Goal: Information Seeking & Learning: Learn about a topic

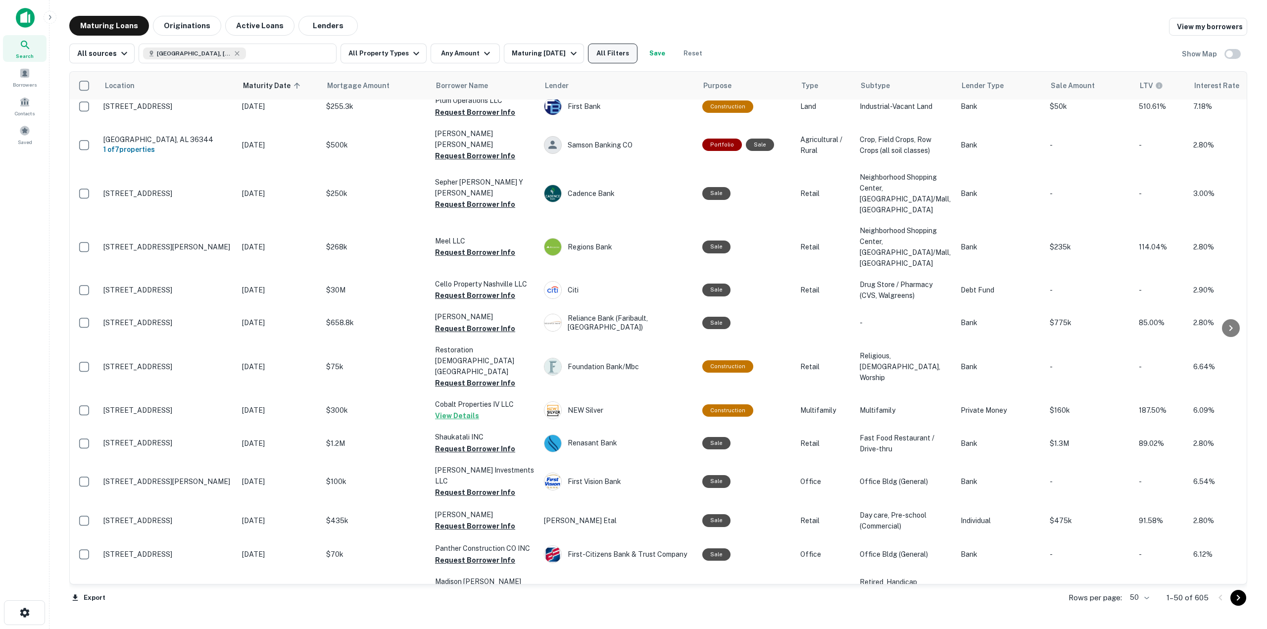
click at [600, 48] on button "All Filters" at bounding box center [612, 54] width 49 height 20
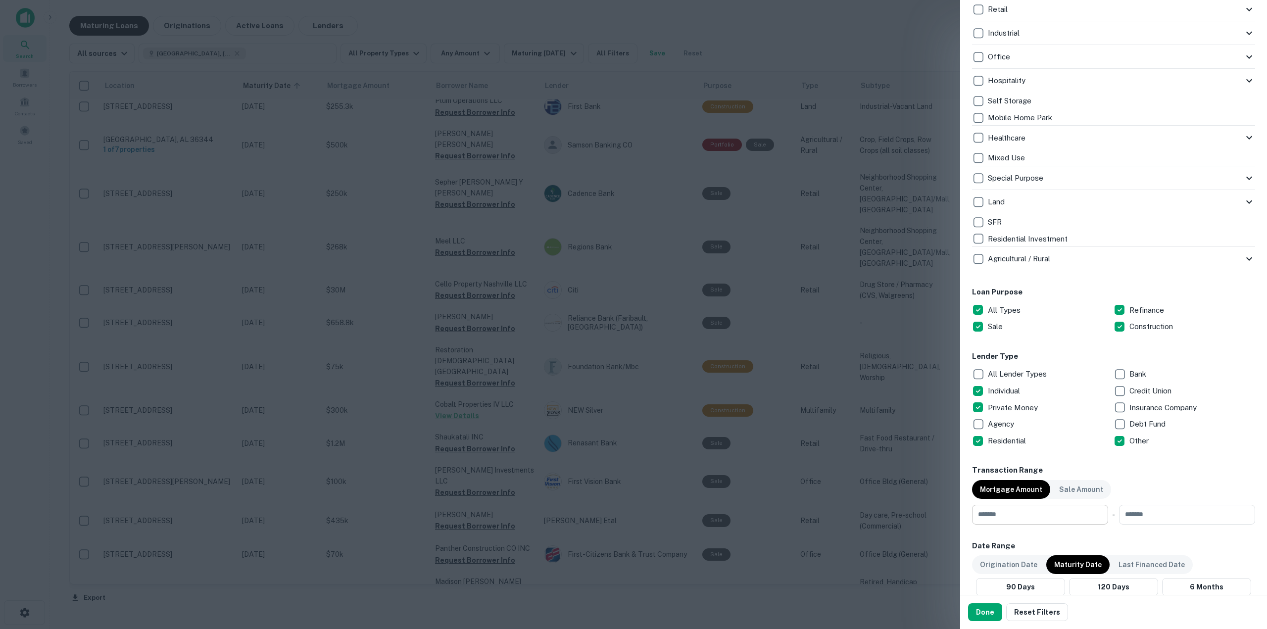
scroll to position [346, 0]
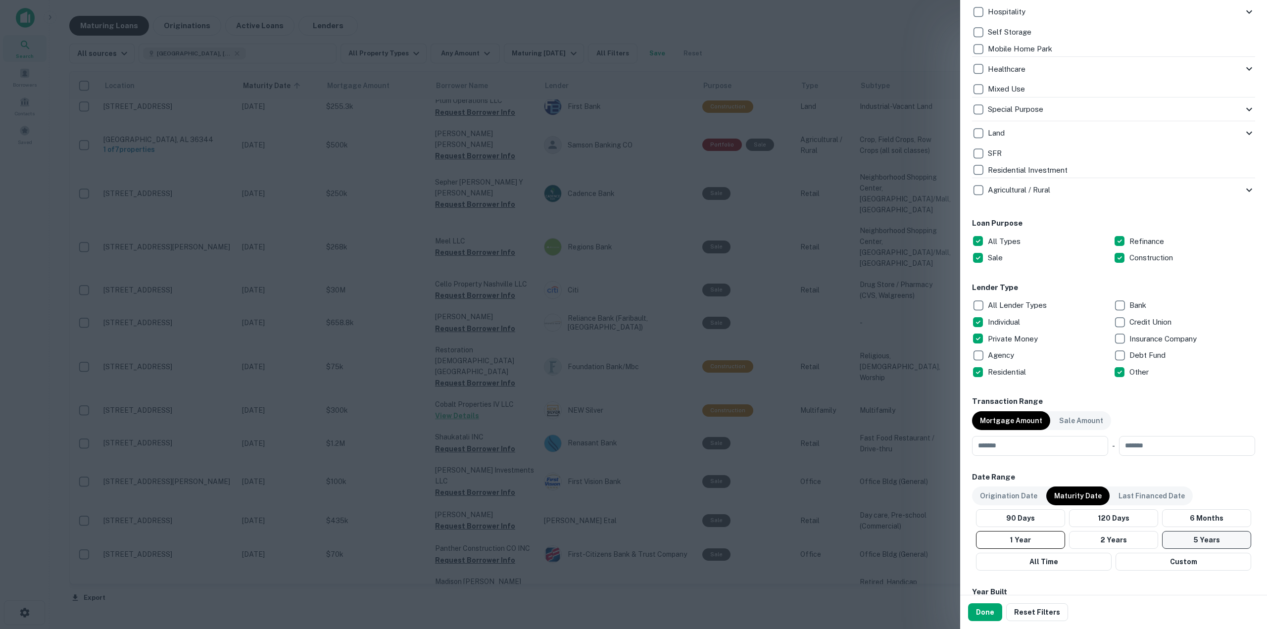
click at [1193, 536] on button "5 Years" at bounding box center [1206, 540] width 89 height 18
drag, startPoint x: 987, startPoint y: 611, endPoint x: 992, endPoint y: 602, distance: 10.0
click at [987, 609] on button "Done" at bounding box center [985, 612] width 34 height 18
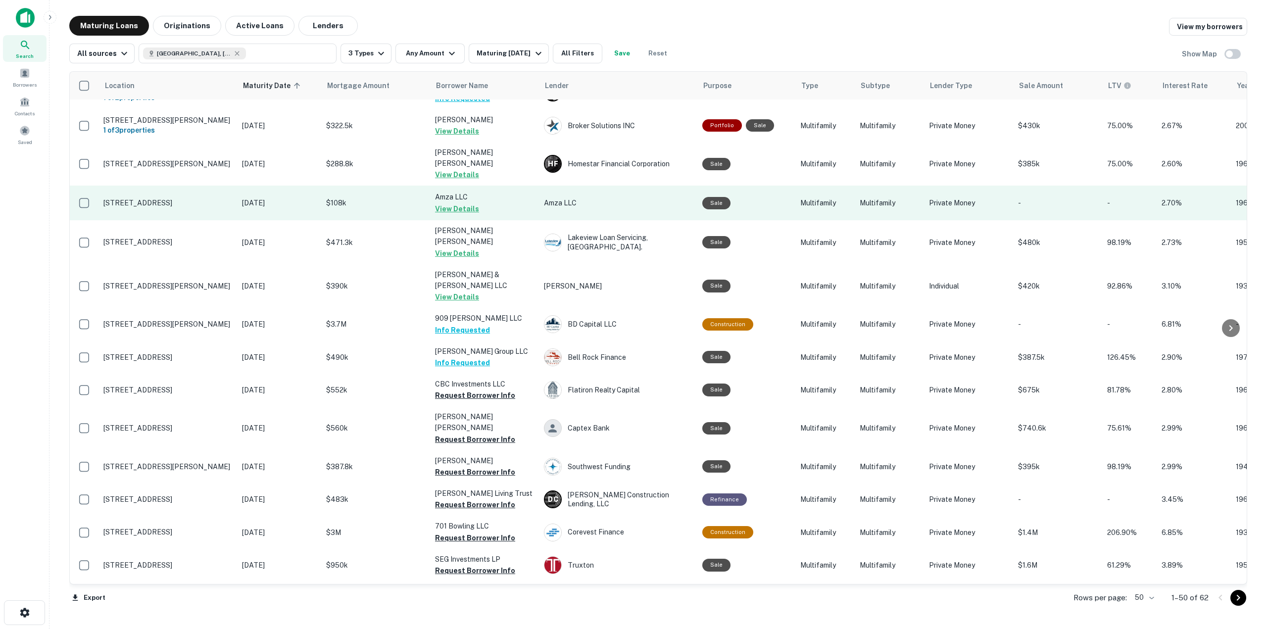
scroll to position [297, 0]
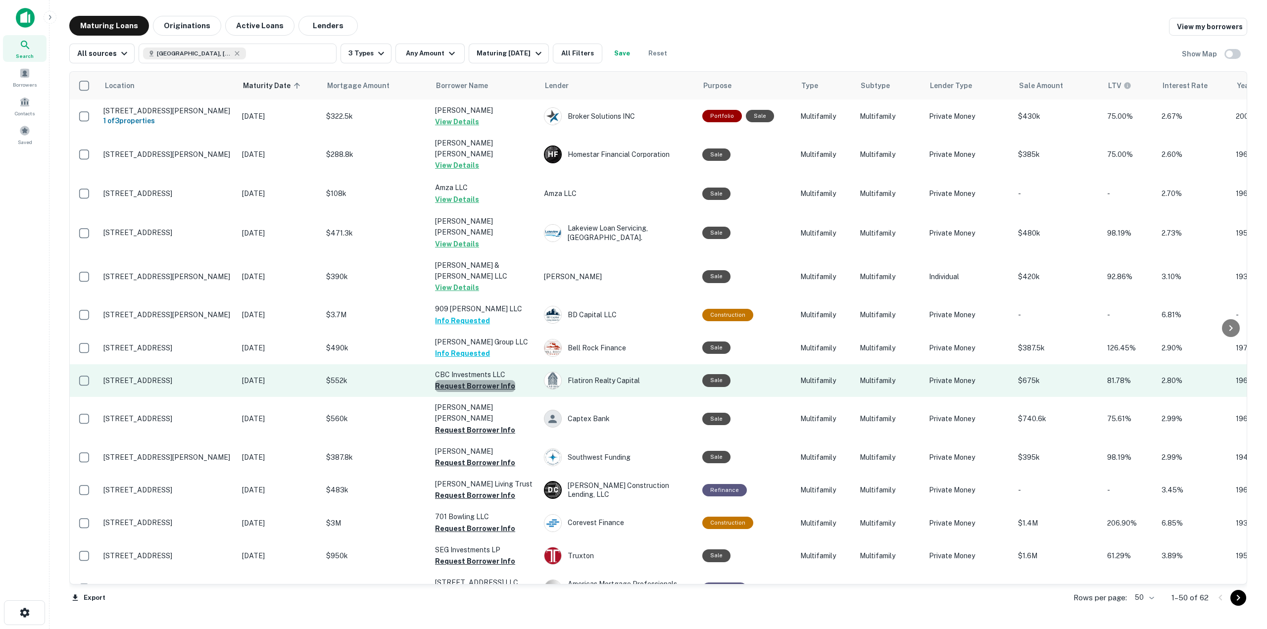
click at [489, 380] on button "Request Borrower Info" at bounding box center [475, 386] width 80 height 12
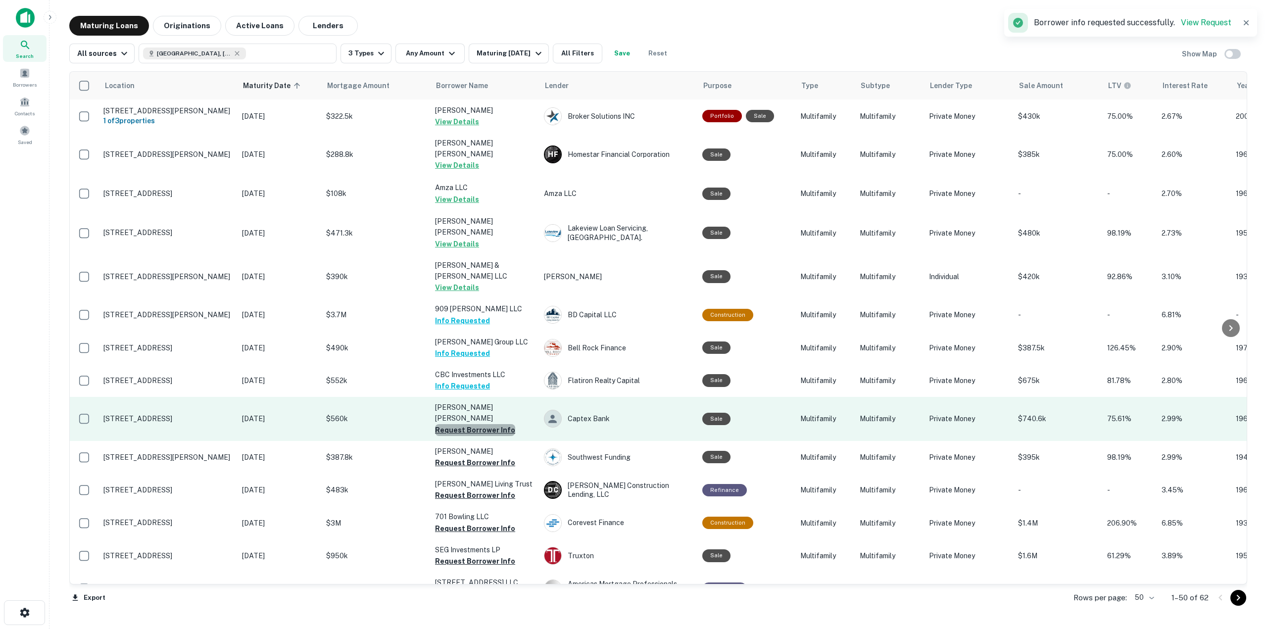
click at [490, 424] on button "Request Borrower Info" at bounding box center [475, 430] width 80 height 12
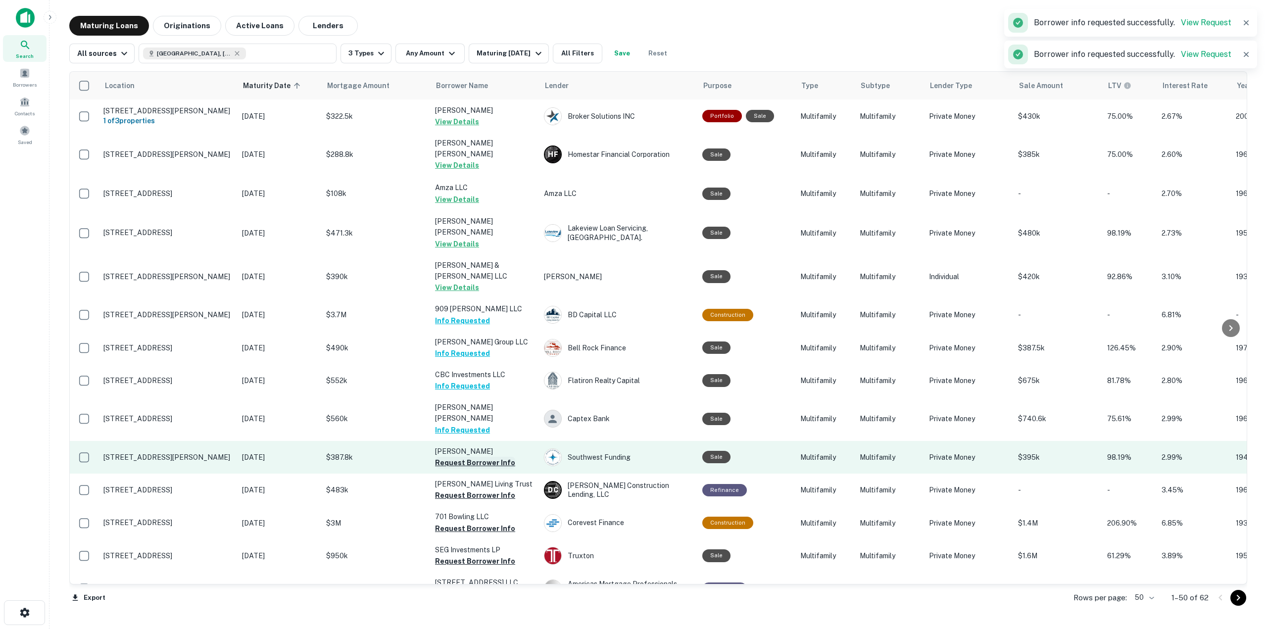
click at [481, 457] on button "Request Borrower Info" at bounding box center [475, 463] width 80 height 12
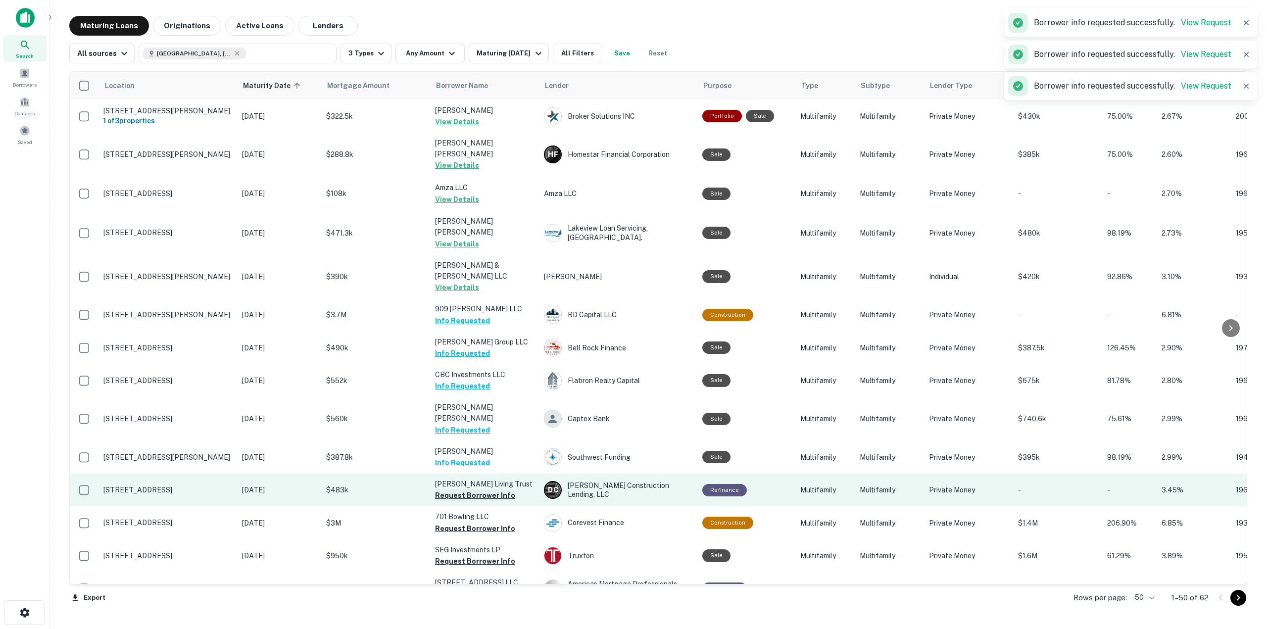
click at [477, 489] on button "Request Borrower Info" at bounding box center [475, 495] width 80 height 12
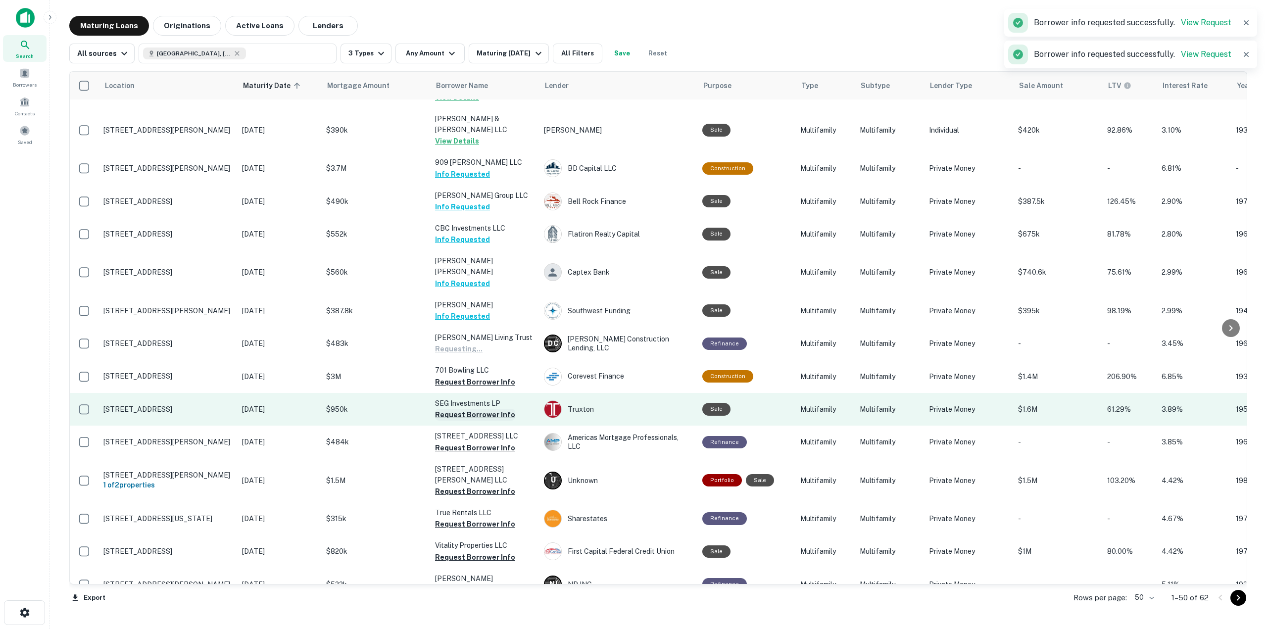
scroll to position [445, 0]
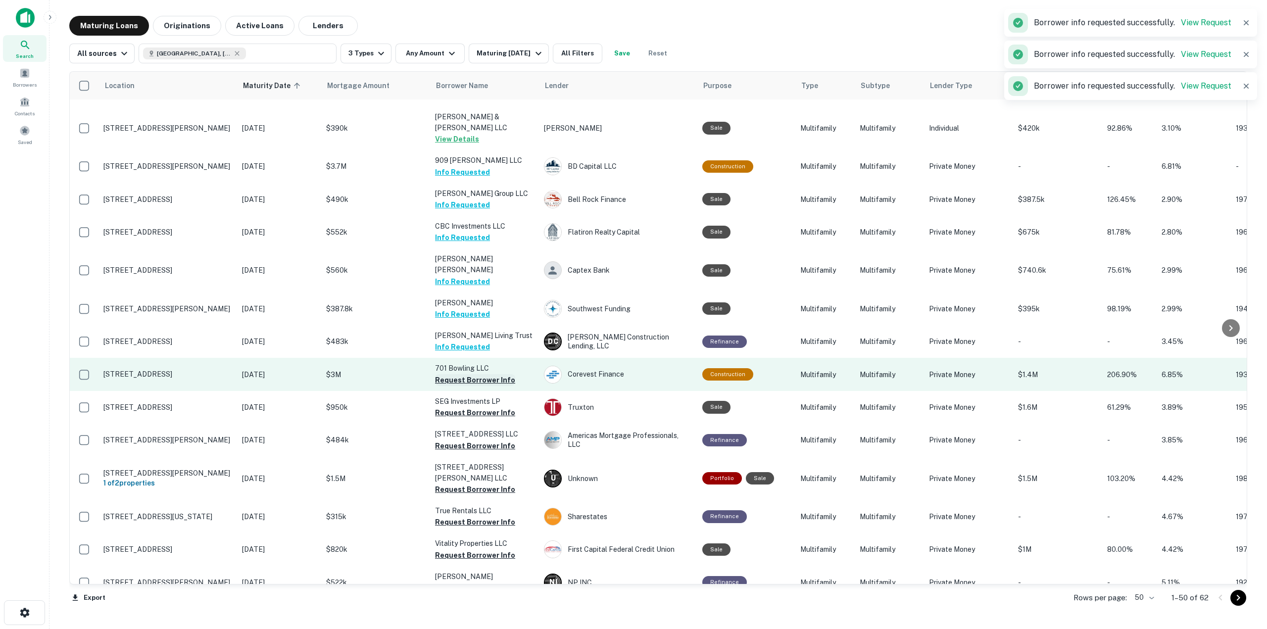
click at [477, 374] on button "Request Borrower Info" at bounding box center [475, 380] width 80 height 12
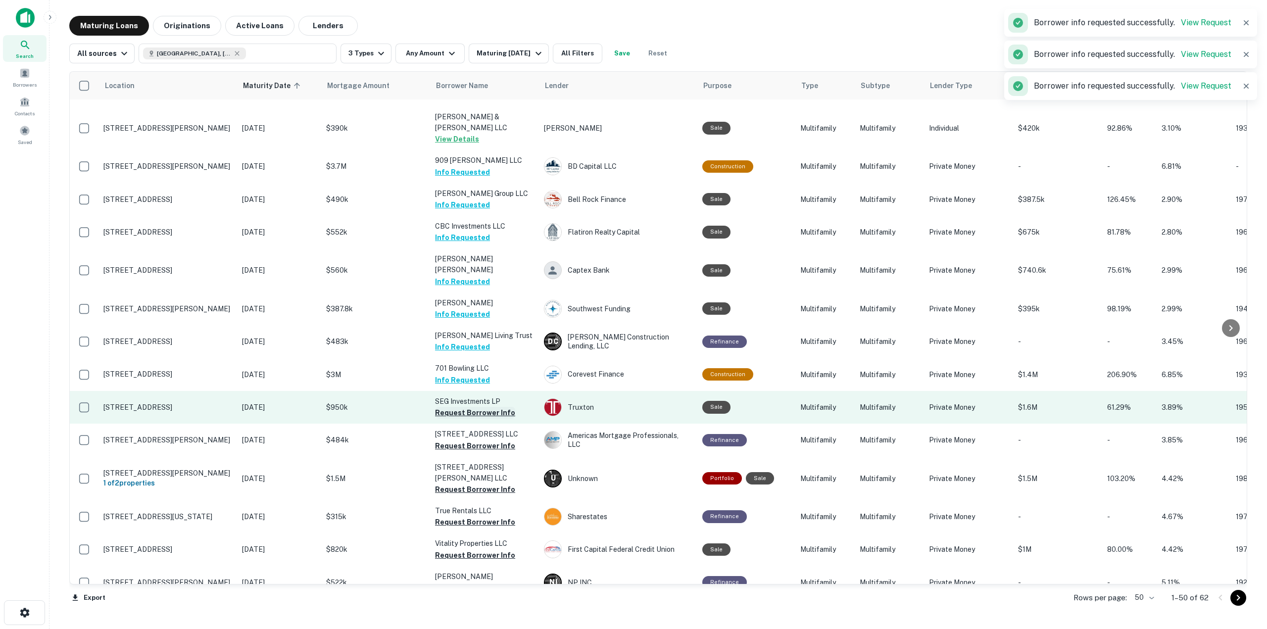
click at [481, 407] on button "Request Borrower Info" at bounding box center [475, 413] width 80 height 12
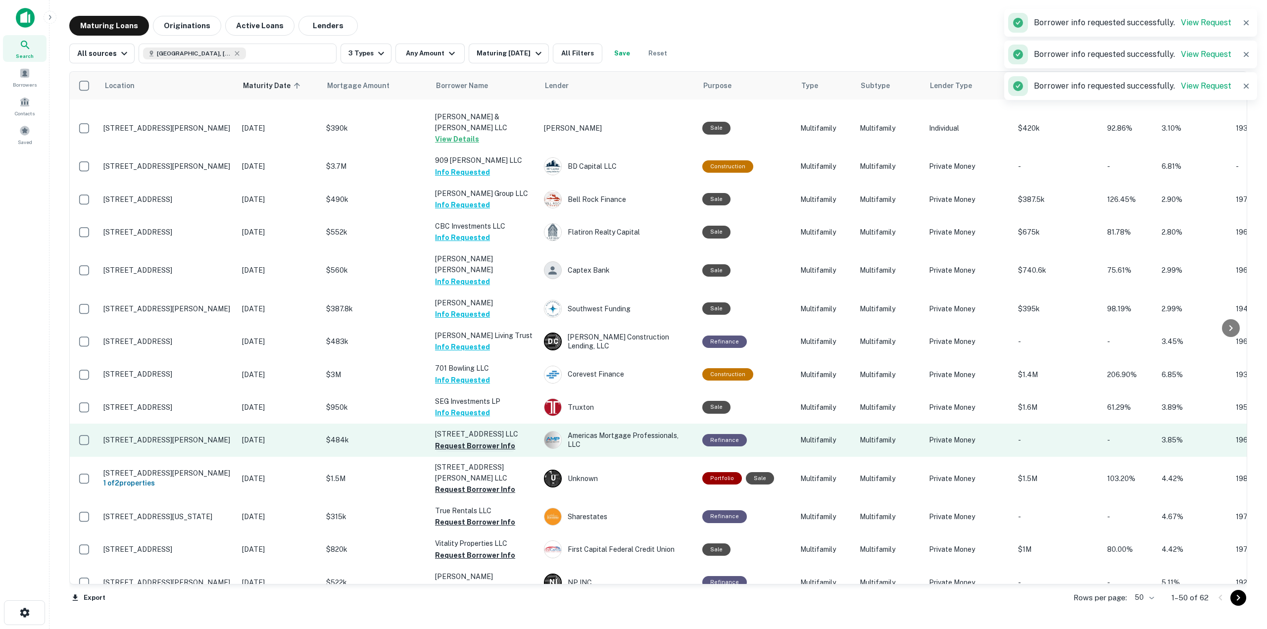
click at [484, 440] on button "Request Borrower Info" at bounding box center [475, 446] width 80 height 12
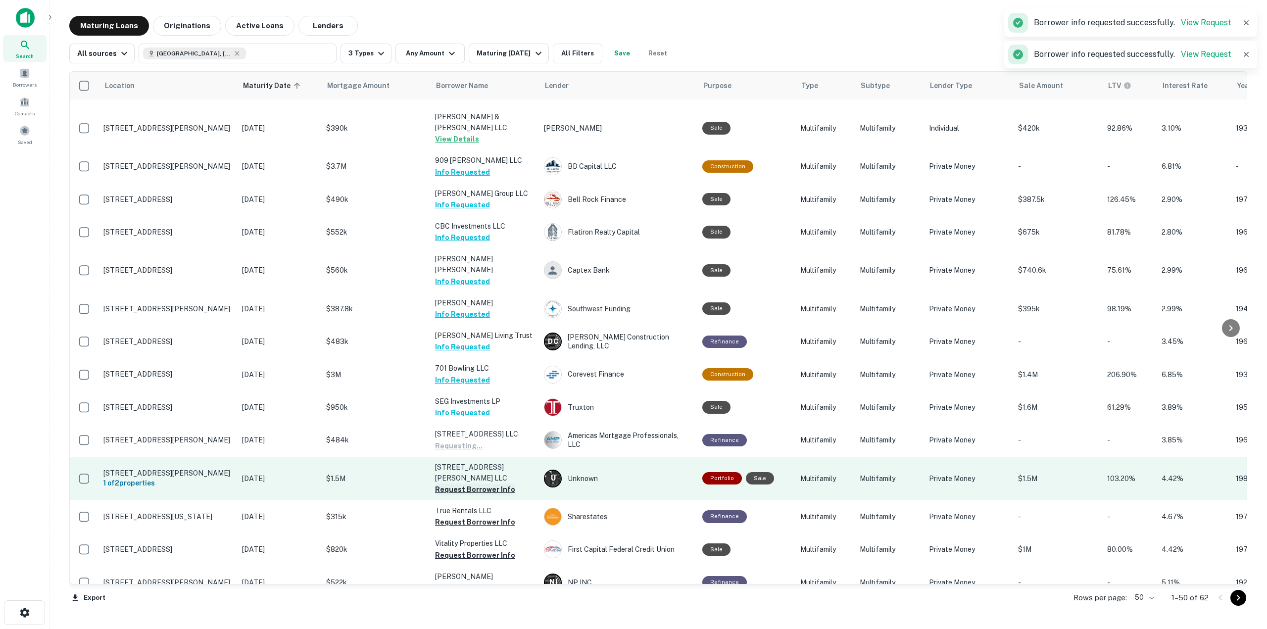
click at [485, 483] on button "Request Borrower Info" at bounding box center [475, 489] width 80 height 12
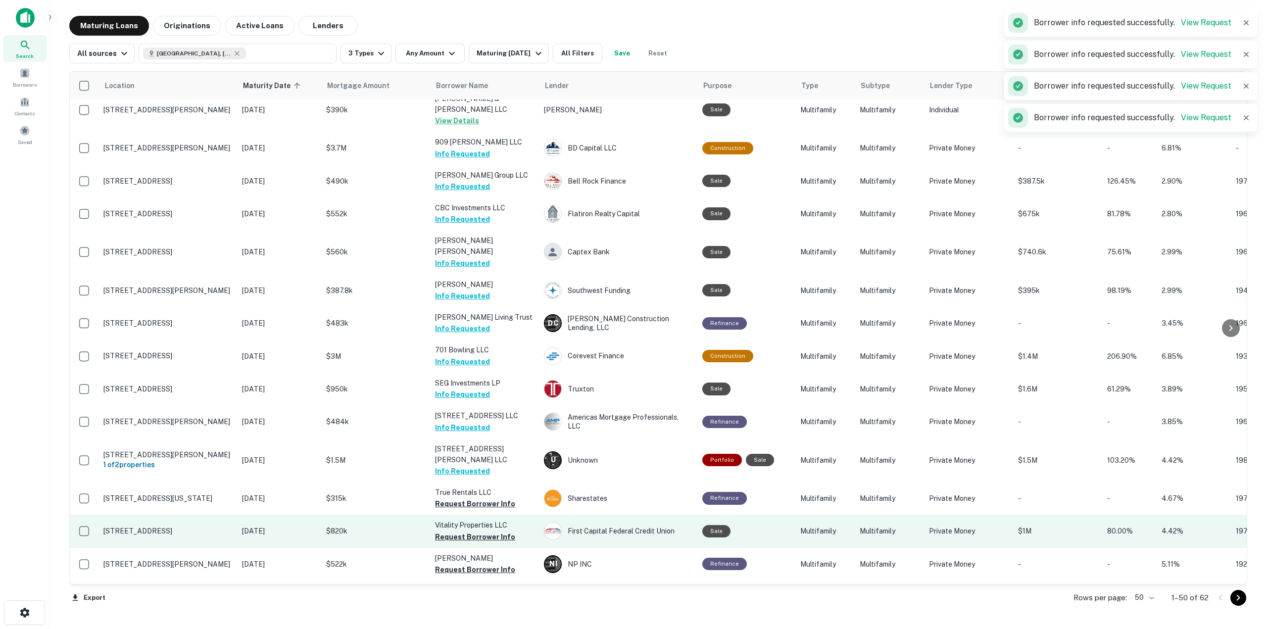
scroll to position [544, 0]
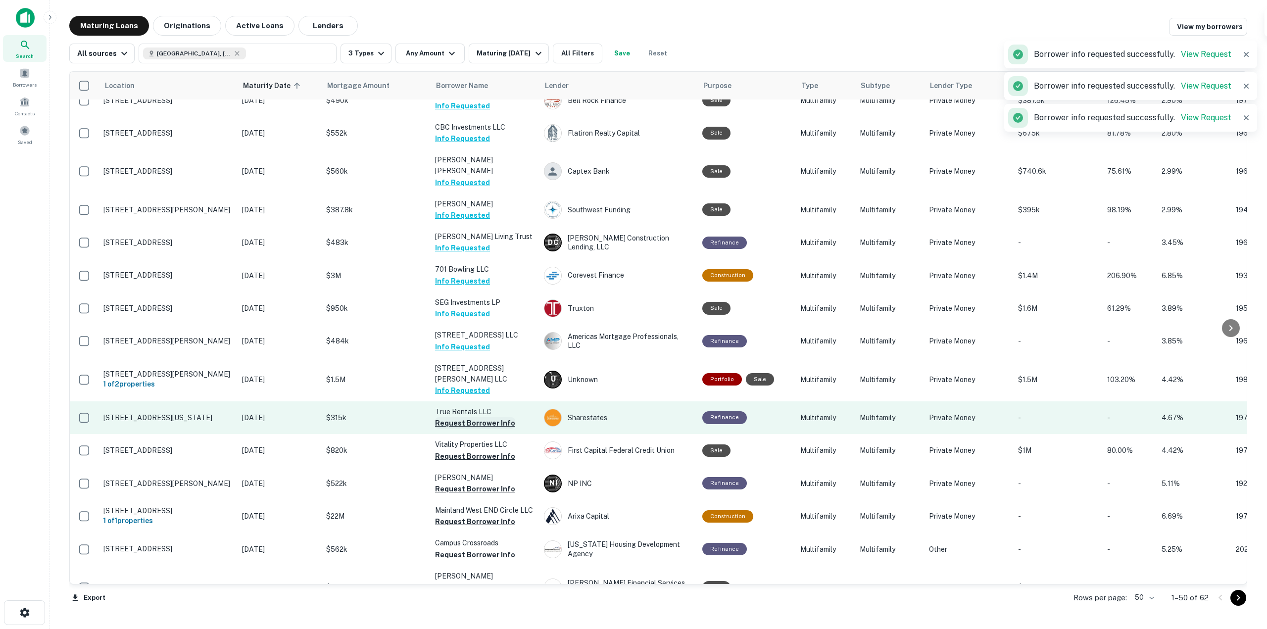
click at [486, 417] on button "Request Borrower Info" at bounding box center [475, 423] width 80 height 12
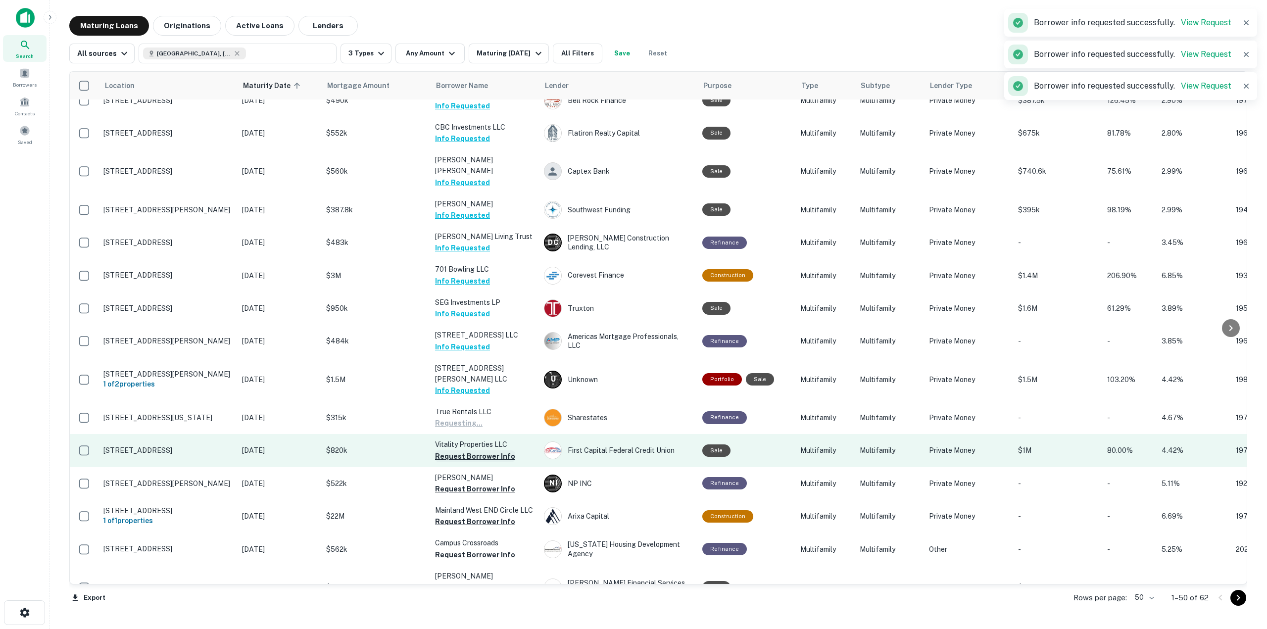
click at [489, 450] on button "Request Borrower Info" at bounding box center [475, 456] width 80 height 12
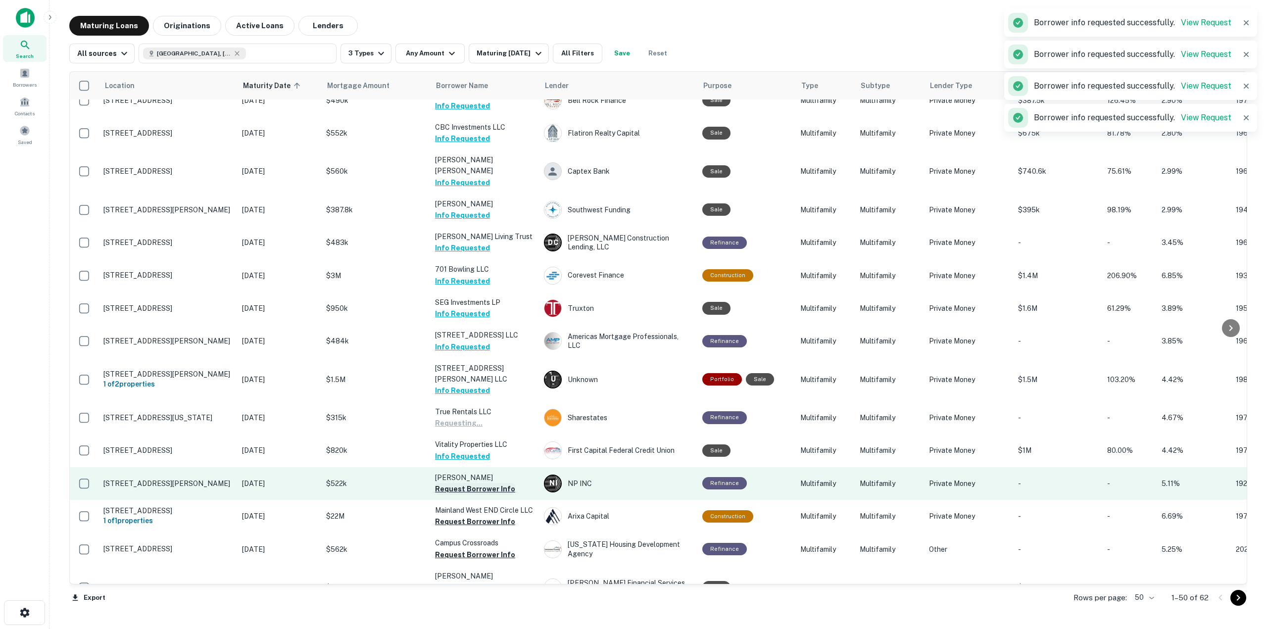
click at [486, 483] on button "Request Borrower Info" at bounding box center [475, 489] width 80 height 12
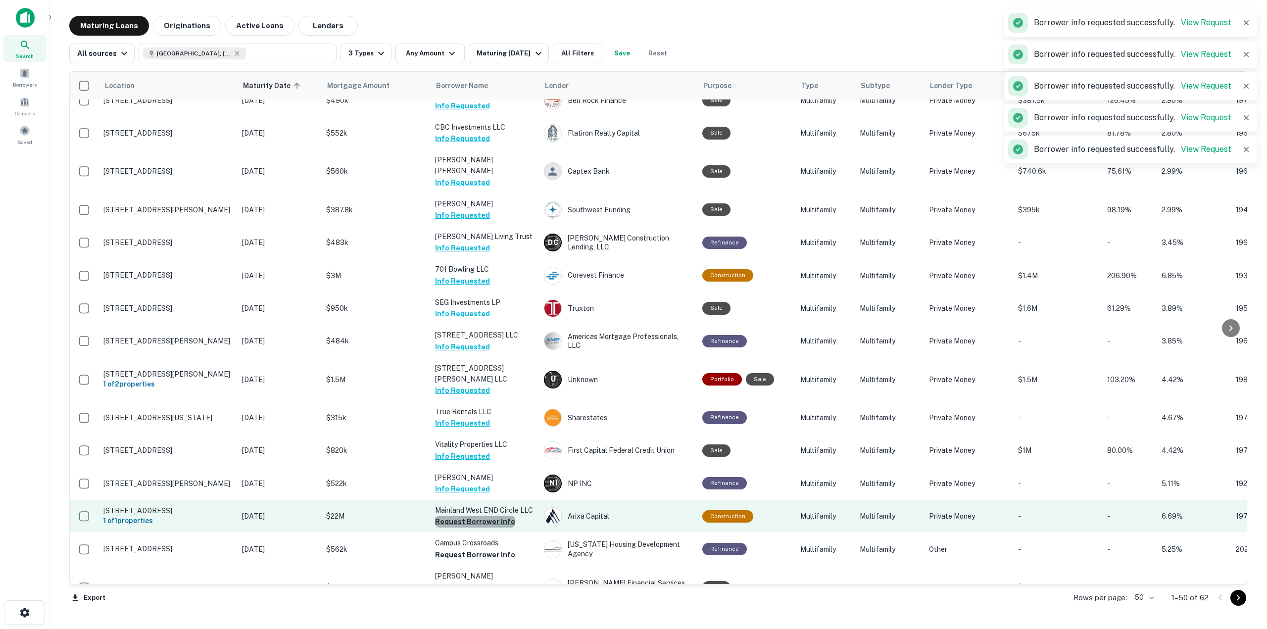
click at [488, 516] on button "Request Borrower Info" at bounding box center [475, 522] width 80 height 12
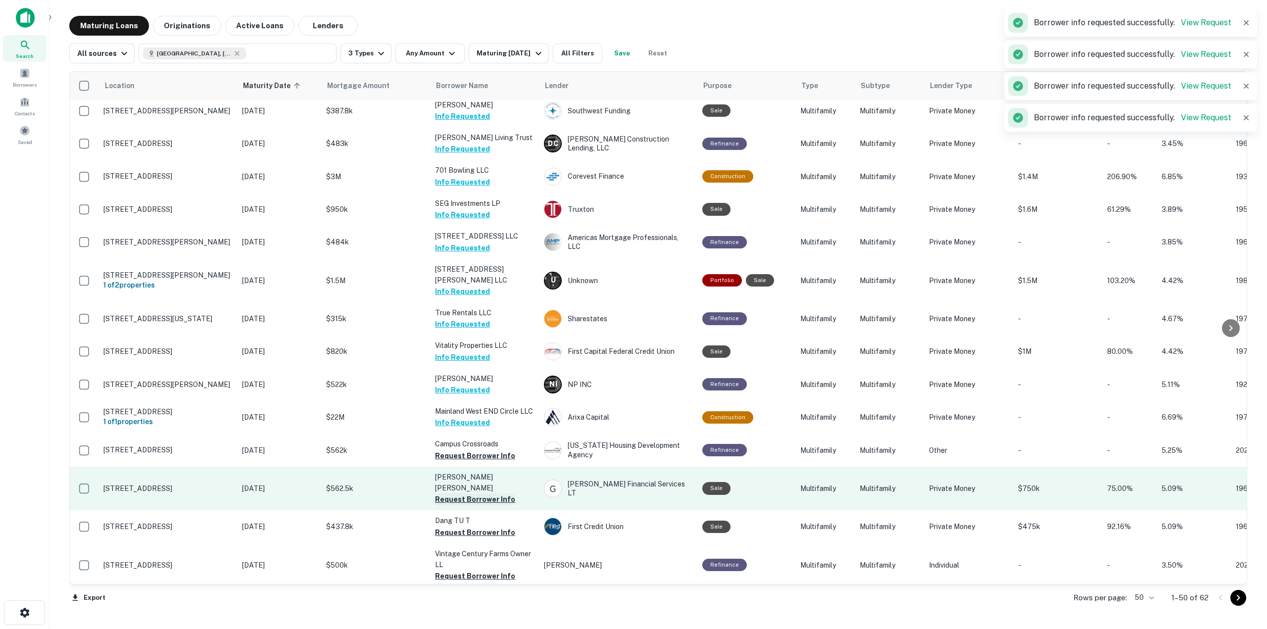
click at [486, 493] on button "Request Borrower Info" at bounding box center [475, 499] width 80 height 12
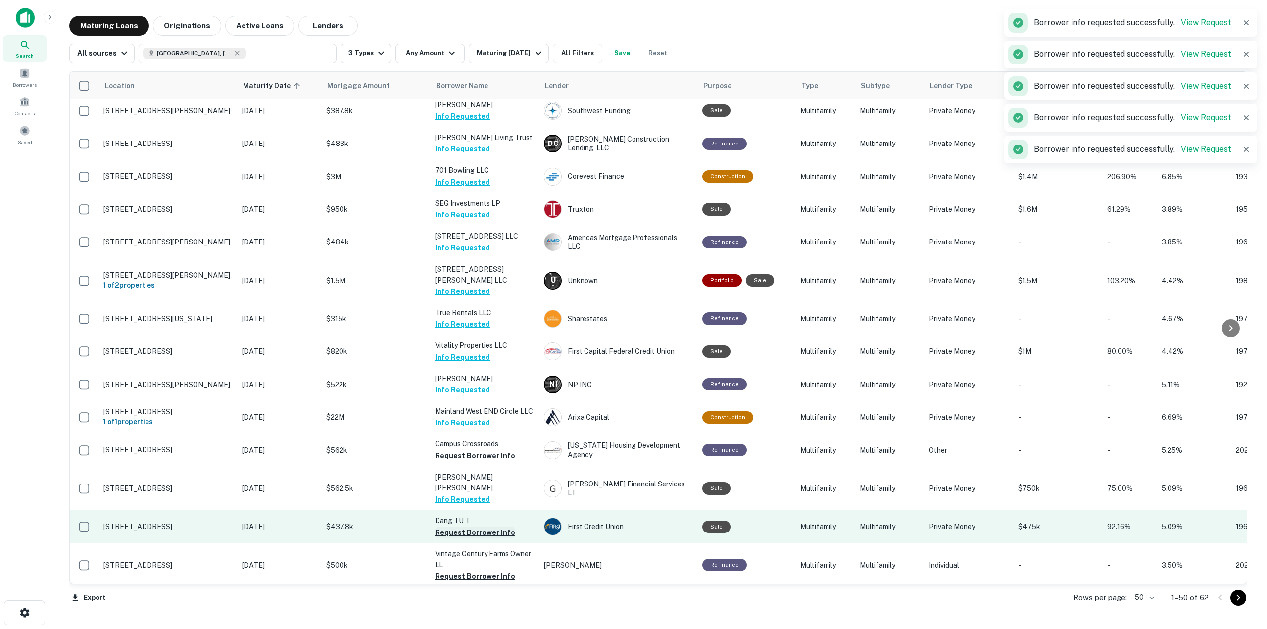
click at [487, 527] on button "Request Borrower Info" at bounding box center [475, 533] width 80 height 12
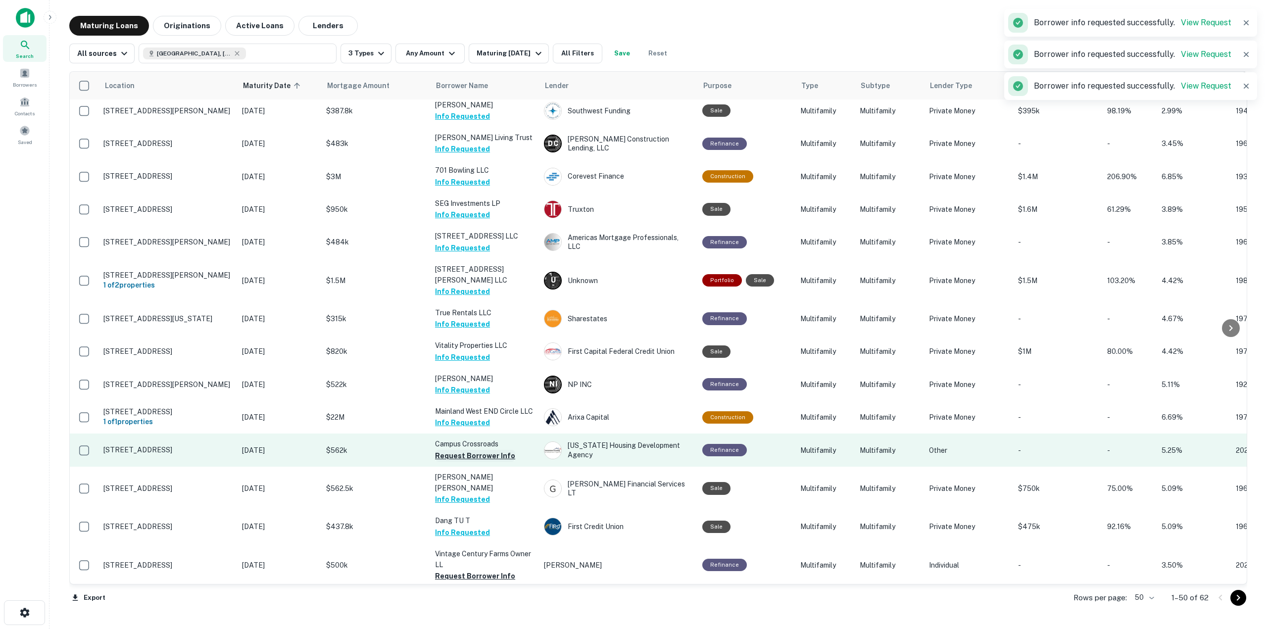
click at [481, 450] on button "Request Borrower Info" at bounding box center [475, 456] width 80 height 12
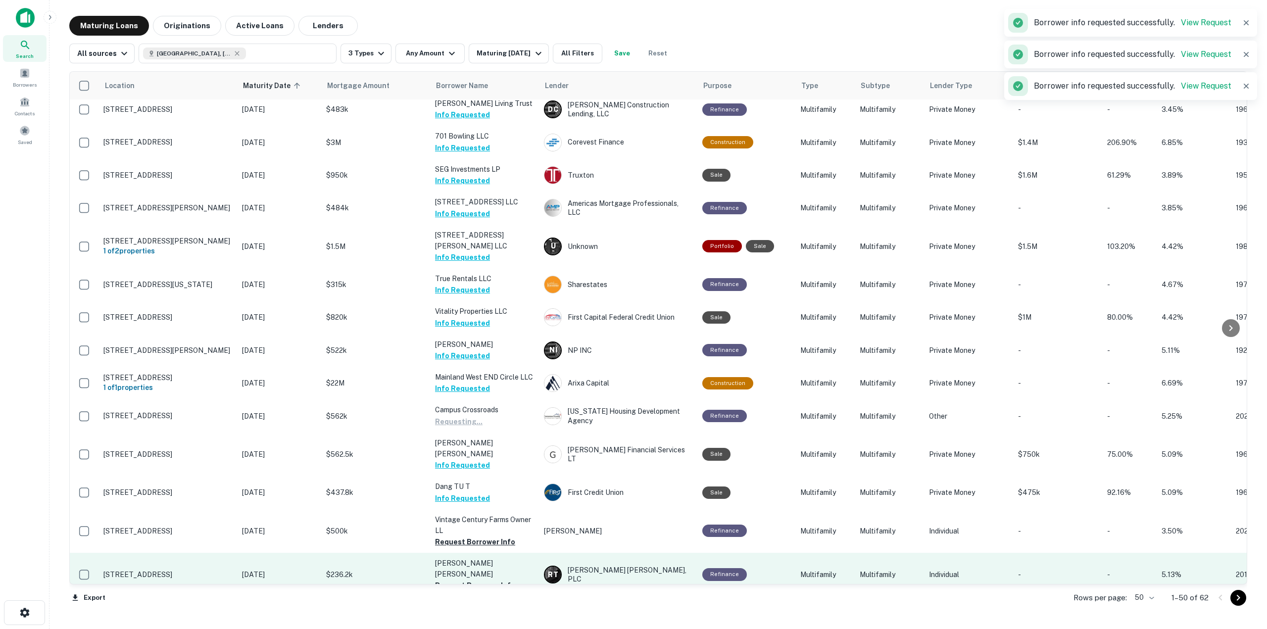
scroll to position [742, 0]
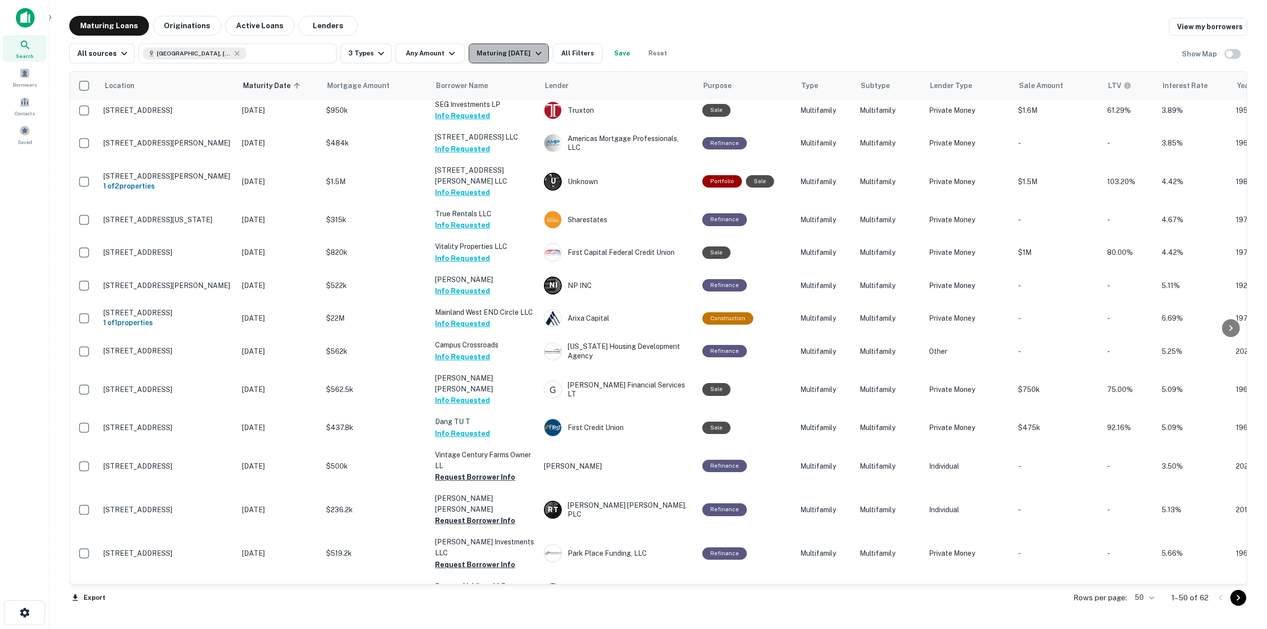
click at [543, 61] on button "Maturing [DATE]" at bounding box center [509, 54] width 80 height 20
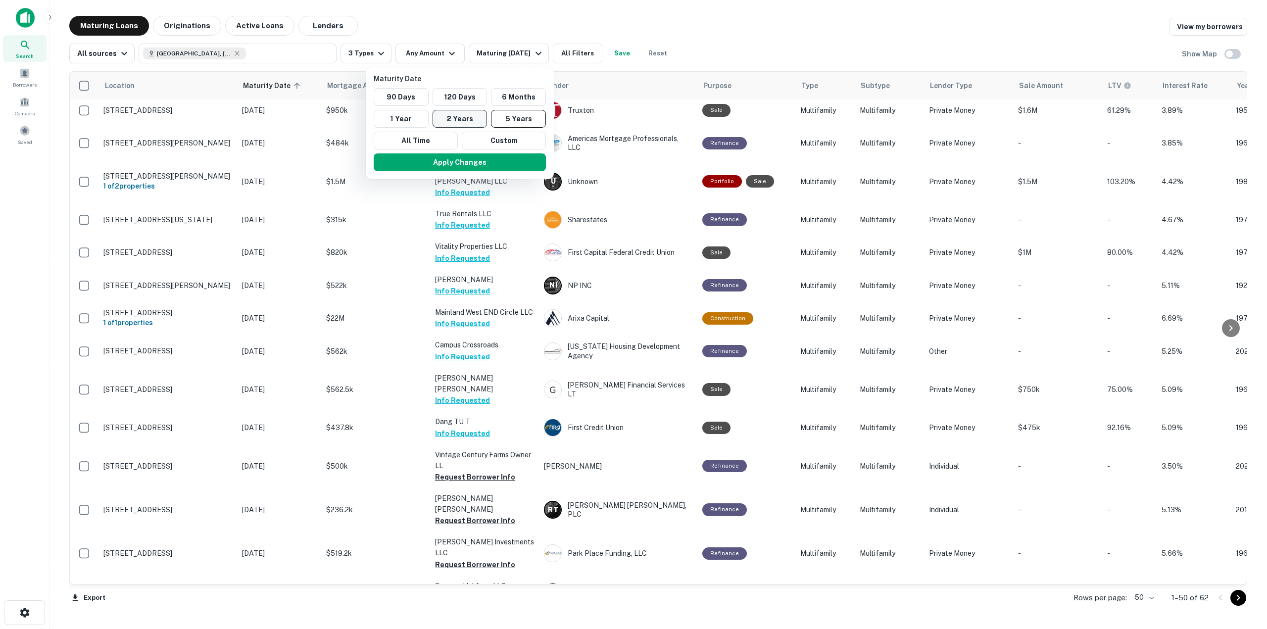
click at [483, 113] on button "2 Years" at bounding box center [460, 119] width 55 height 18
click at [481, 163] on button "Apply Changes" at bounding box center [459, 162] width 172 height 18
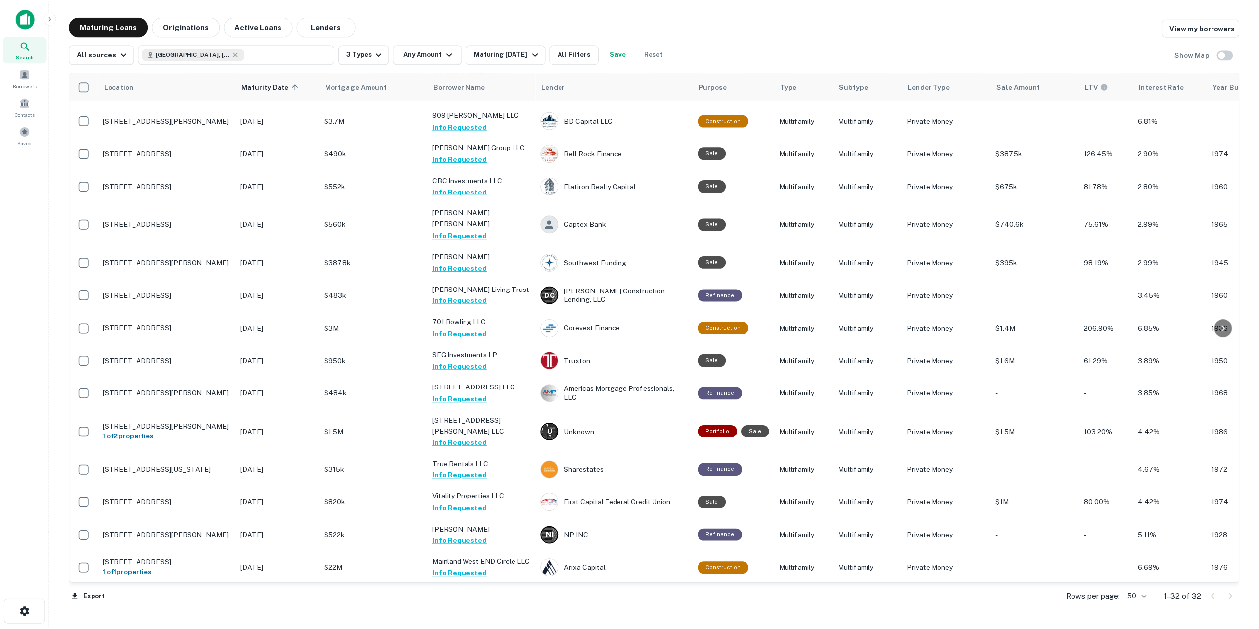
scroll to position [592, 0]
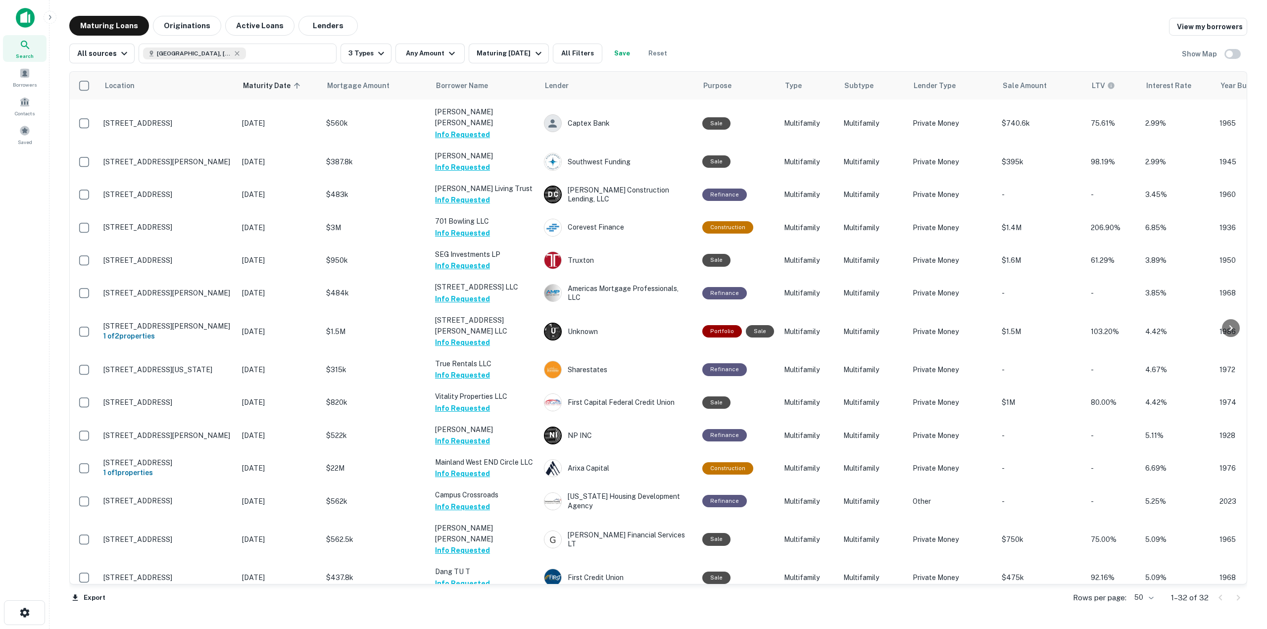
click at [464, 621] on button "Request Borrower Info" at bounding box center [475, 627] width 80 height 12
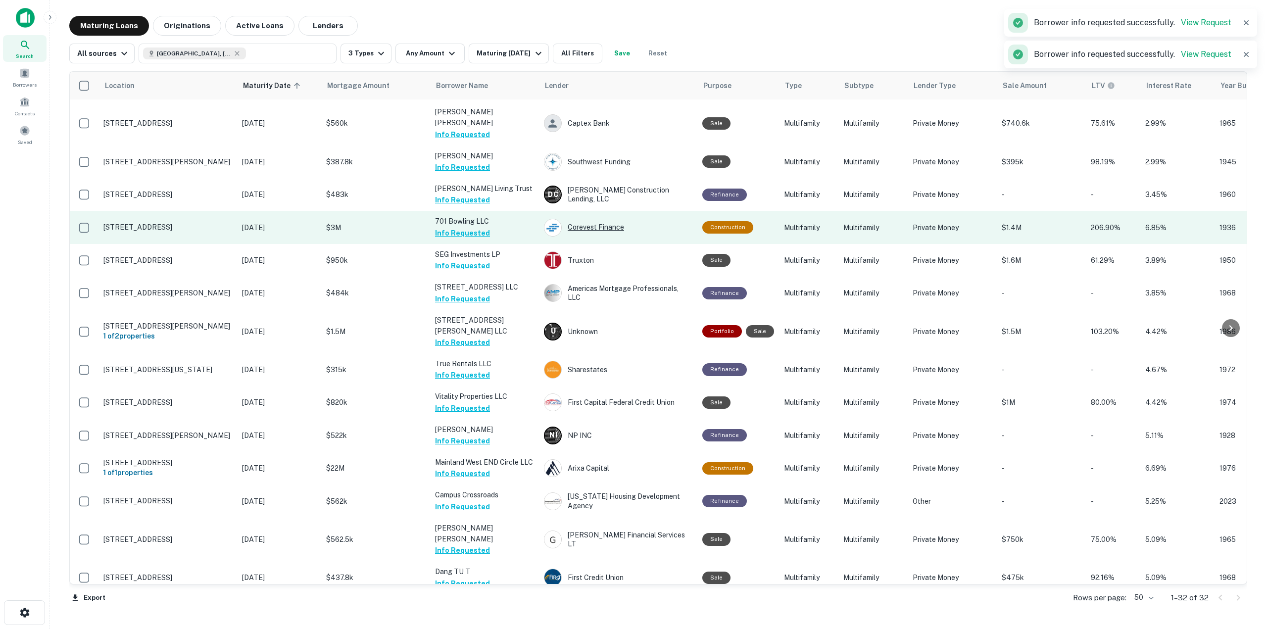
click at [585, 219] on div "Corevest Finance" at bounding box center [618, 228] width 148 height 18
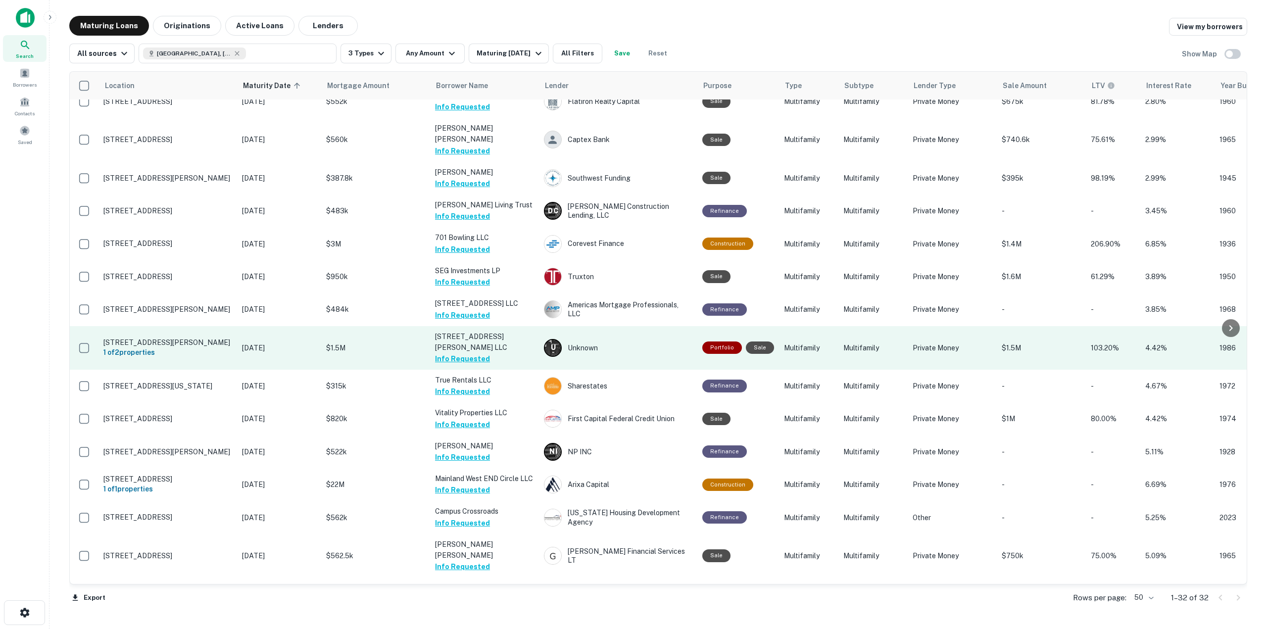
scroll to position [592, 0]
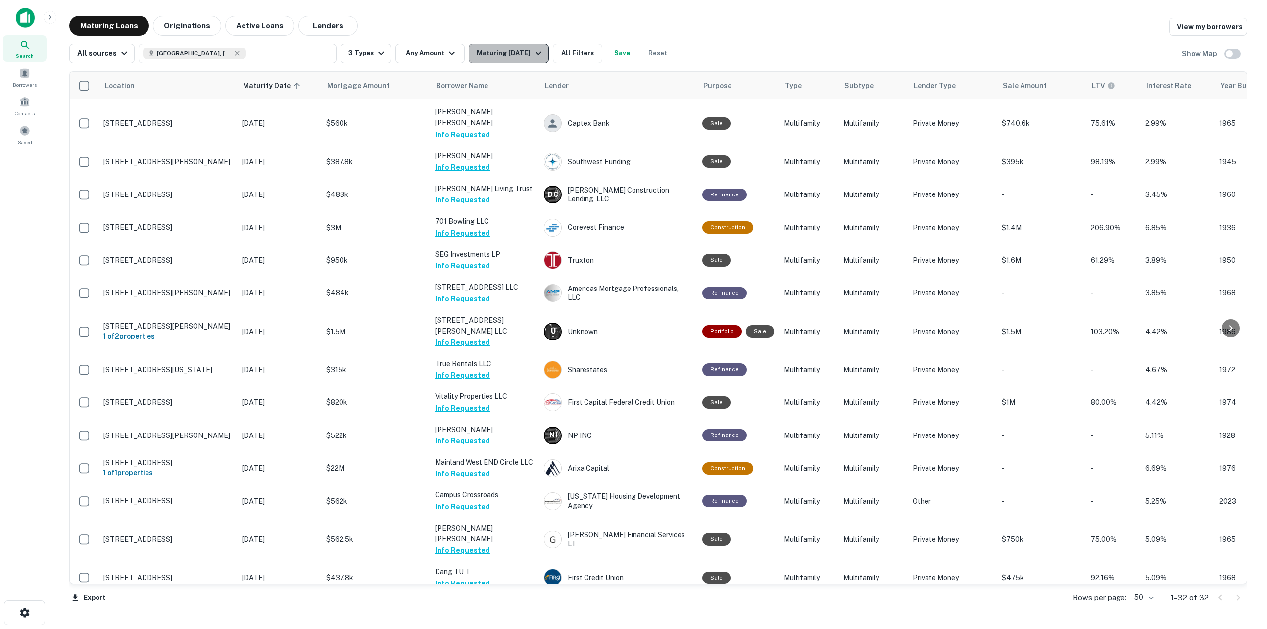
click at [528, 62] on button "Maturing [DATE]" at bounding box center [509, 54] width 80 height 20
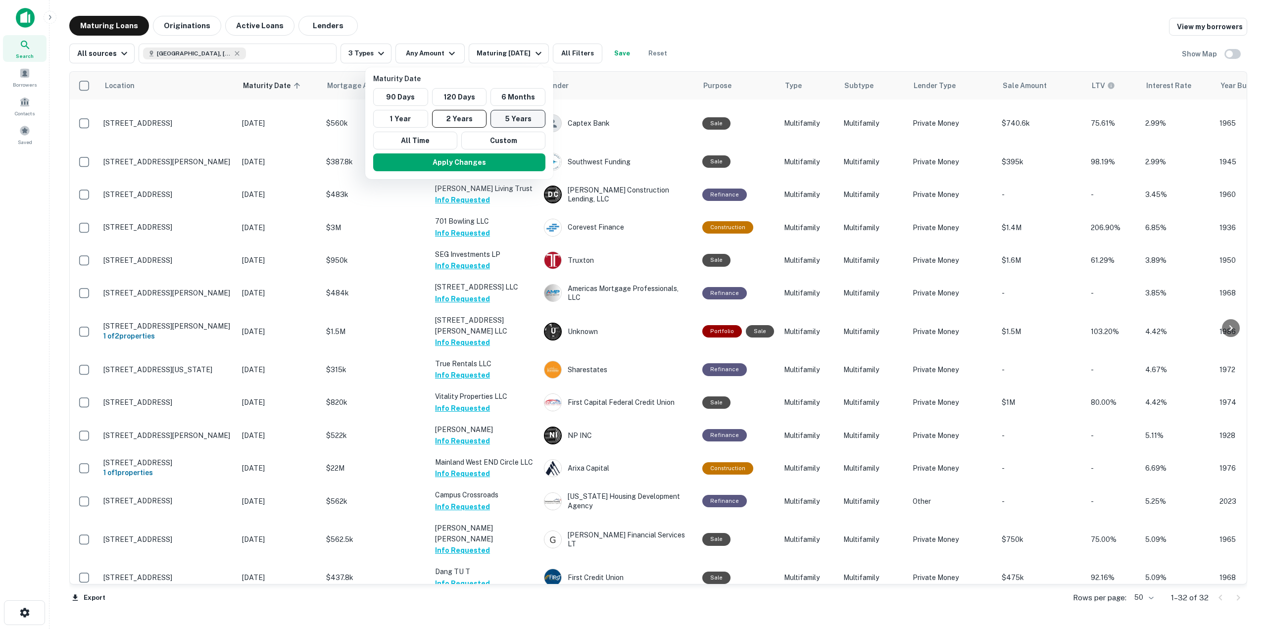
click at [530, 121] on button "5 Years" at bounding box center [517, 119] width 55 height 18
click at [533, 166] on button "Apply Changes" at bounding box center [460, 162] width 172 height 18
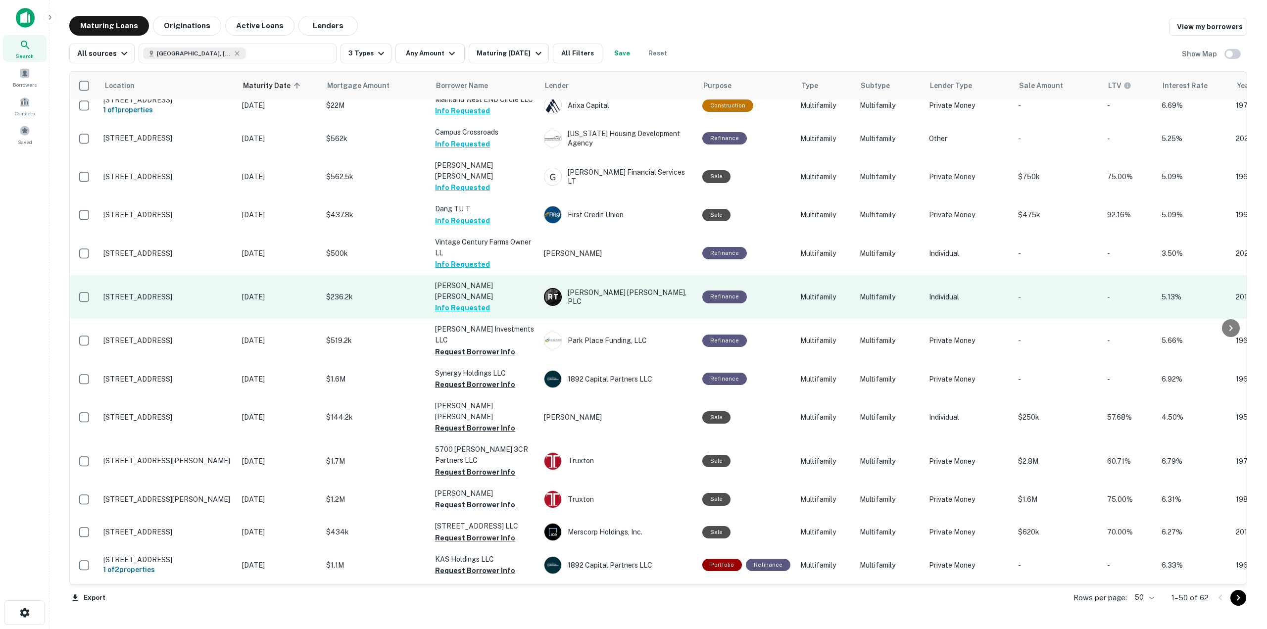
scroll to position [955, 0]
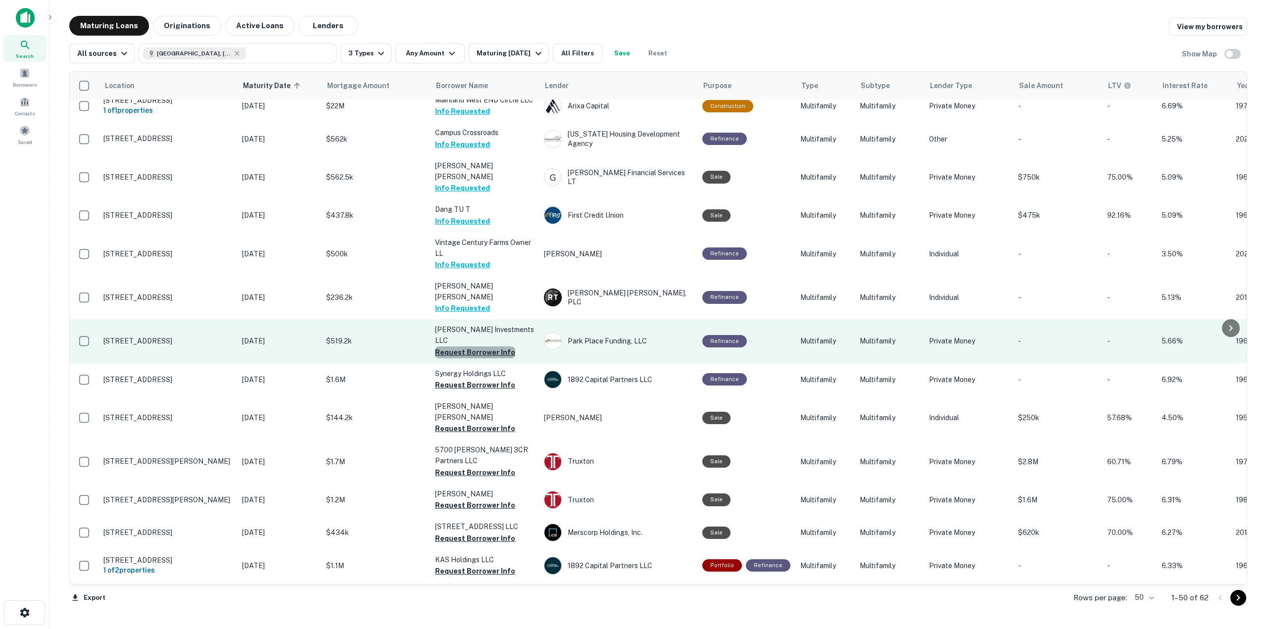
click at [493, 346] on button "Request Borrower Info" at bounding box center [475, 352] width 80 height 12
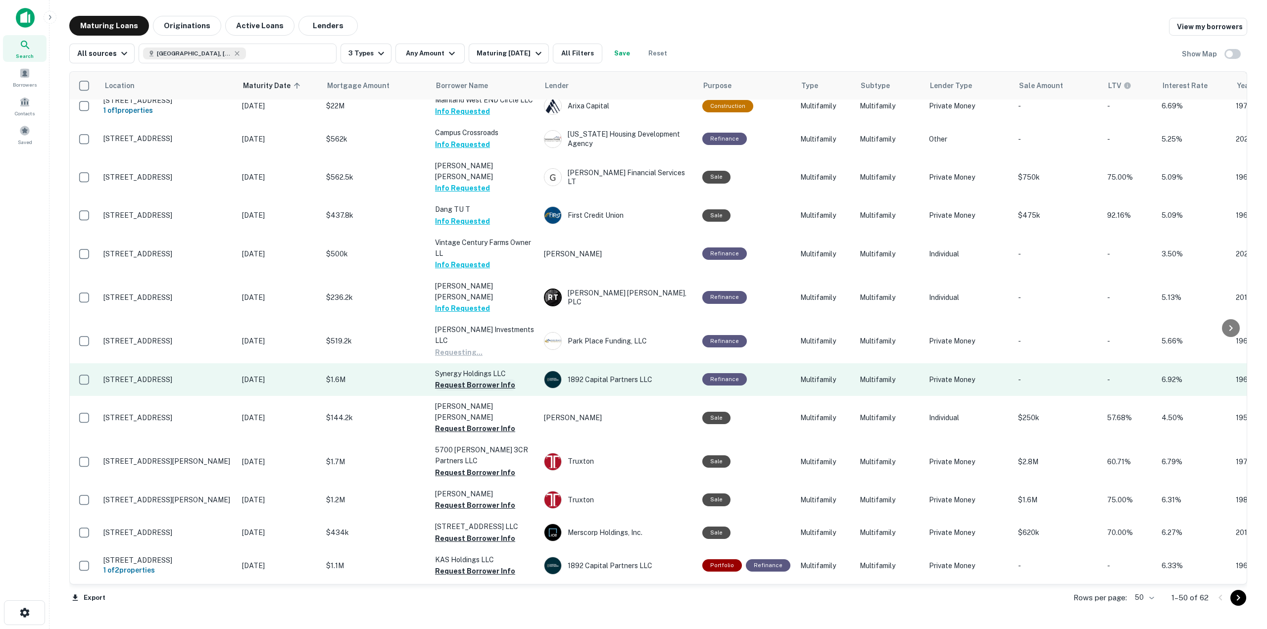
click at [496, 379] on button "Request Borrower Info" at bounding box center [475, 385] width 80 height 12
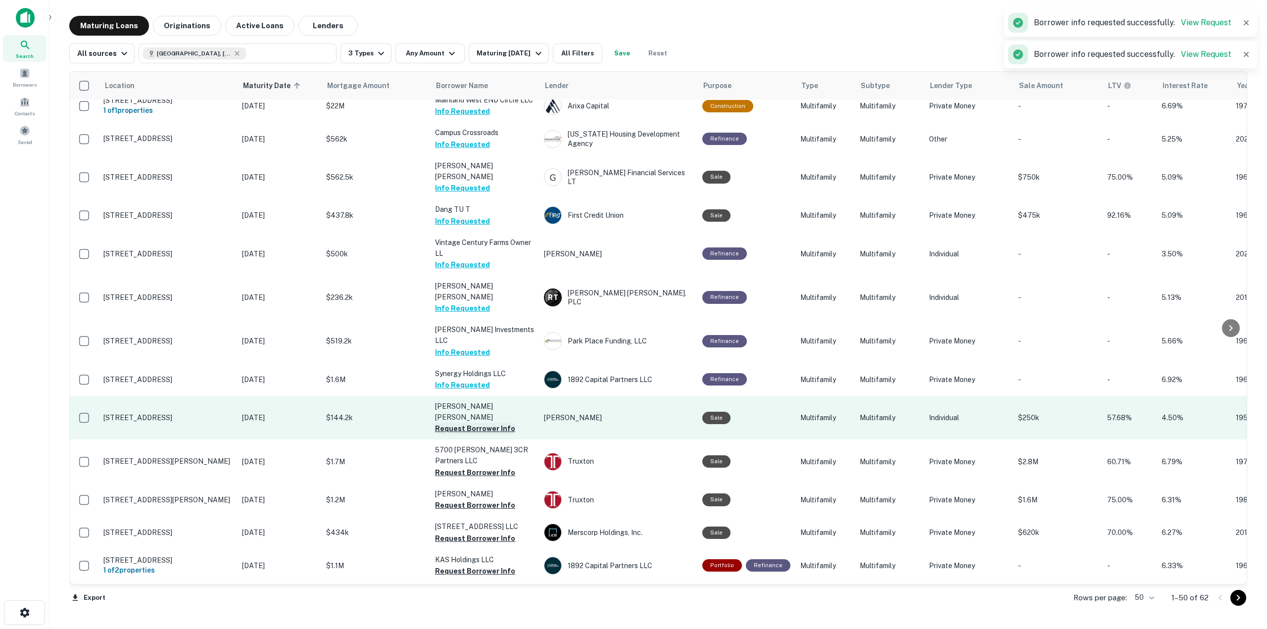
click at [501, 423] on button "Request Borrower Info" at bounding box center [475, 429] width 80 height 12
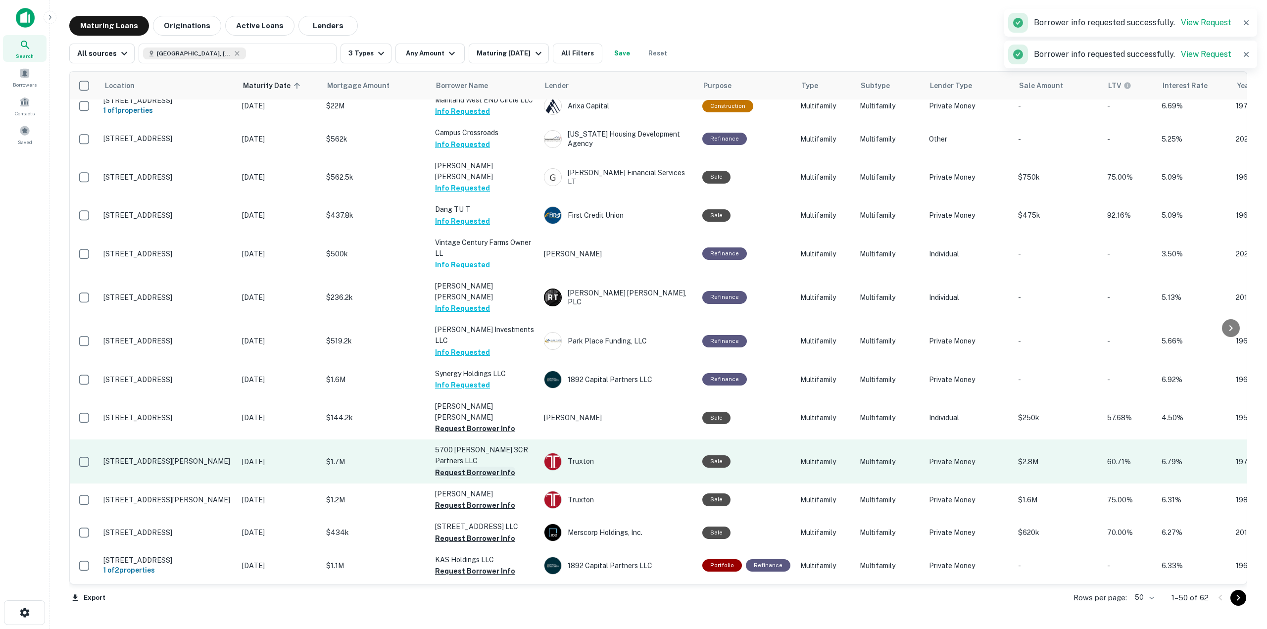
click at [503, 467] on button "Request Borrower Info" at bounding box center [475, 473] width 80 height 12
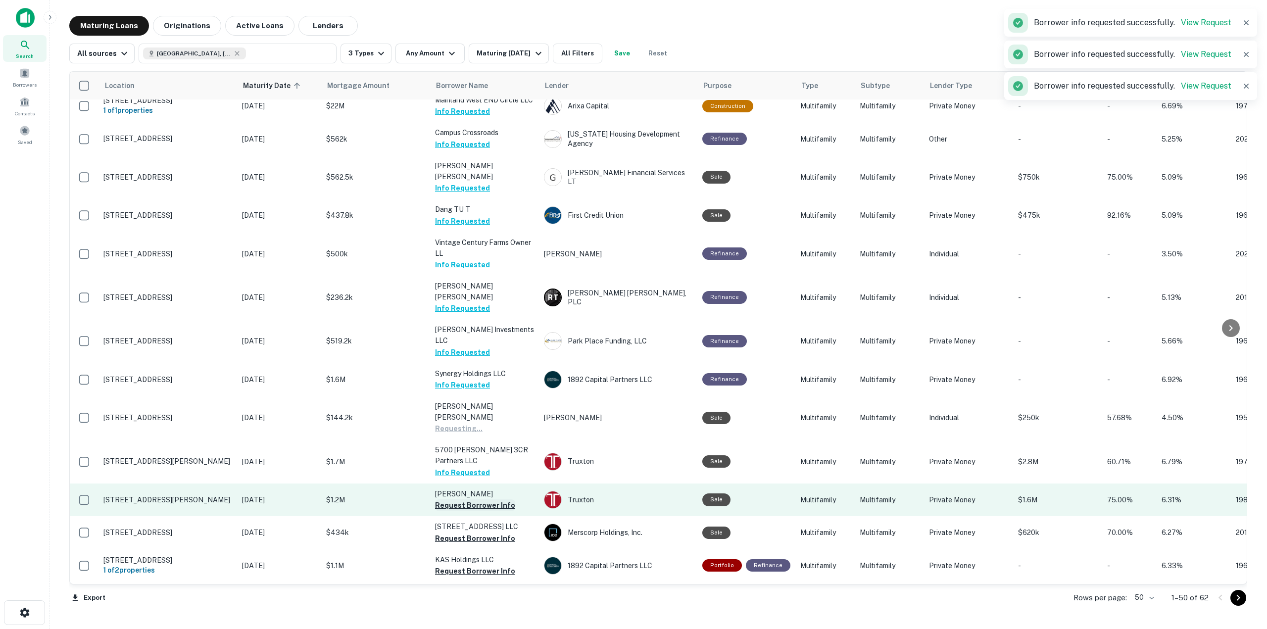
click at [483, 499] on button "Request Borrower Info" at bounding box center [475, 505] width 80 height 12
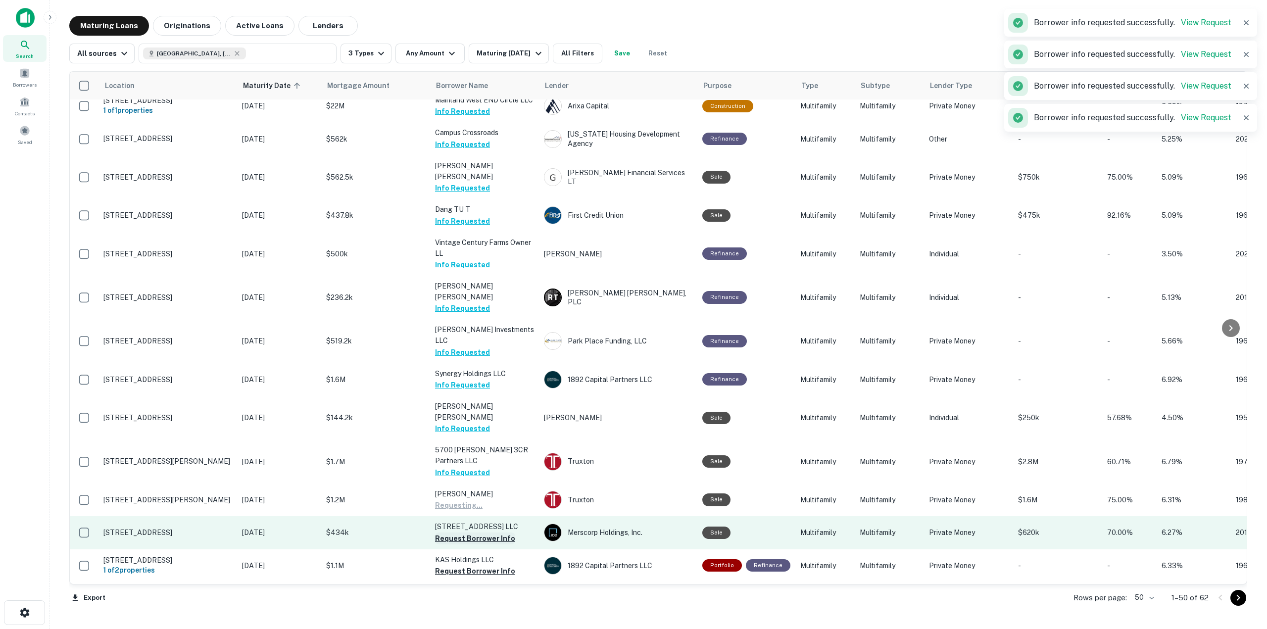
click at [474, 532] on button "Request Borrower Info" at bounding box center [475, 538] width 80 height 12
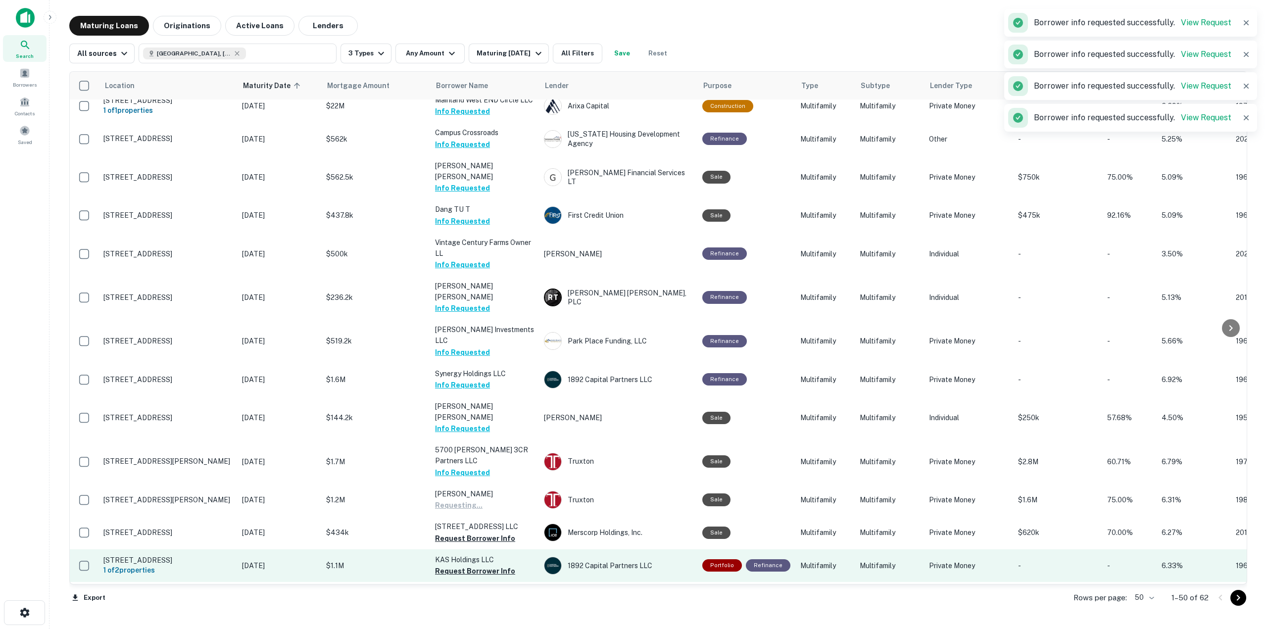
click at [459, 554] on p "KAS Holdings LLC" at bounding box center [484, 559] width 99 height 11
click at [458, 565] on button "Request Borrower Info" at bounding box center [475, 571] width 80 height 12
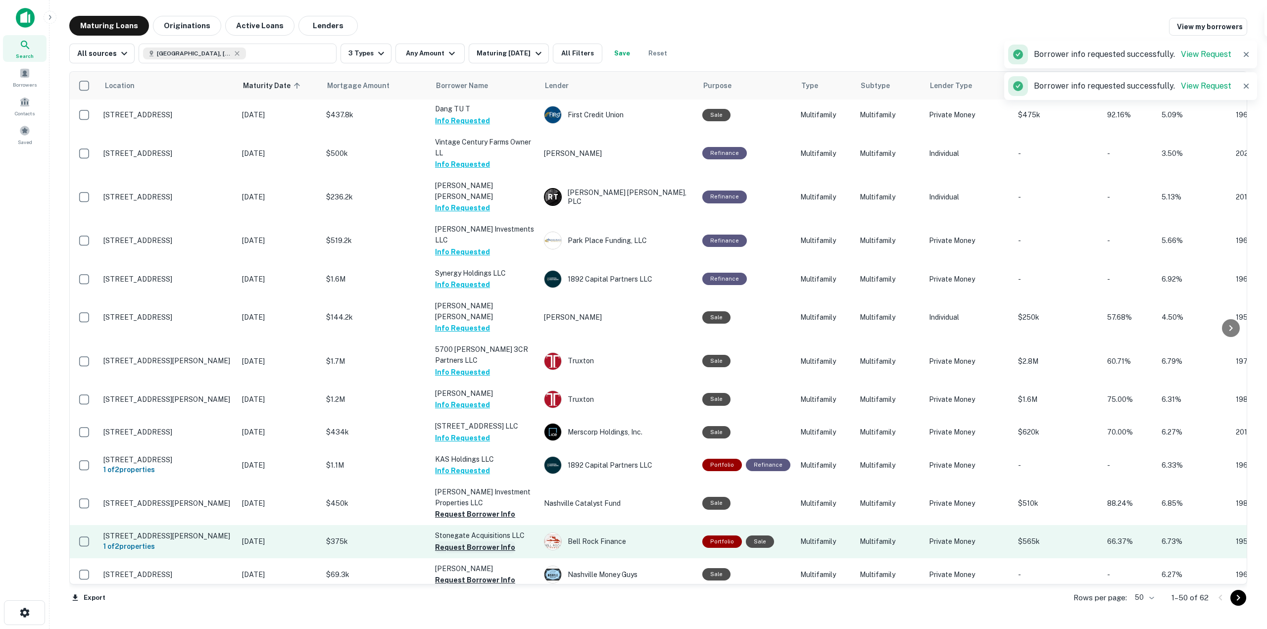
scroll to position [1103, 0]
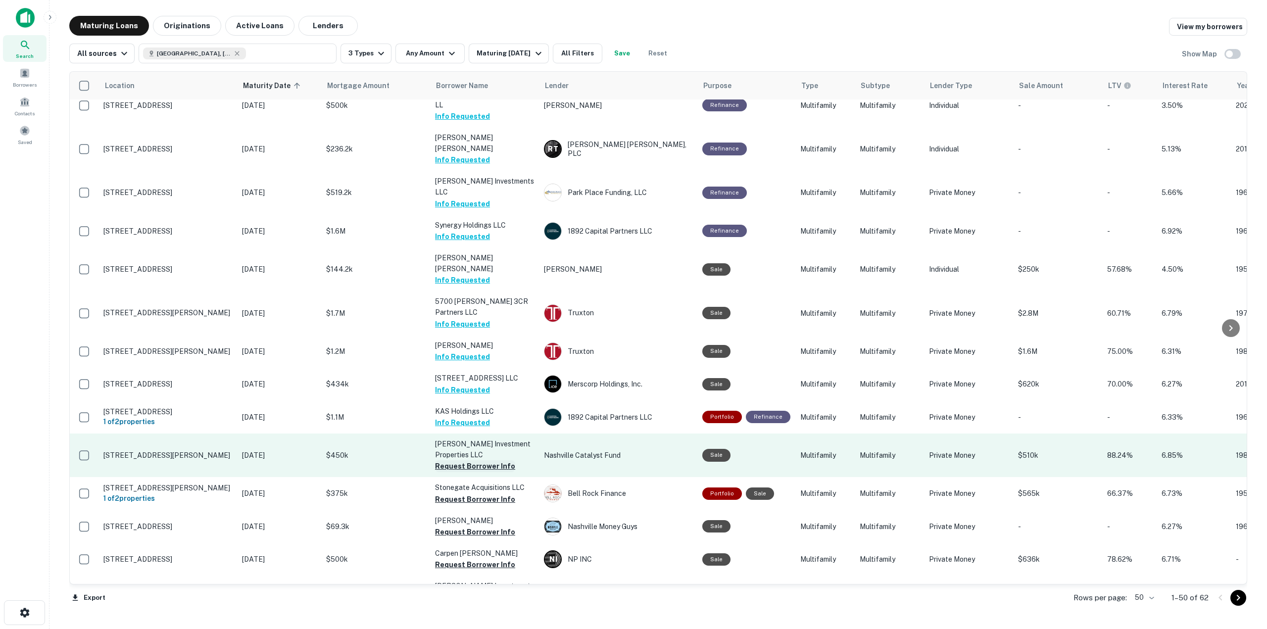
click at [470, 460] on button "Request Borrower Info" at bounding box center [475, 466] width 80 height 12
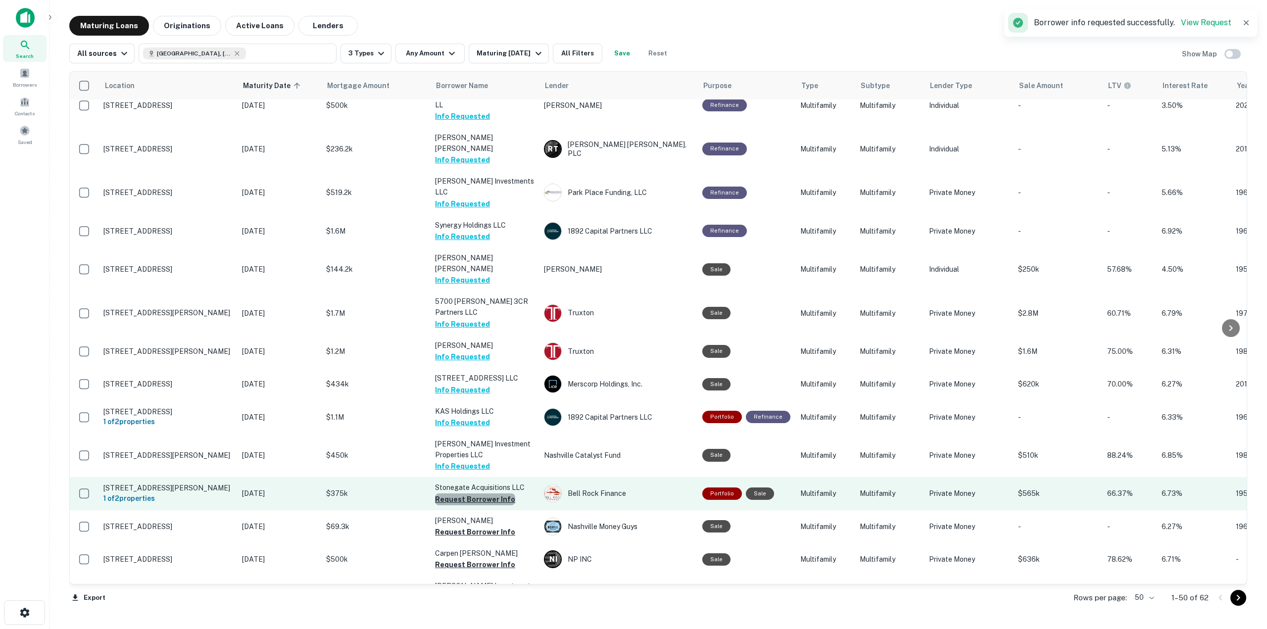
click at [477, 493] on button "Request Borrower Info" at bounding box center [475, 499] width 80 height 12
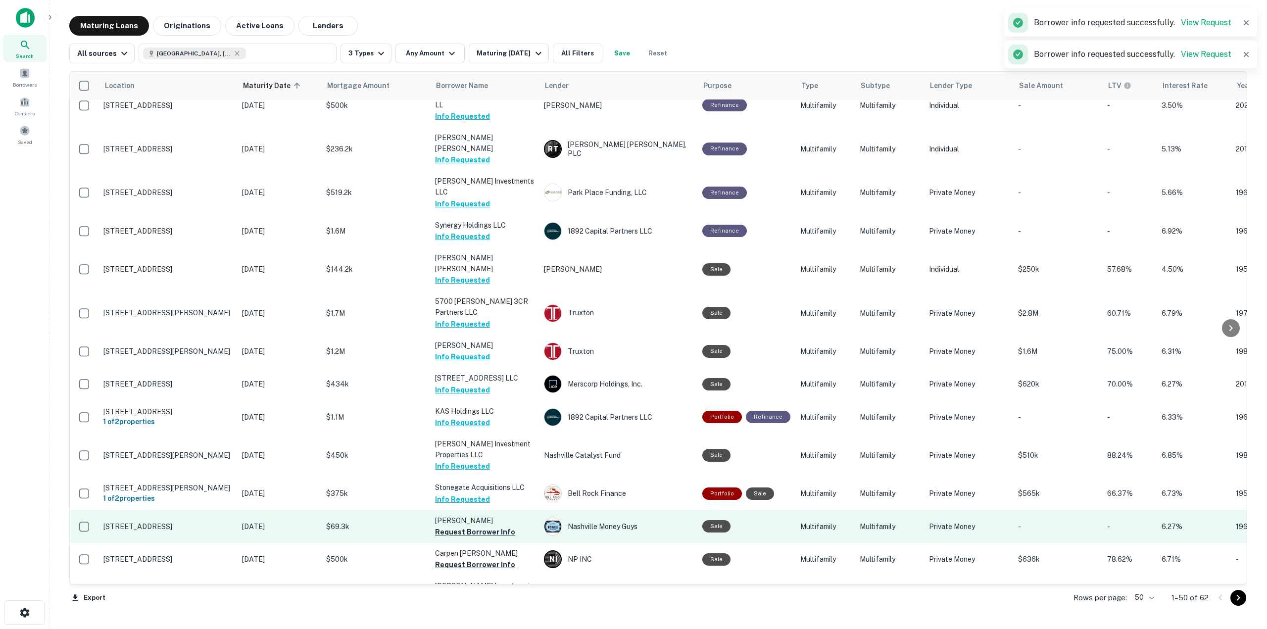
click at [489, 526] on button "Request Borrower Info" at bounding box center [475, 532] width 80 height 12
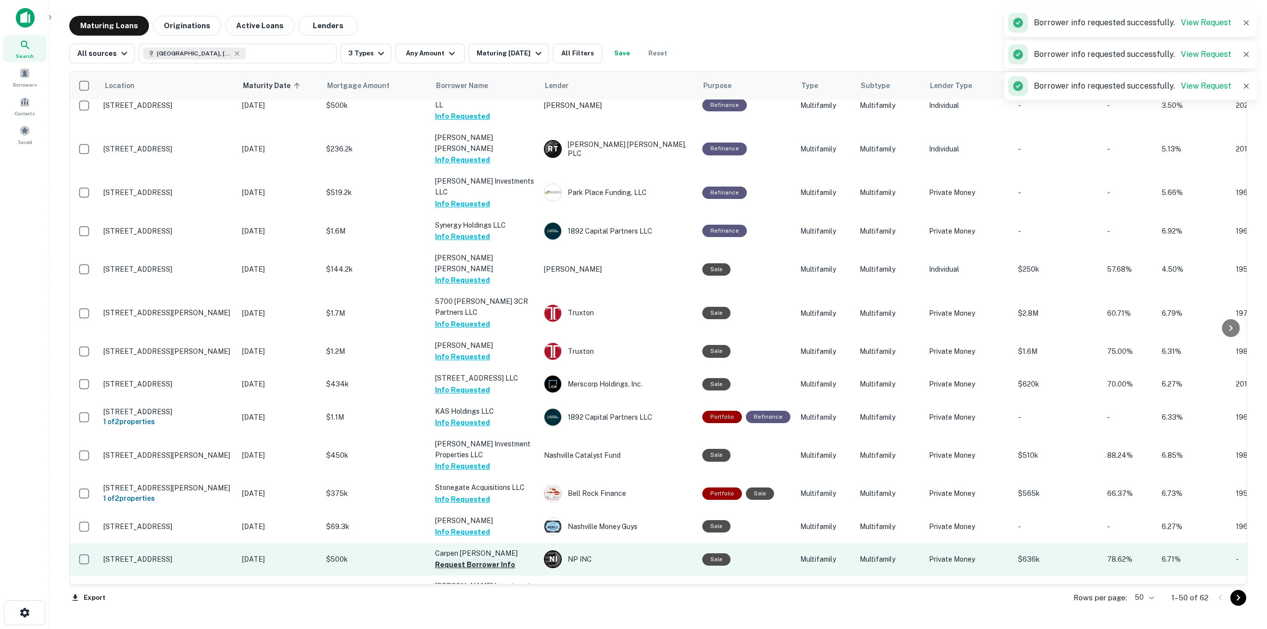
click at [497, 559] on button "Request Borrower Info" at bounding box center [475, 565] width 80 height 12
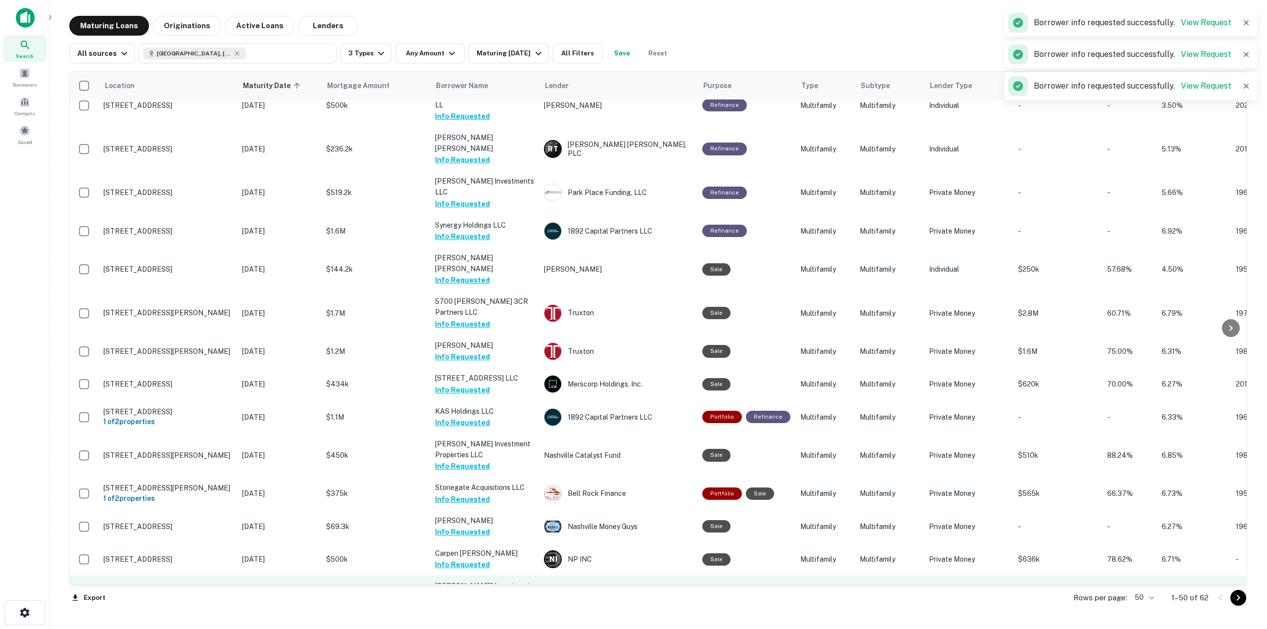
drag, startPoint x: 495, startPoint y: 468, endPoint x: 507, endPoint y: 467, distance: 11.9
click at [496, 603] on button "Request Borrower Info" at bounding box center [475, 609] width 80 height 12
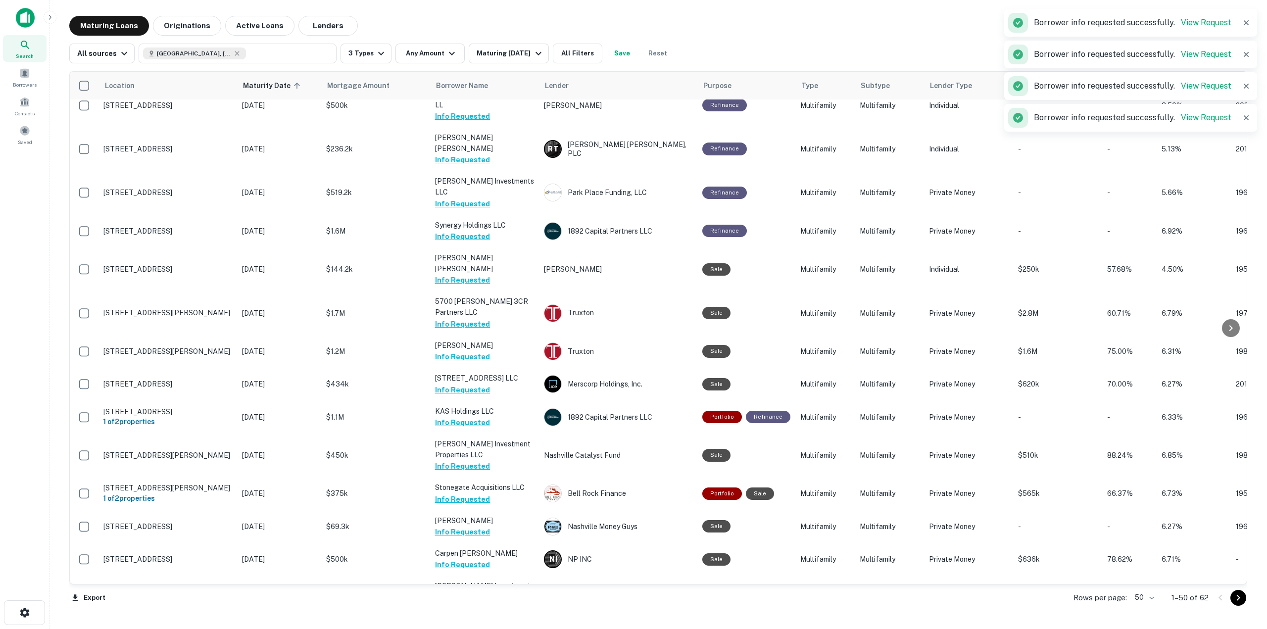
drag, startPoint x: 458, startPoint y: 499, endPoint x: 463, endPoint y: 507, distance: 9.1
click at [459, 628] on button "Request Borrower Info" at bounding box center [475, 641] width 80 height 12
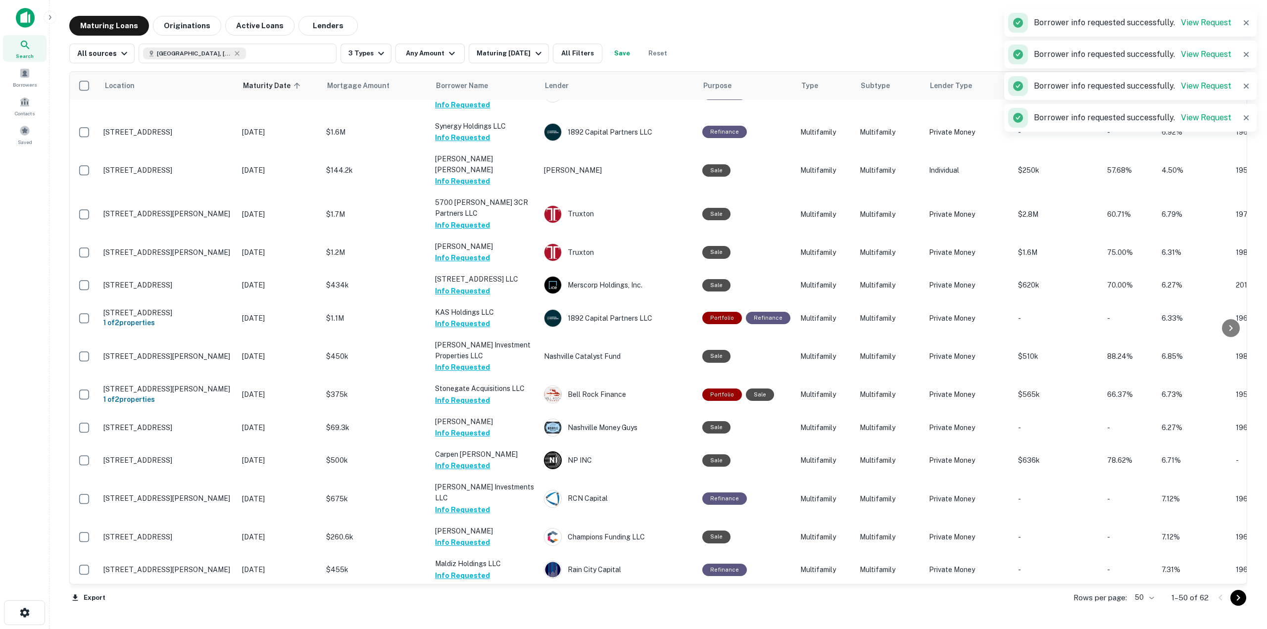
click at [473, 602] on button "Request Borrower Info" at bounding box center [475, 608] width 80 height 12
click at [480, 628] on button "Request Borrower Info" at bounding box center [475, 641] width 80 height 12
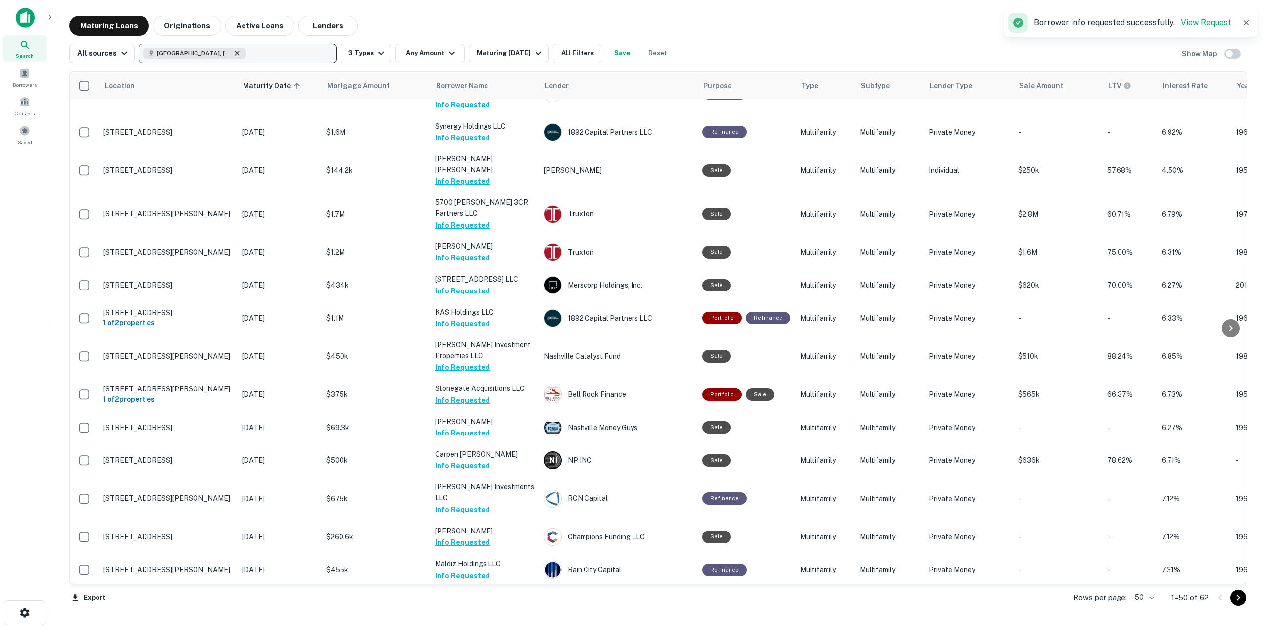
click at [233, 52] on icon "button" at bounding box center [237, 53] width 8 height 8
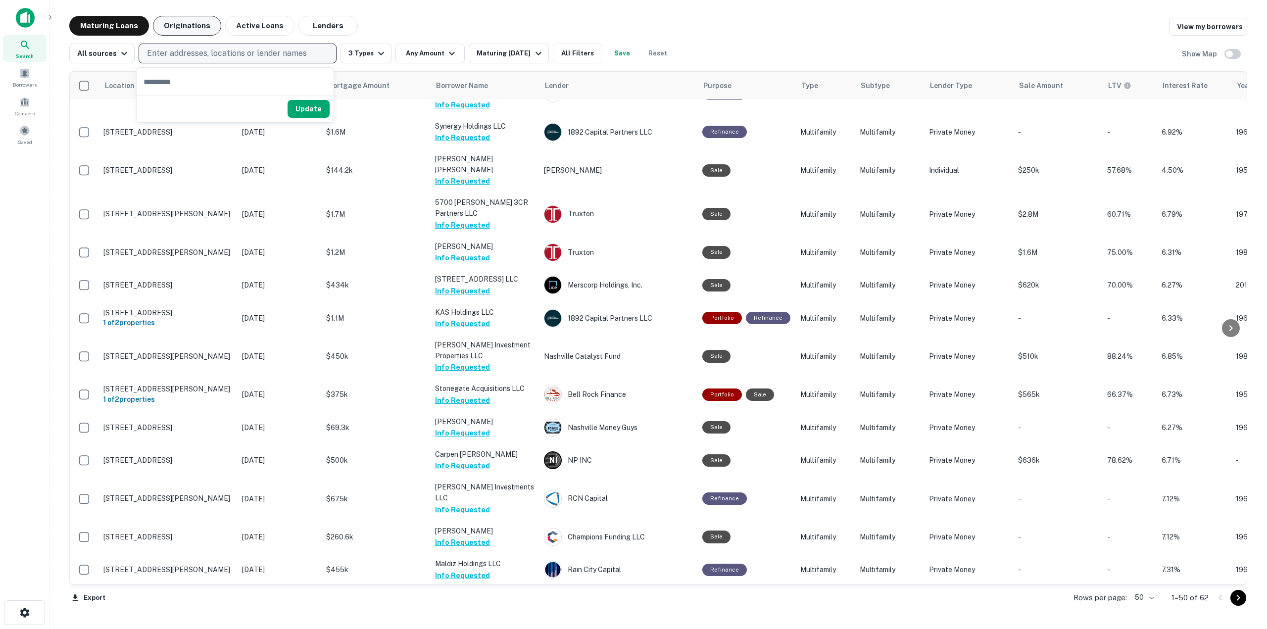
click at [202, 27] on button "Originations" at bounding box center [187, 26] width 68 height 20
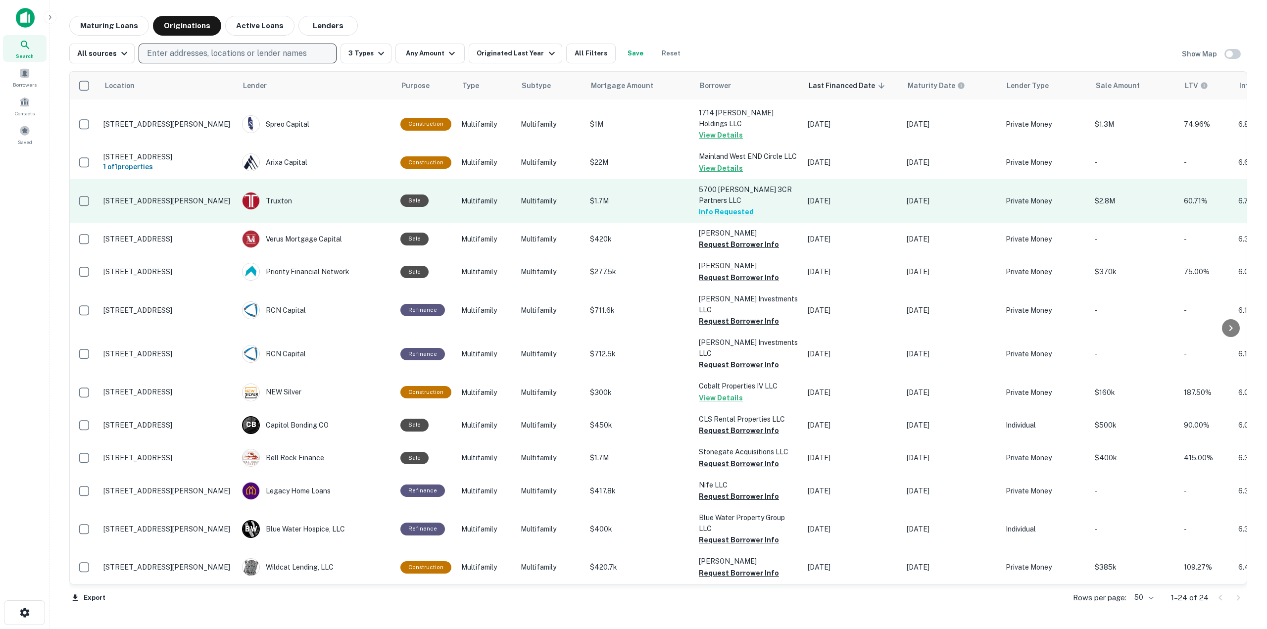
scroll to position [335, 0]
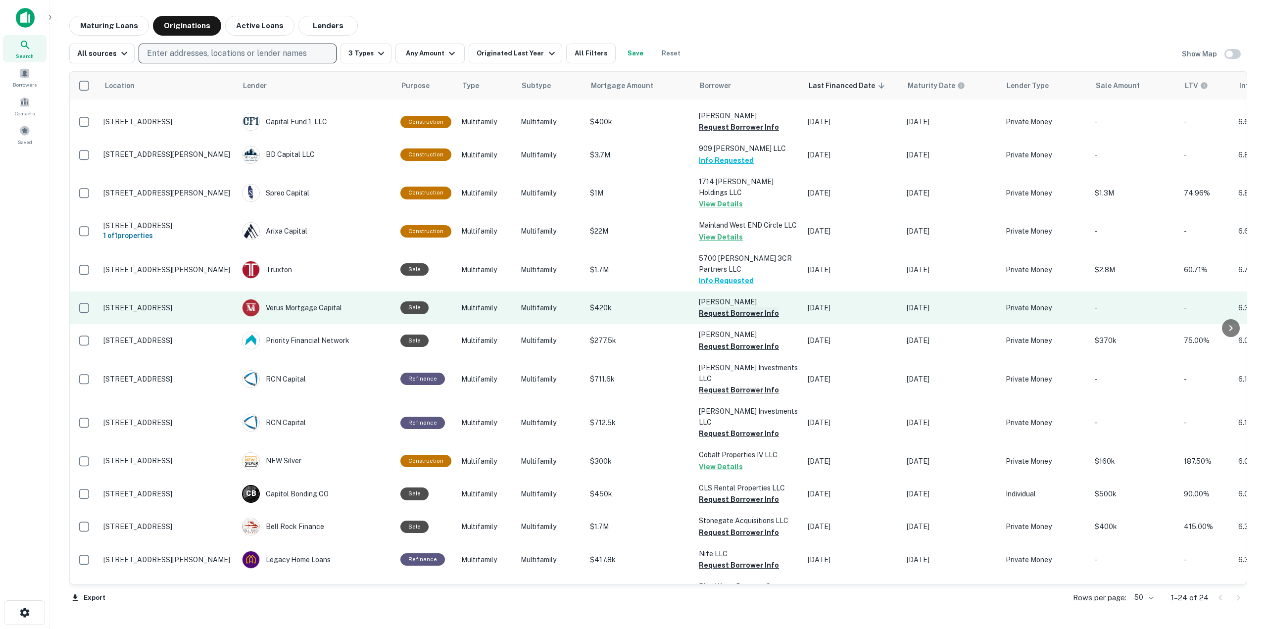
click at [756, 307] on button "Request Borrower Info" at bounding box center [739, 313] width 80 height 12
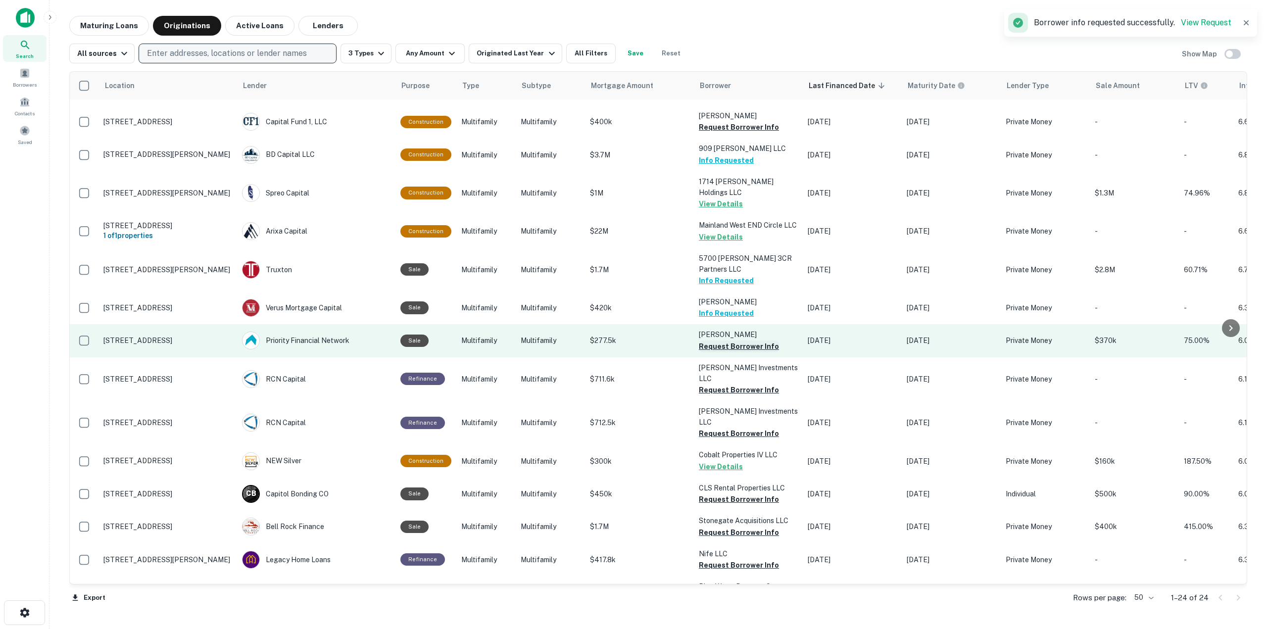
click at [752, 340] on button "Request Borrower Info" at bounding box center [739, 346] width 80 height 12
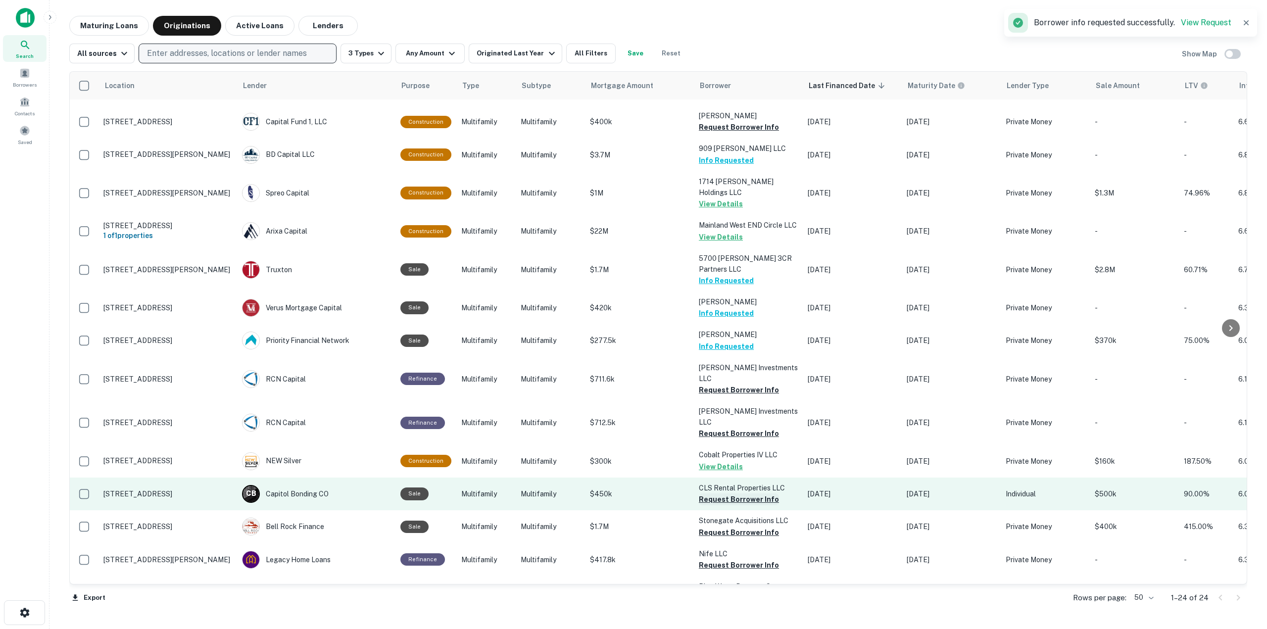
click at [754, 493] on button "Request Borrower Info" at bounding box center [739, 499] width 80 height 12
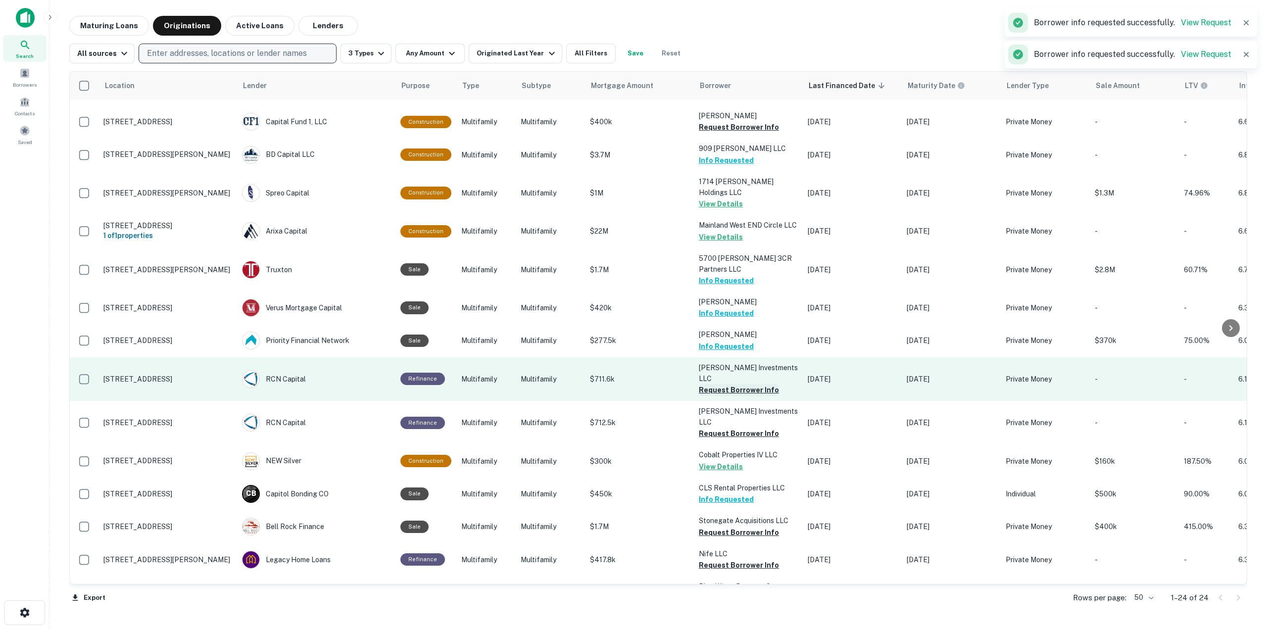
click at [743, 384] on button "Request Borrower Info" at bounding box center [739, 390] width 80 height 12
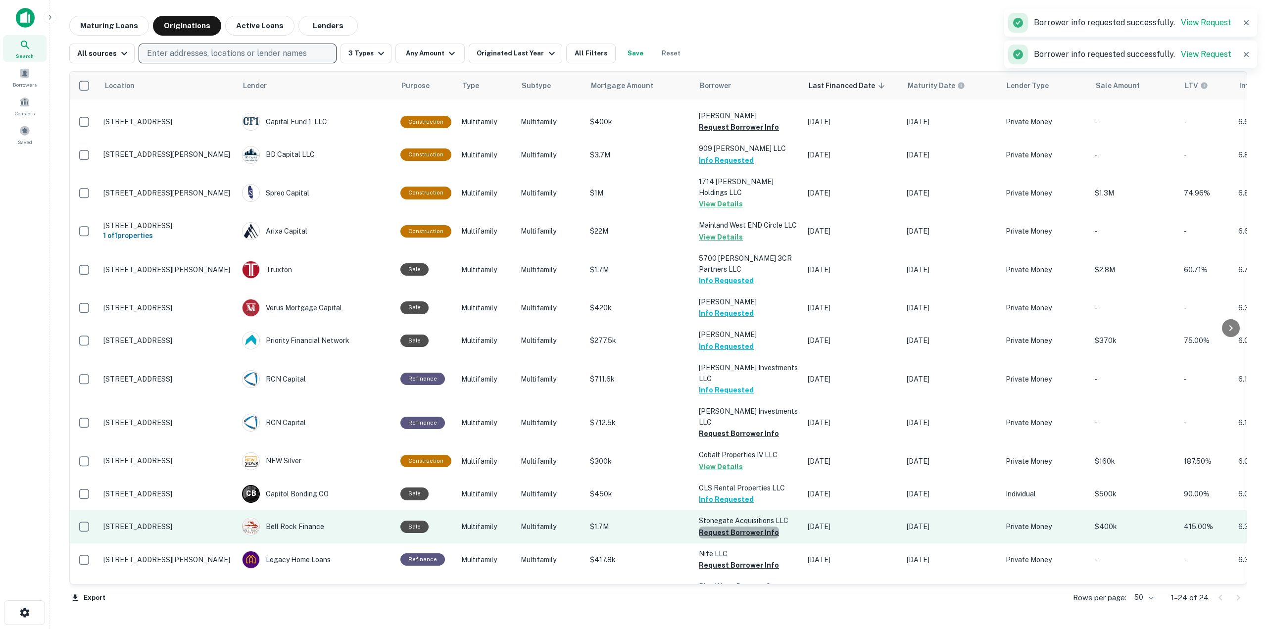
click at [762, 527] on button "Request Borrower Info" at bounding box center [739, 533] width 80 height 12
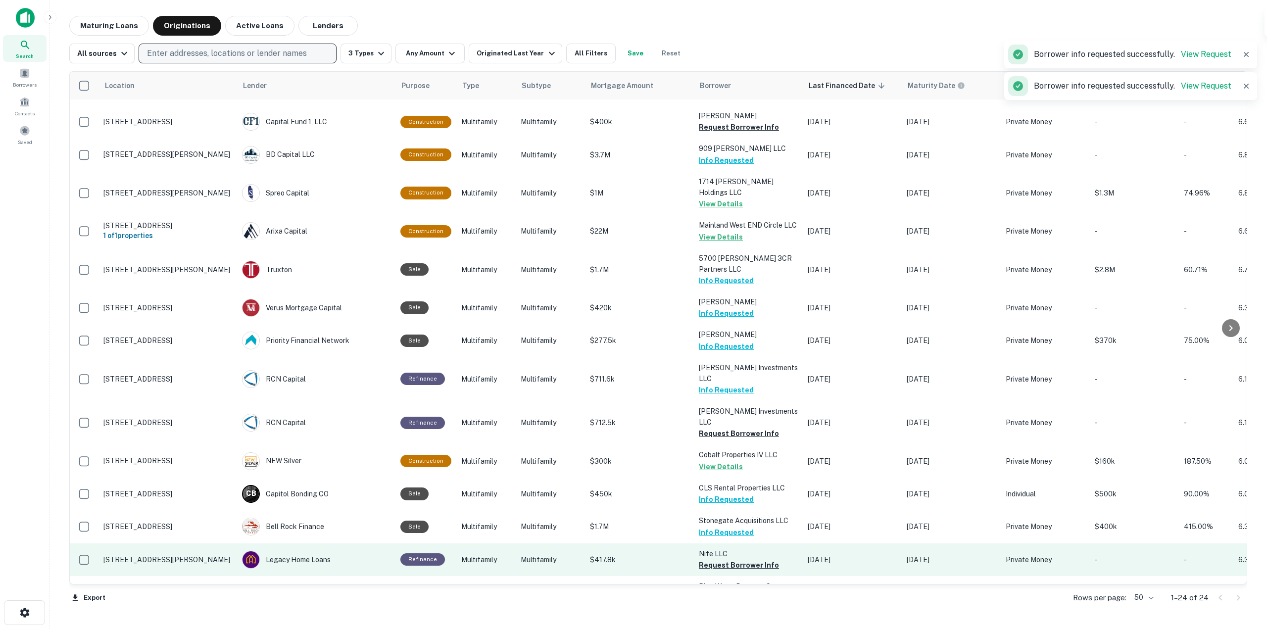
click at [766, 559] on button "Request Borrower Info" at bounding box center [739, 565] width 80 height 12
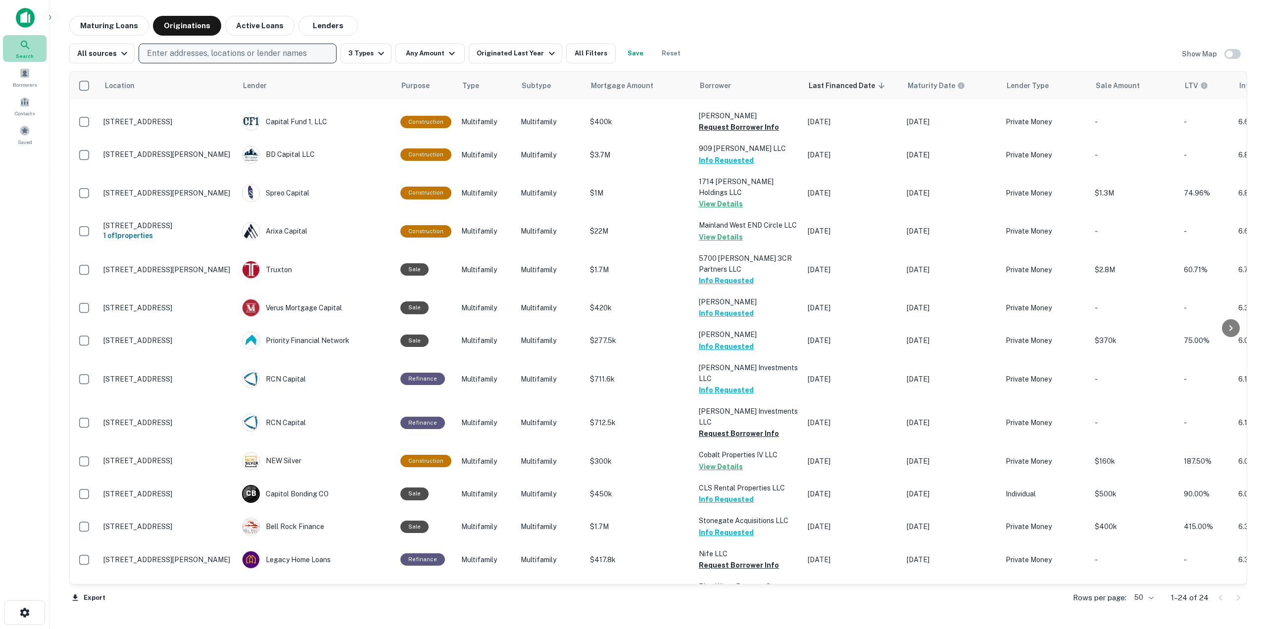
click at [17, 48] on div "Search" at bounding box center [25, 48] width 44 height 27
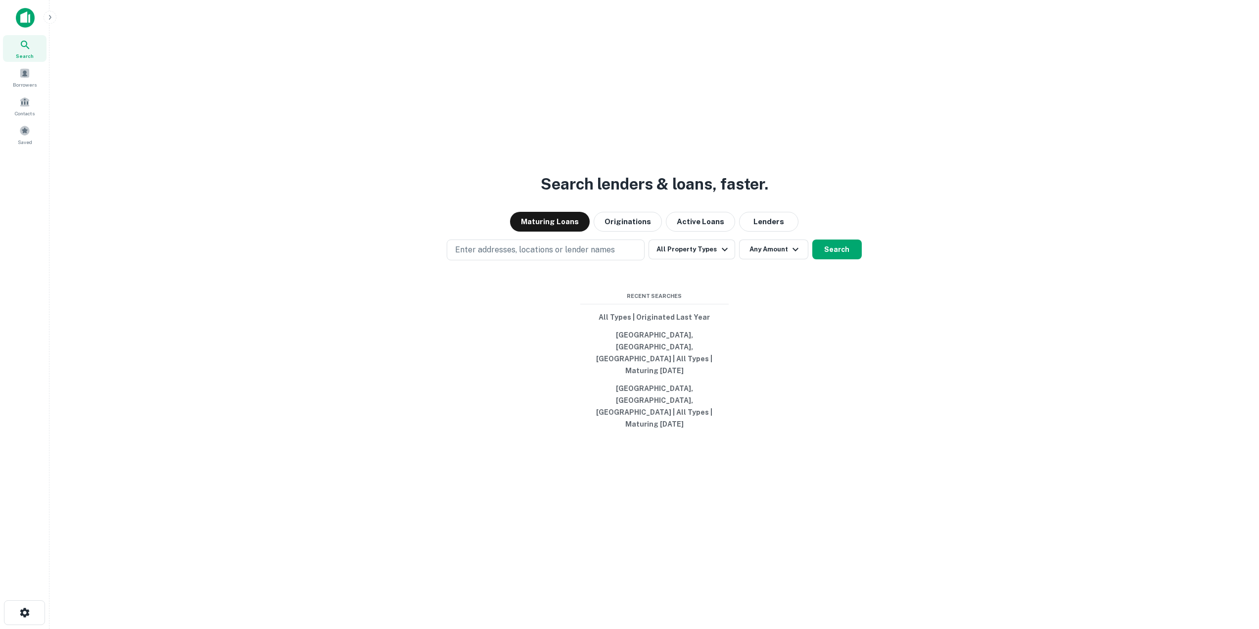
click at [17, 9] on img at bounding box center [25, 18] width 19 height 20
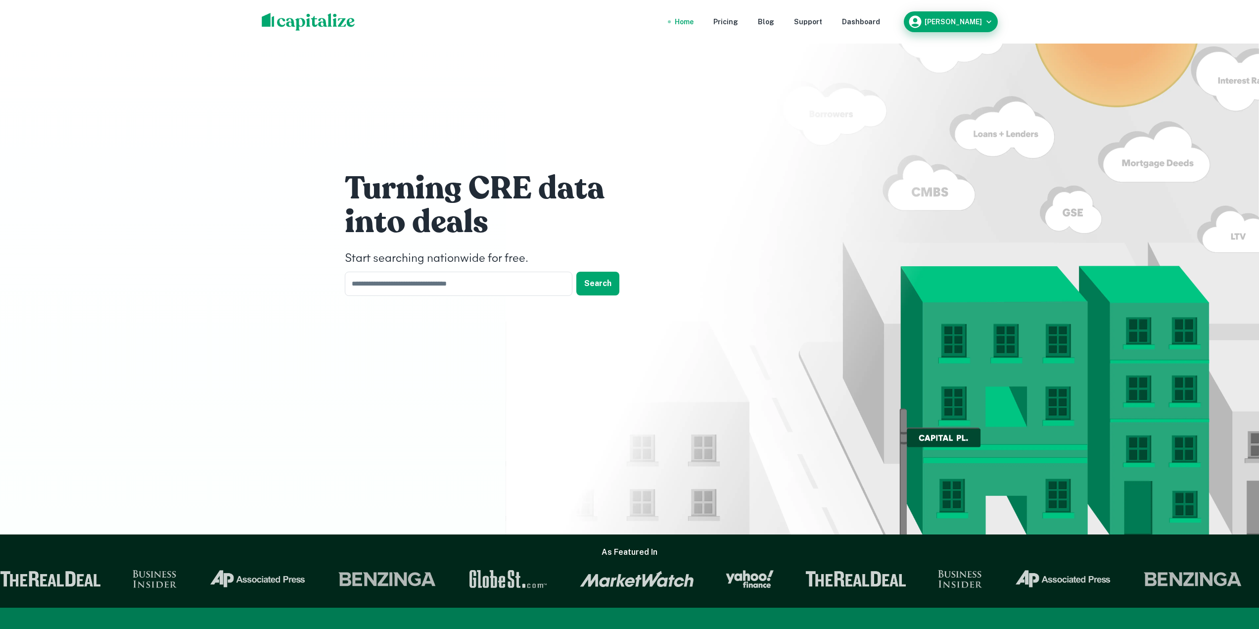
click at [964, 22] on h6 "Ethan Tyng" at bounding box center [953, 21] width 57 height 7
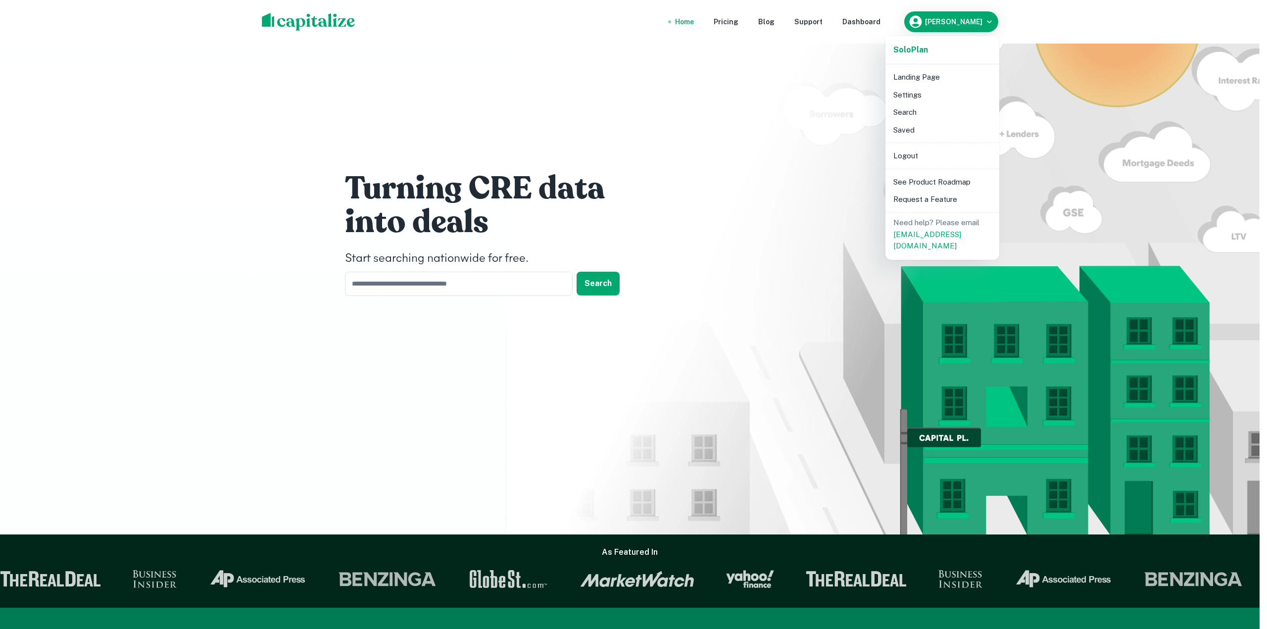
click at [917, 150] on li "Logout" at bounding box center [942, 156] width 106 height 18
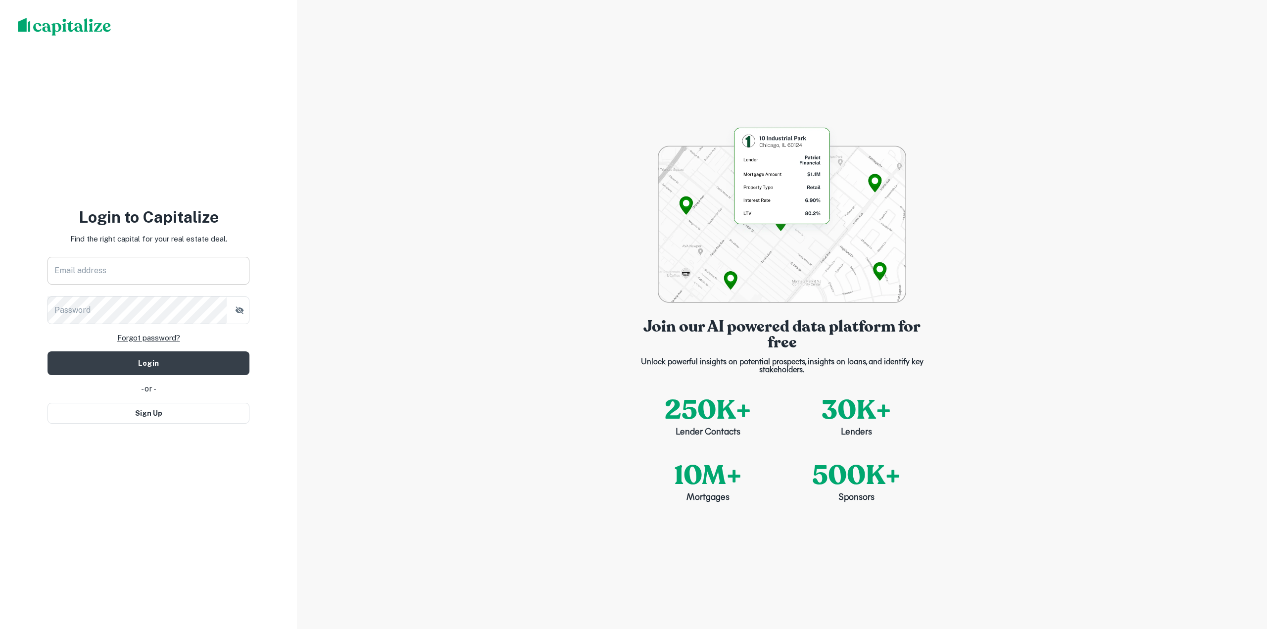
click at [234, 266] on input "Email address" at bounding box center [149, 271] width 202 height 28
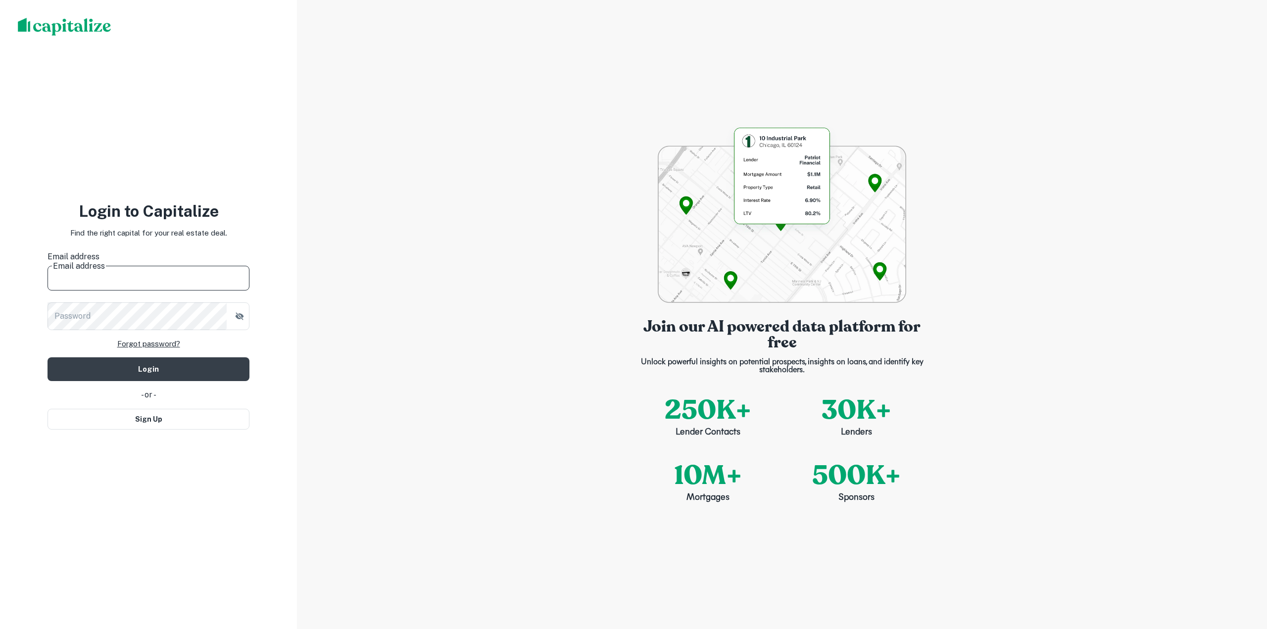
type input "**********"
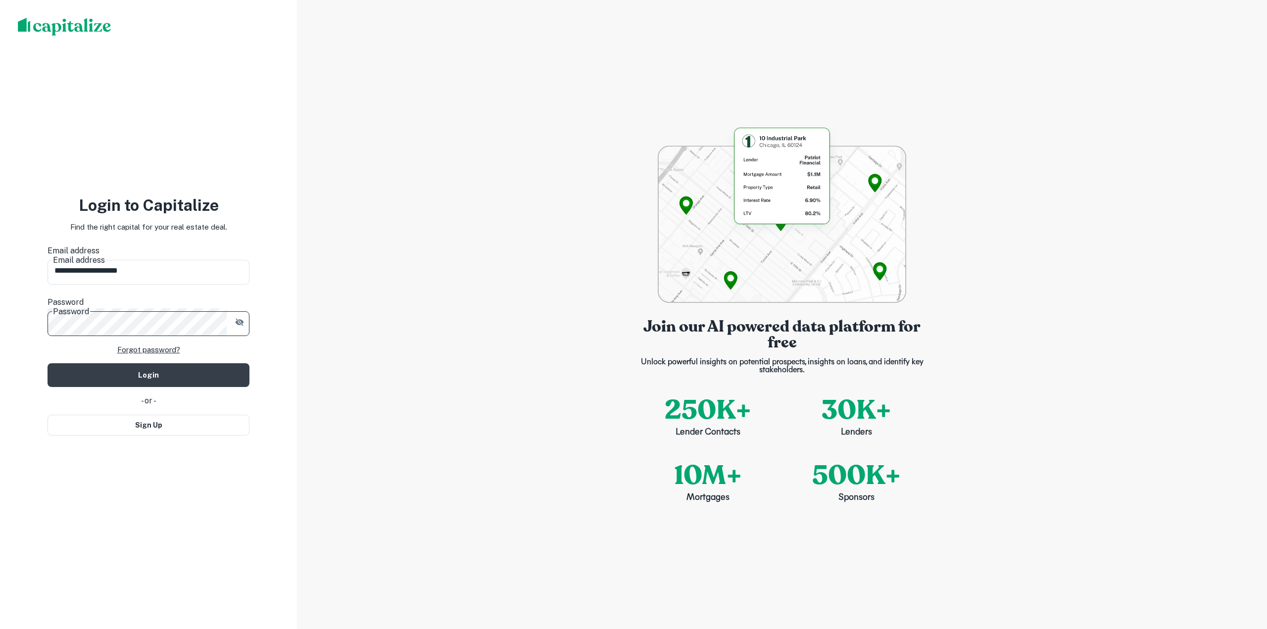
click at [48, 363] on button "Login" at bounding box center [149, 375] width 202 height 24
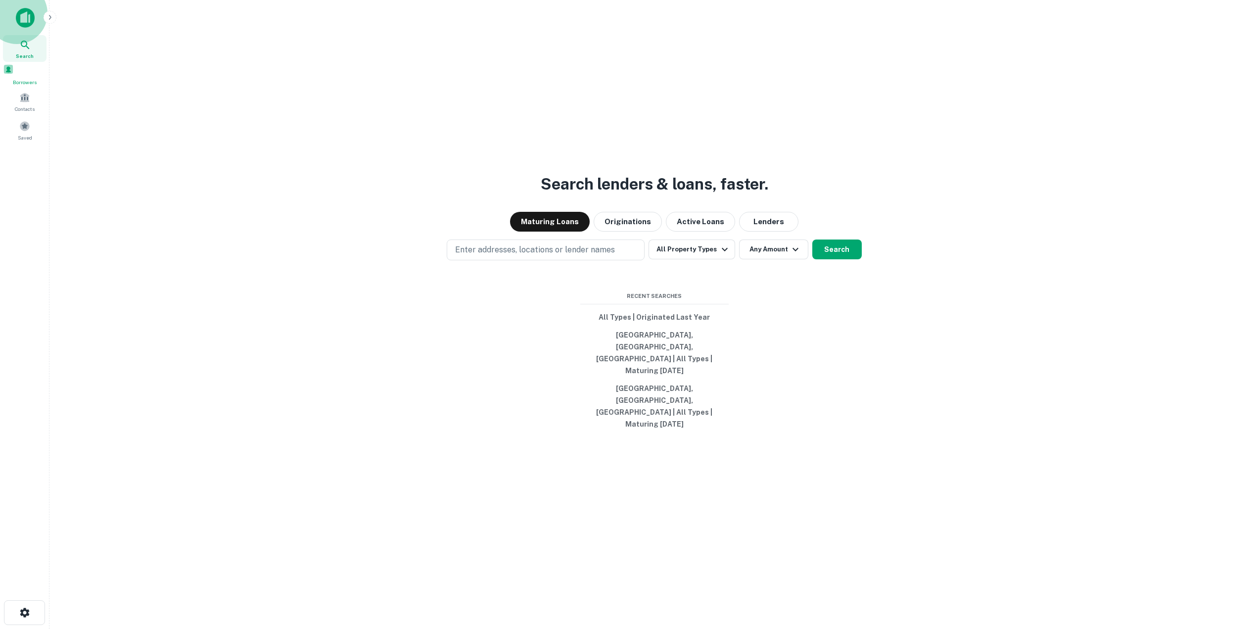
click at [14, 75] on span at bounding box center [8, 69] width 11 height 11
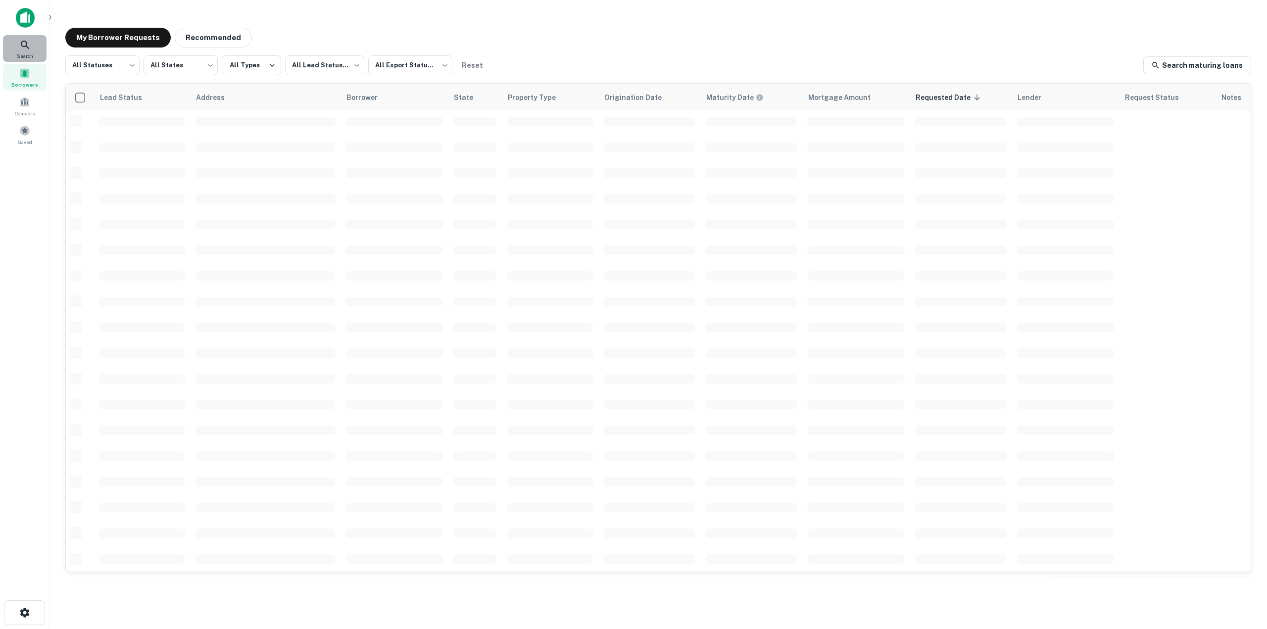
click at [29, 48] on icon at bounding box center [25, 45] width 12 height 12
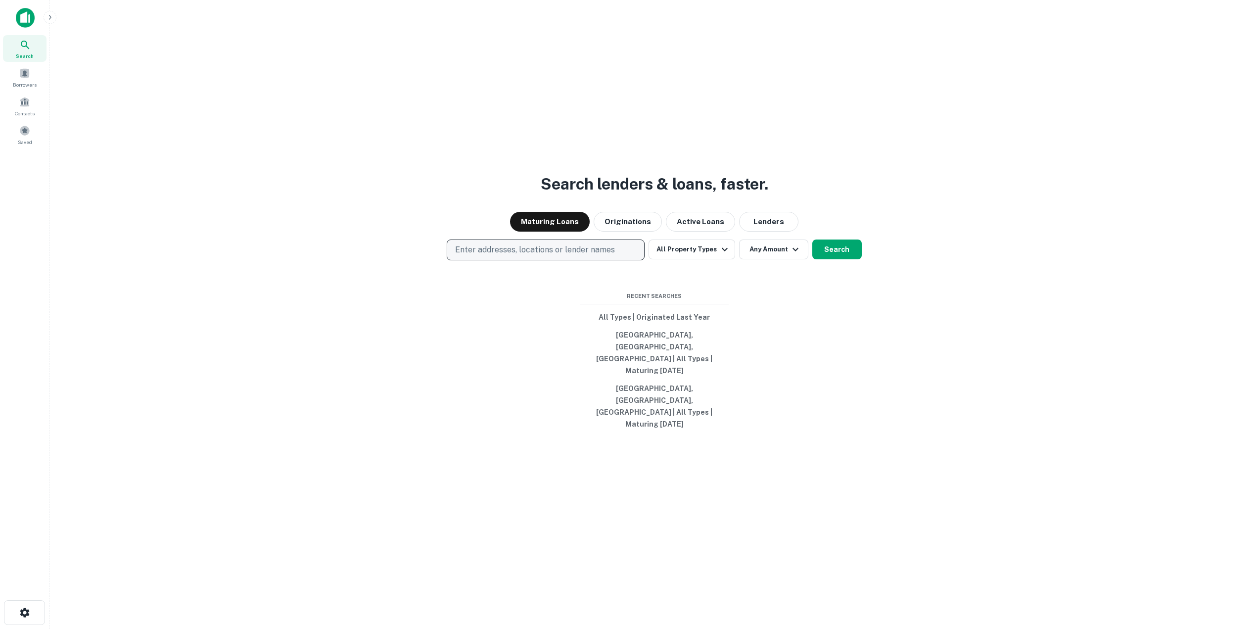
click at [617, 260] on button "Enter addresses, locations or lender names" at bounding box center [546, 250] width 198 height 21
type input "*****"
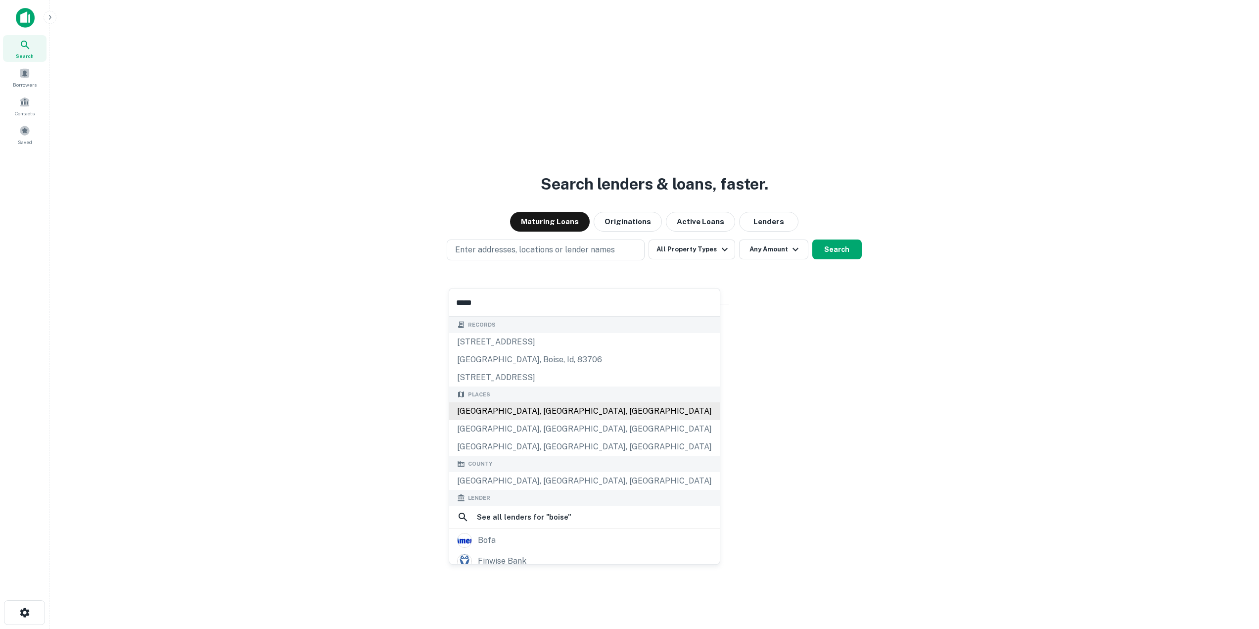
click at [511, 410] on div "Boise, ID, USA" at bounding box center [584, 411] width 271 height 18
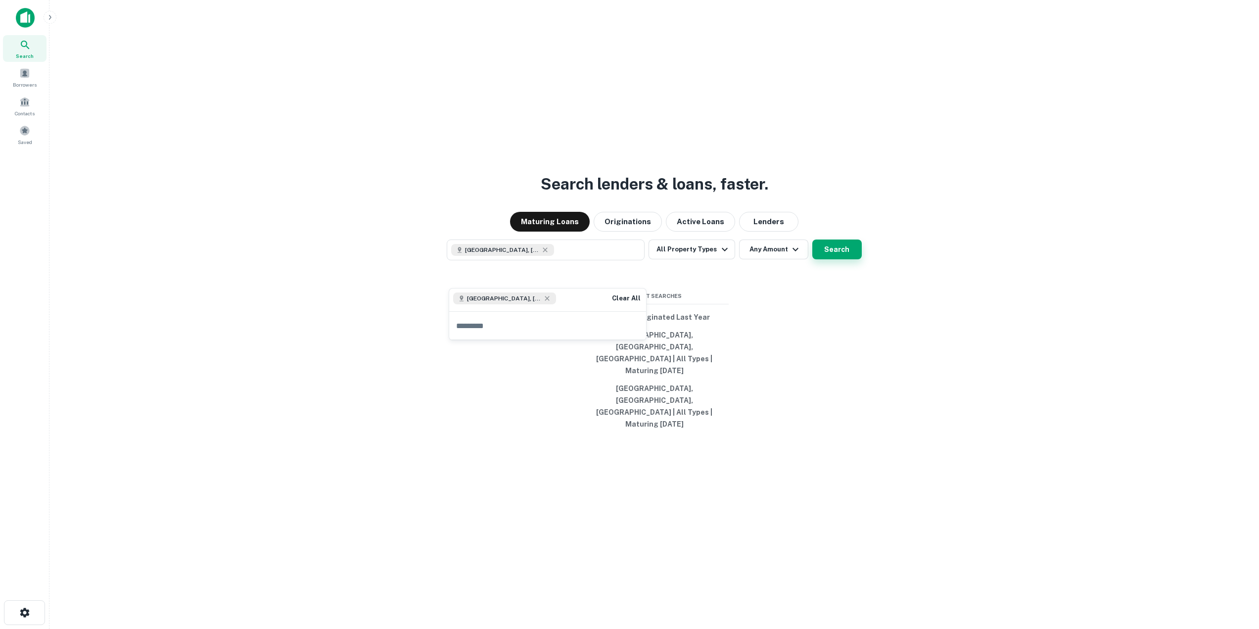
click at [834, 259] on button "Search" at bounding box center [837, 250] width 49 height 20
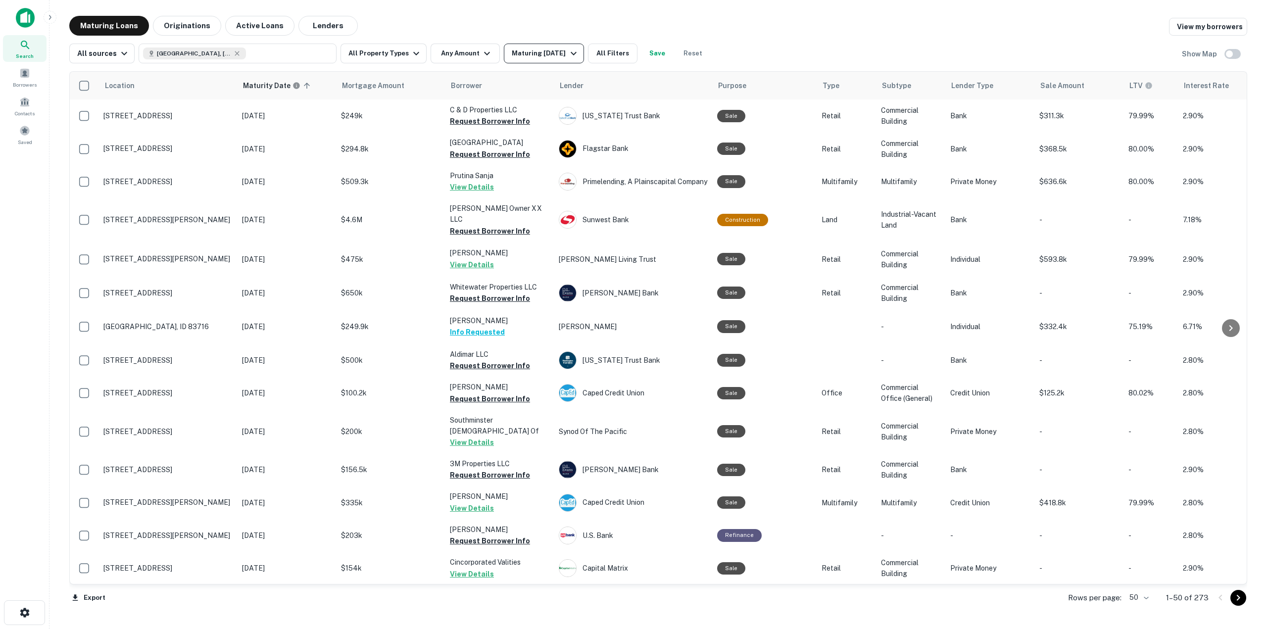
scroll to position [183, 0]
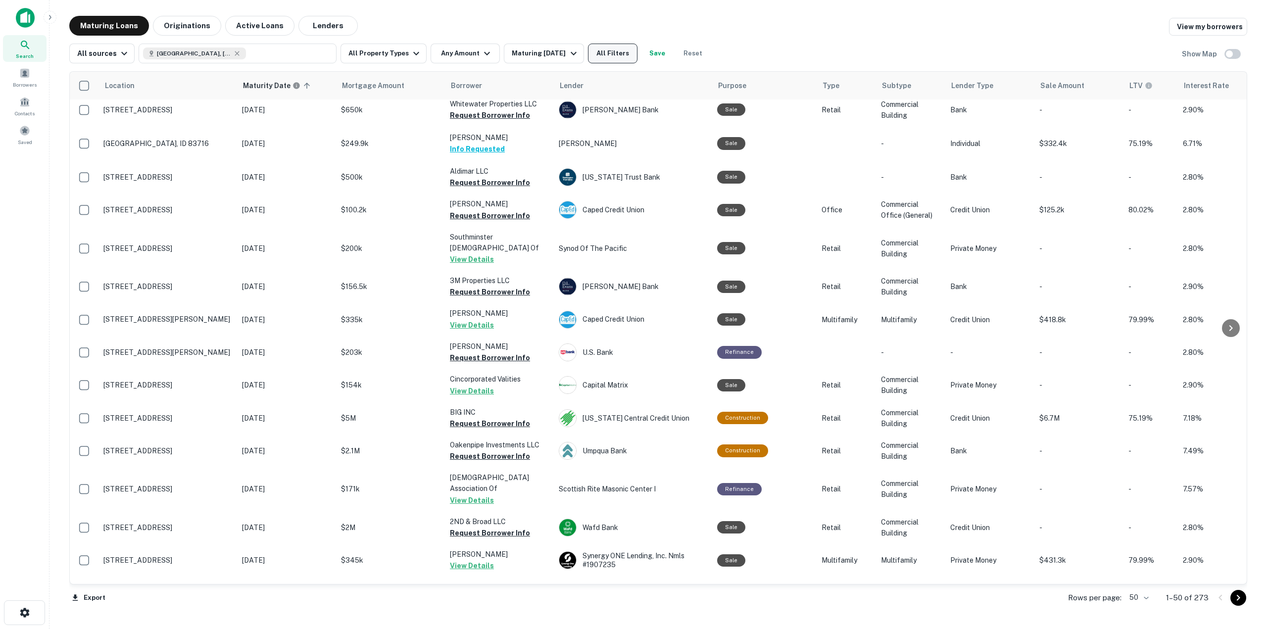
click at [616, 56] on button "All Filters" at bounding box center [612, 54] width 49 height 20
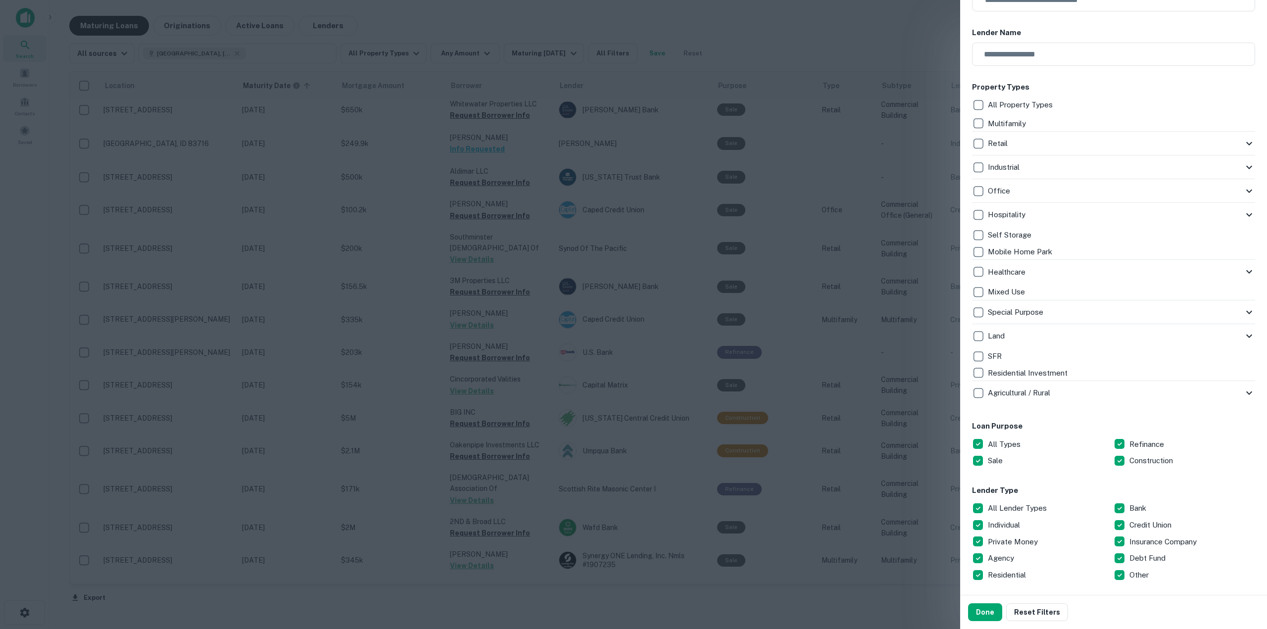
scroll to position [247, 0]
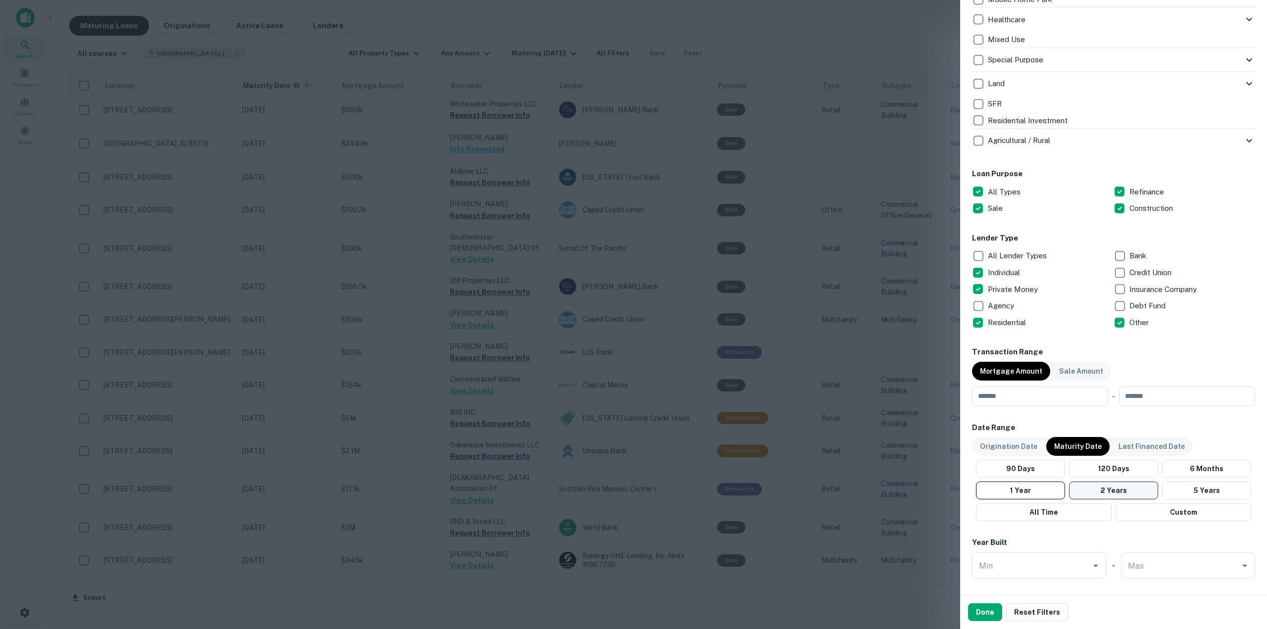
click at [1094, 487] on button "2 Years" at bounding box center [1113, 490] width 89 height 18
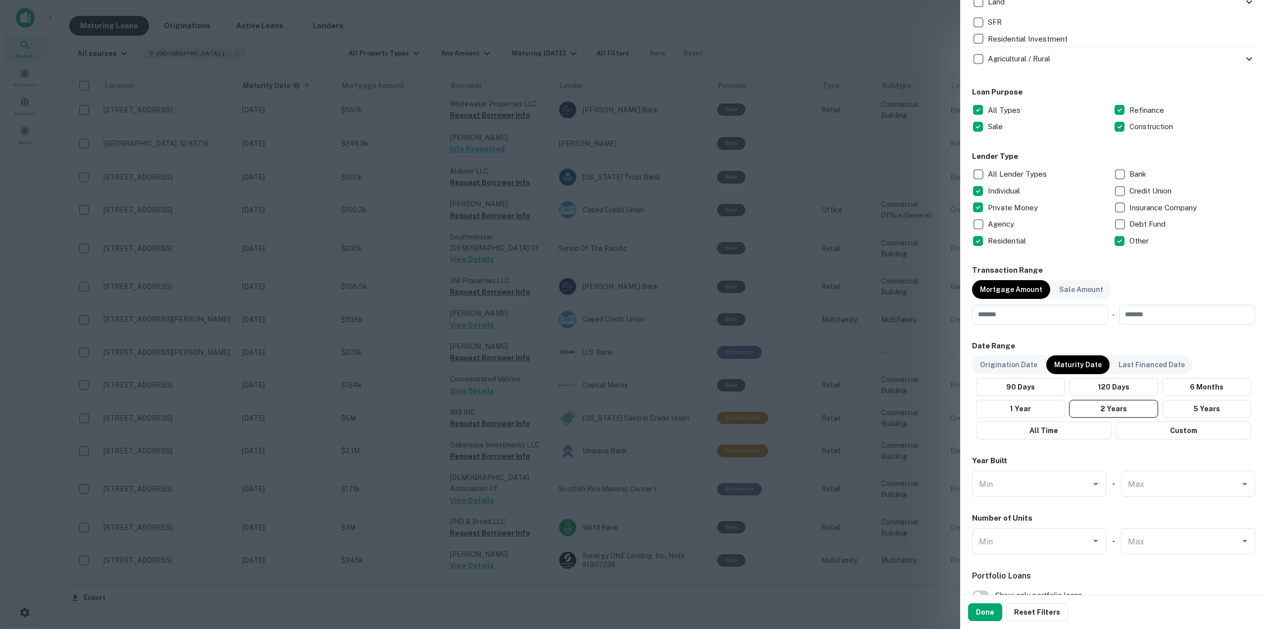
scroll to position [544, 0]
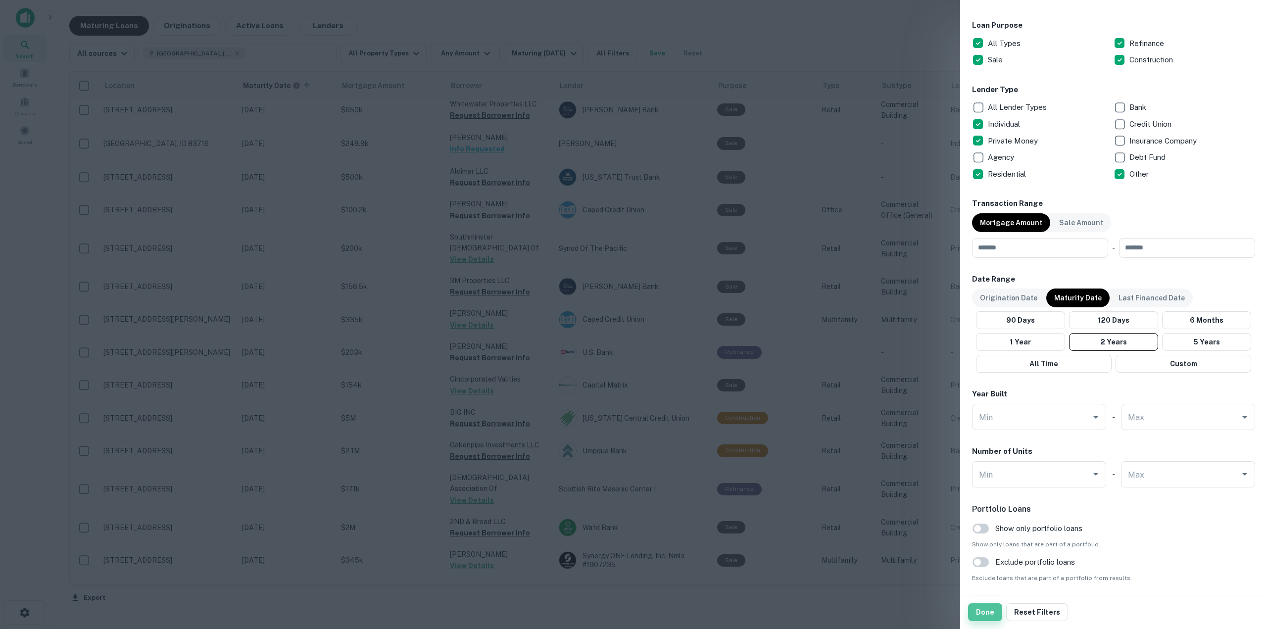
click at [985, 607] on button "Done" at bounding box center [985, 612] width 34 height 18
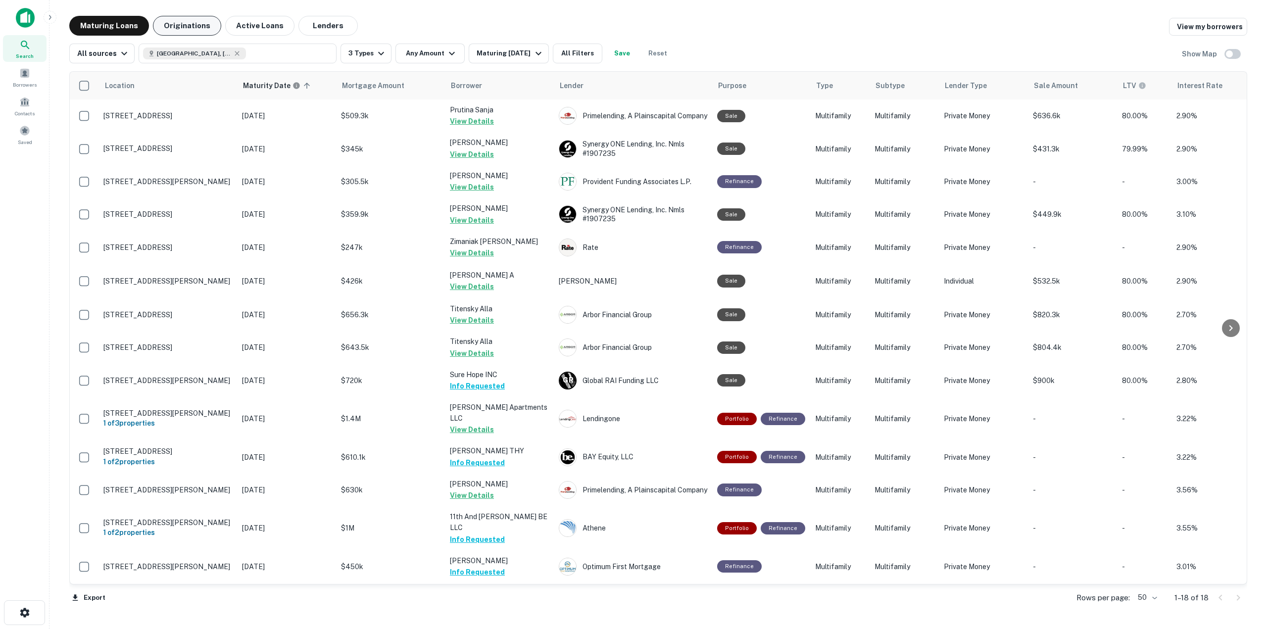
click at [174, 18] on button "Originations" at bounding box center [187, 26] width 68 height 20
click at [174, 25] on button "Originations" at bounding box center [187, 26] width 68 height 20
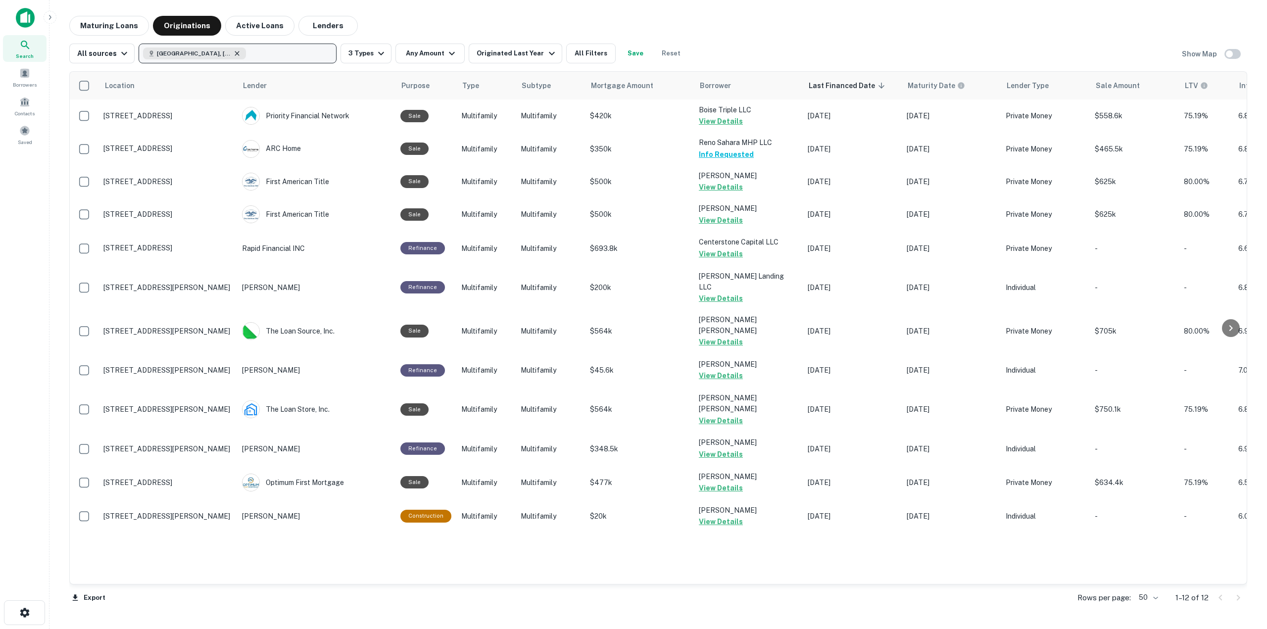
click at [233, 50] on icon "button" at bounding box center [237, 53] width 8 height 8
click at [204, 48] on p "Enter addresses, locations or lender names" at bounding box center [227, 54] width 160 height 12
click at [205, 55] on p "Enter addresses, locations or lender names" at bounding box center [227, 54] width 160 height 12
type input "*"
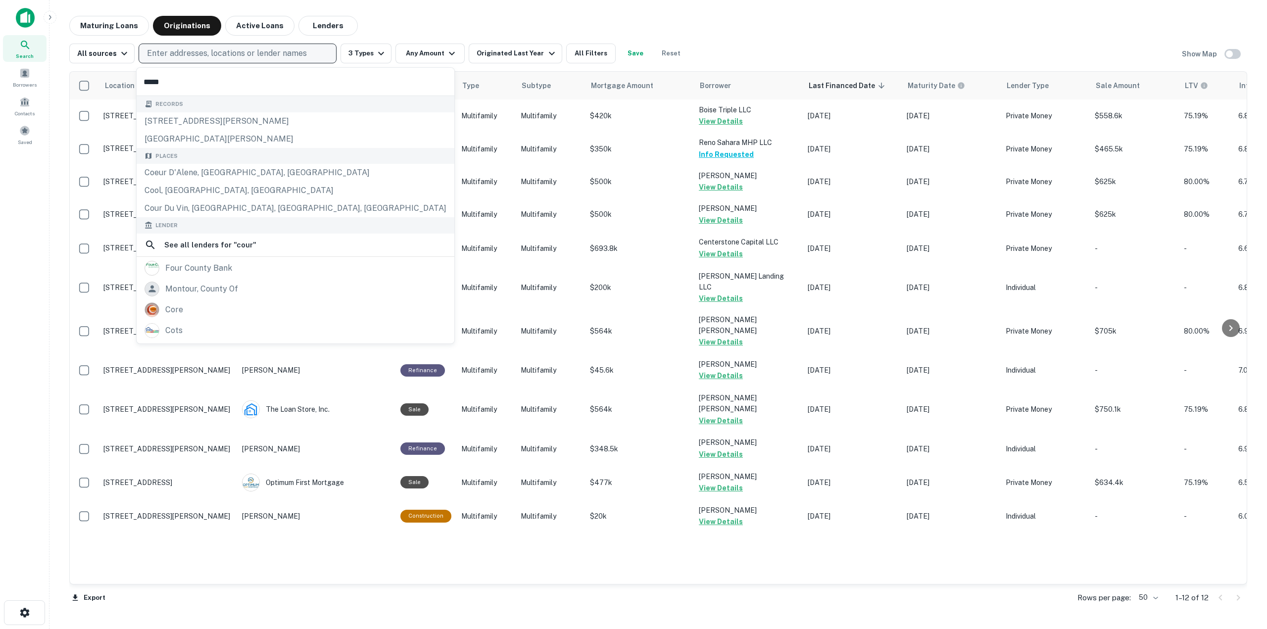
type input "******"
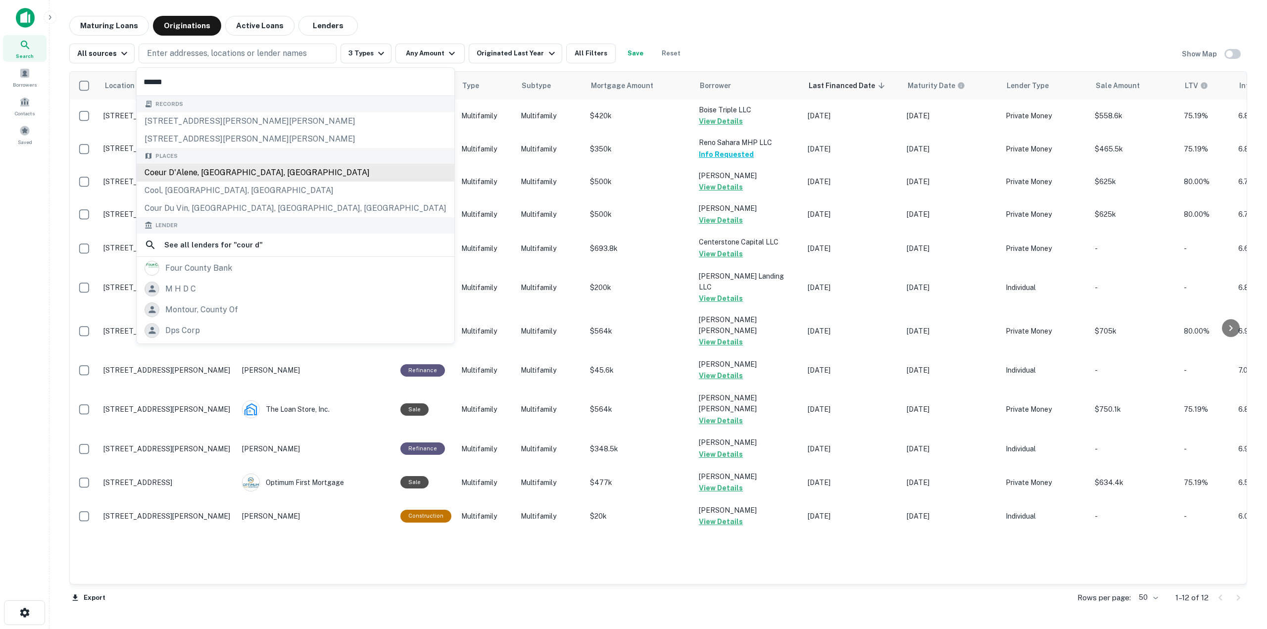
drag, startPoint x: 217, startPoint y: 173, endPoint x: 223, endPoint y: 171, distance: 6.3
click at [217, 173] on div "Coeur d'Alene, ID, USA" at bounding box center [296, 173] width 318 height 18
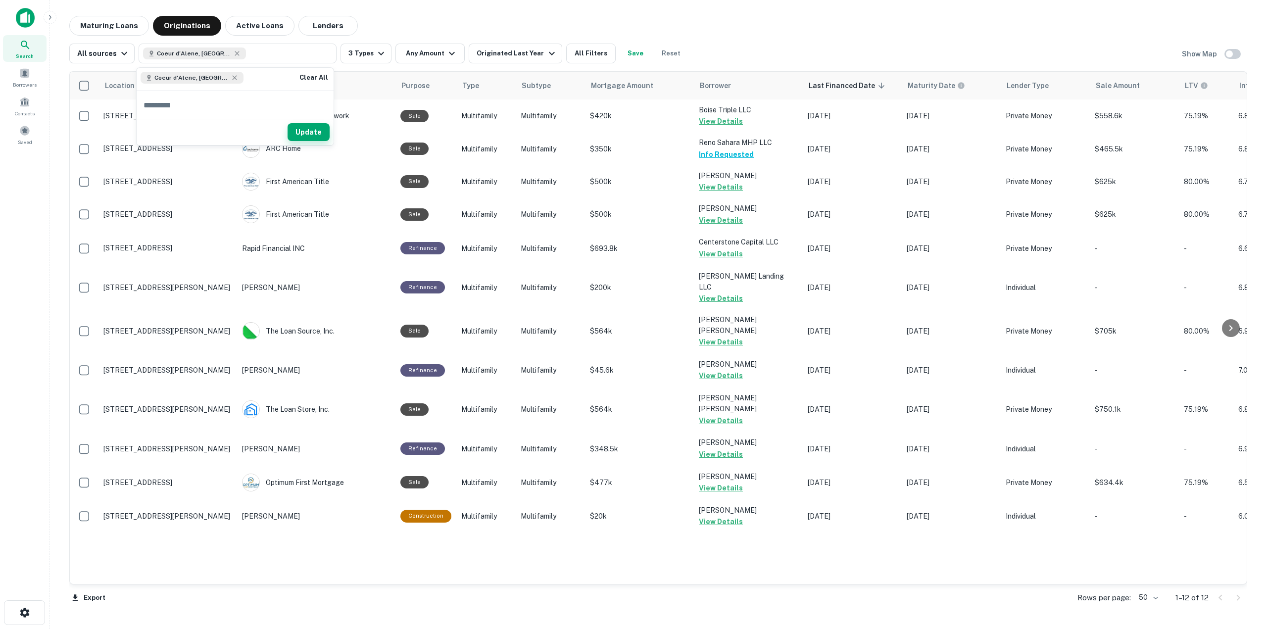
click at [325, 132] on button "Update" at bounding box center [309, 132] width 42 height 18
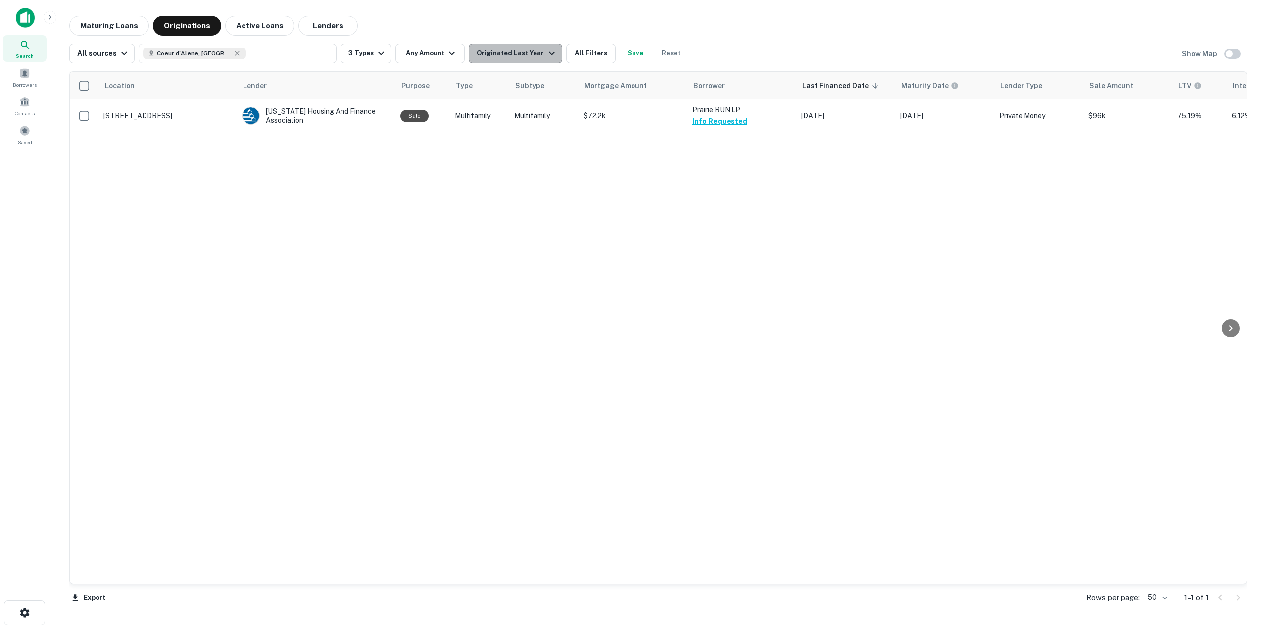
click at [530, 53] on div "Originated Last Year" at bounding box center [517, 54] width 81 height 12
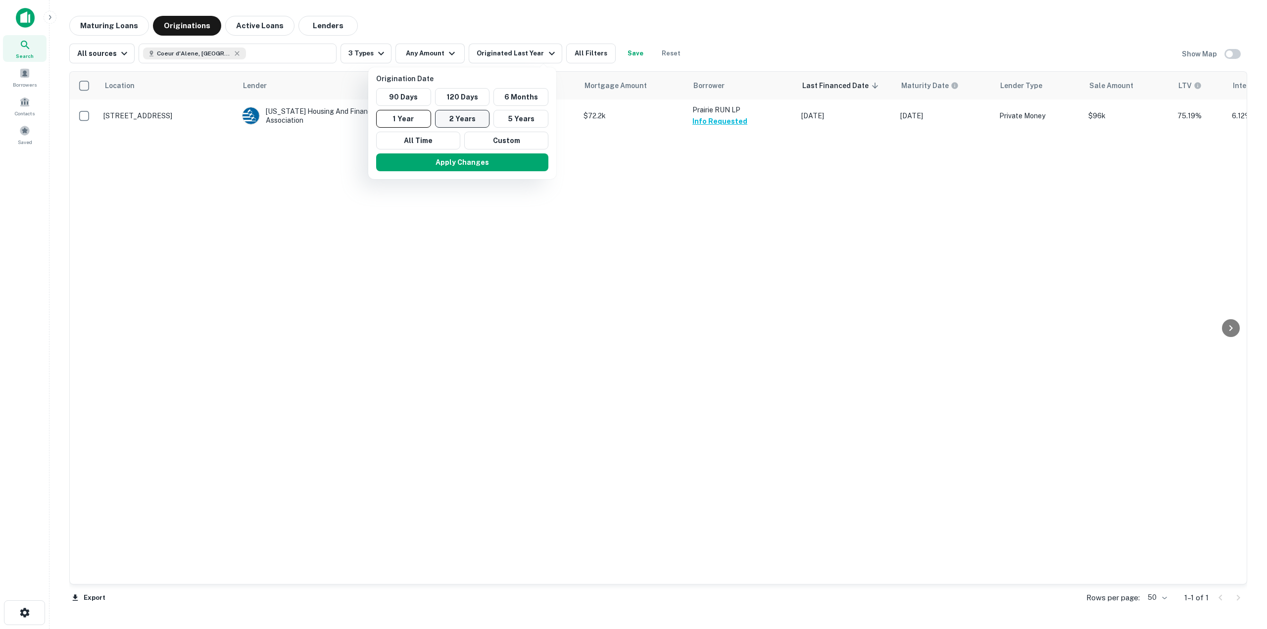
click at [476, 124] on button "2 Years" at bounding box center [462, 119] width 55 height 18
click at [499, 166] on button "Apply Changes" at bounding box center [471, 162] width 172 height 18
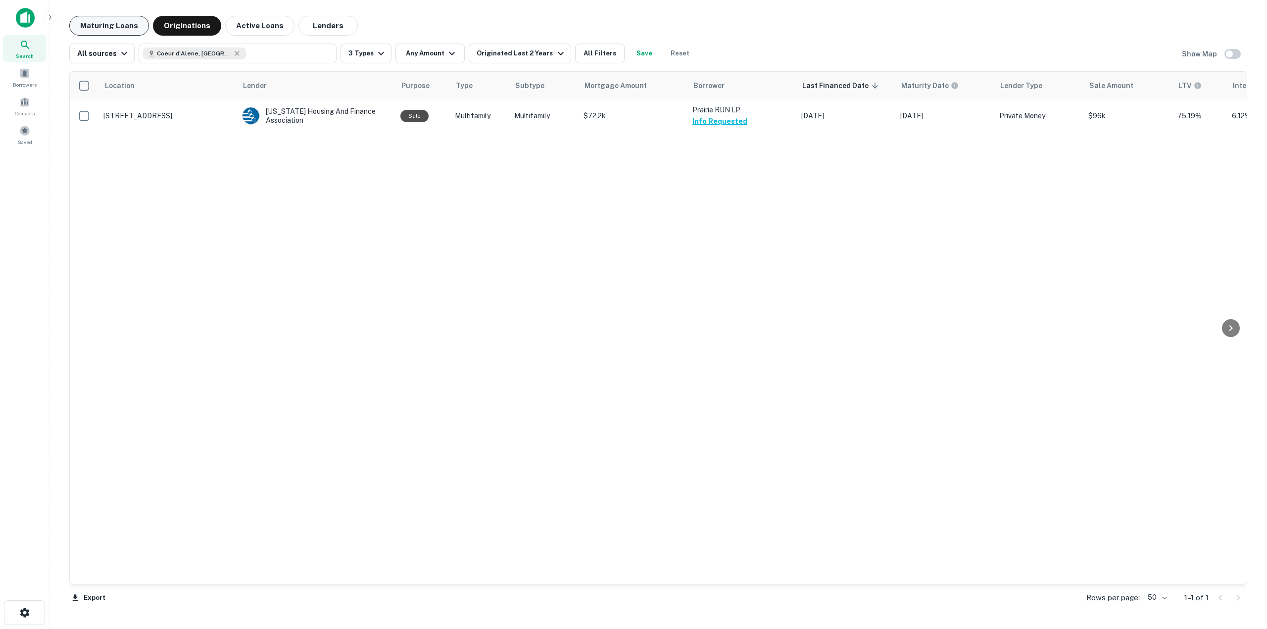
click at [109, 23] on button "Maturing Loans" at bounding box center [109, 26] width 80 height 20
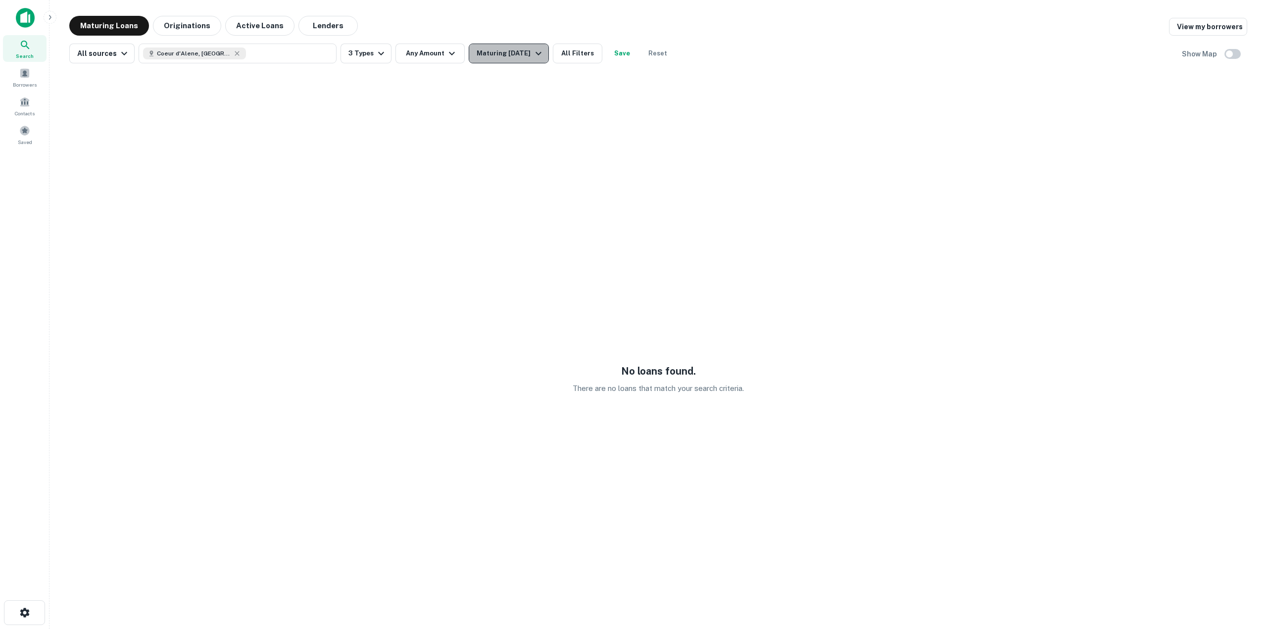
click at [527, 61] on button "Maturing [DATE]" at bounding box center [509, 54] width 80 height 20
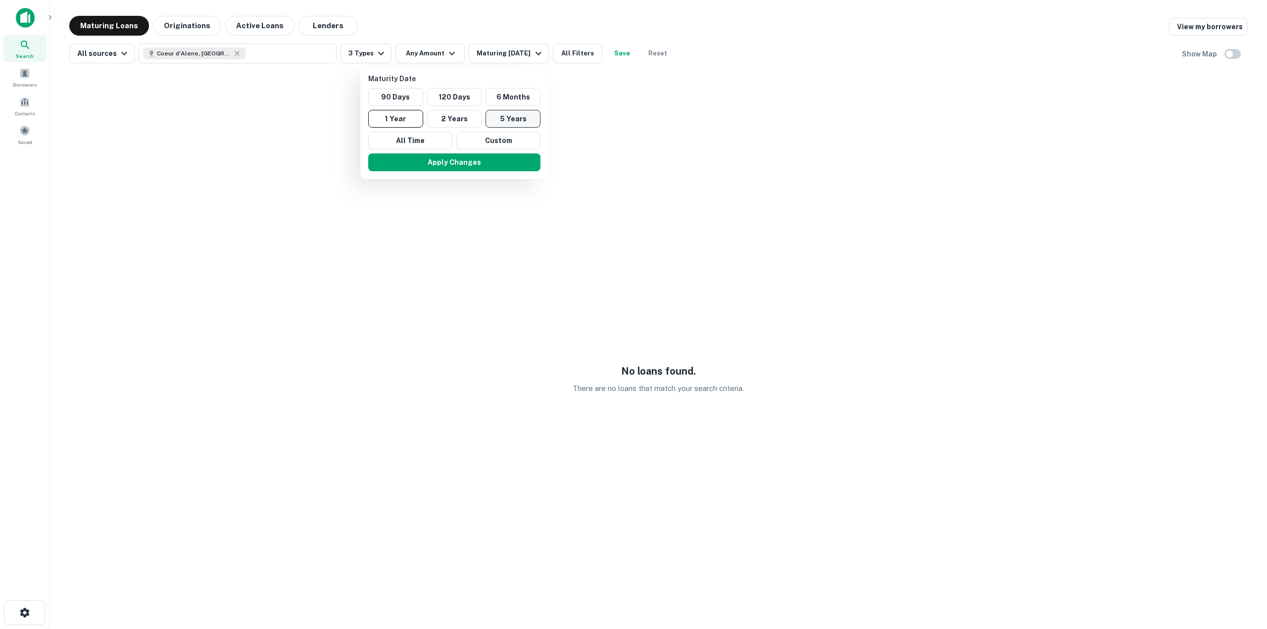
click at [532, 124] on button "5 Years" at bounding box center [512, 119] width 55 height 18
click at [523, 159] on button "Apply Changes" at bounding box center [460, 162] width 172 height 18
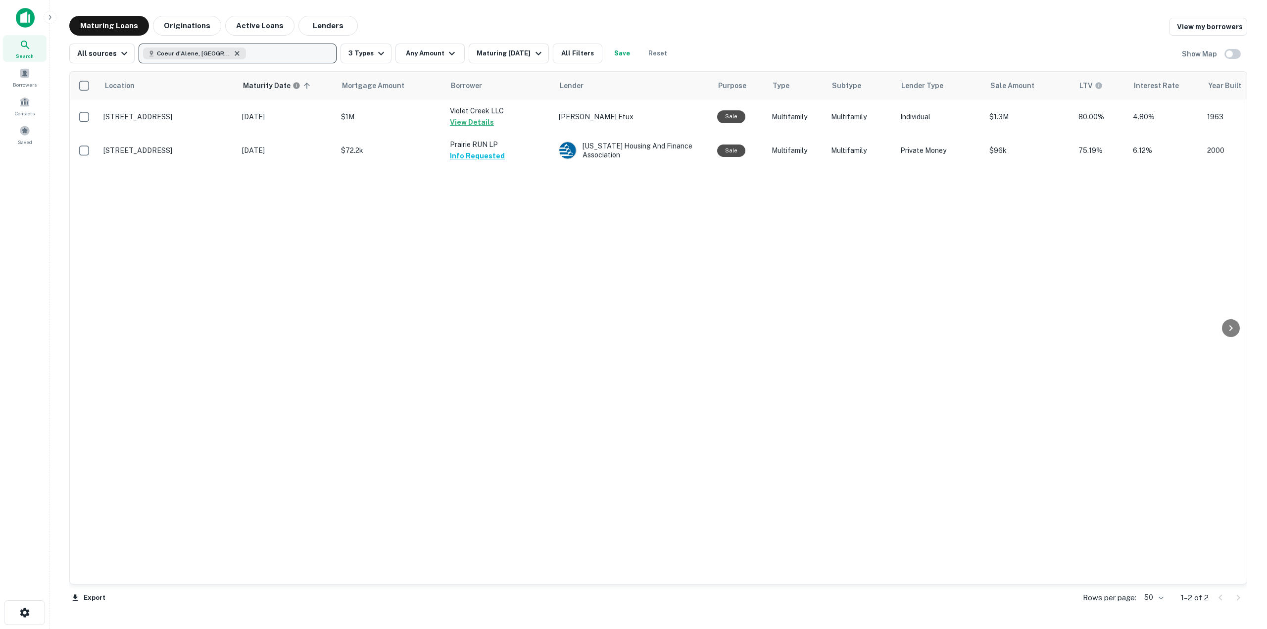
click at [233, 52] on icon "button" at bounding box center [237, 53] width 8 height 8
click at [224, 51] on p "Enter addresses, locations or lender names" at bounding box center [227, 54] width 160 height 12
click at [222, 51] on p "Enter addresses, locations or lender names" at bounding box center [227, 54] width 160 height 12
type input "********"
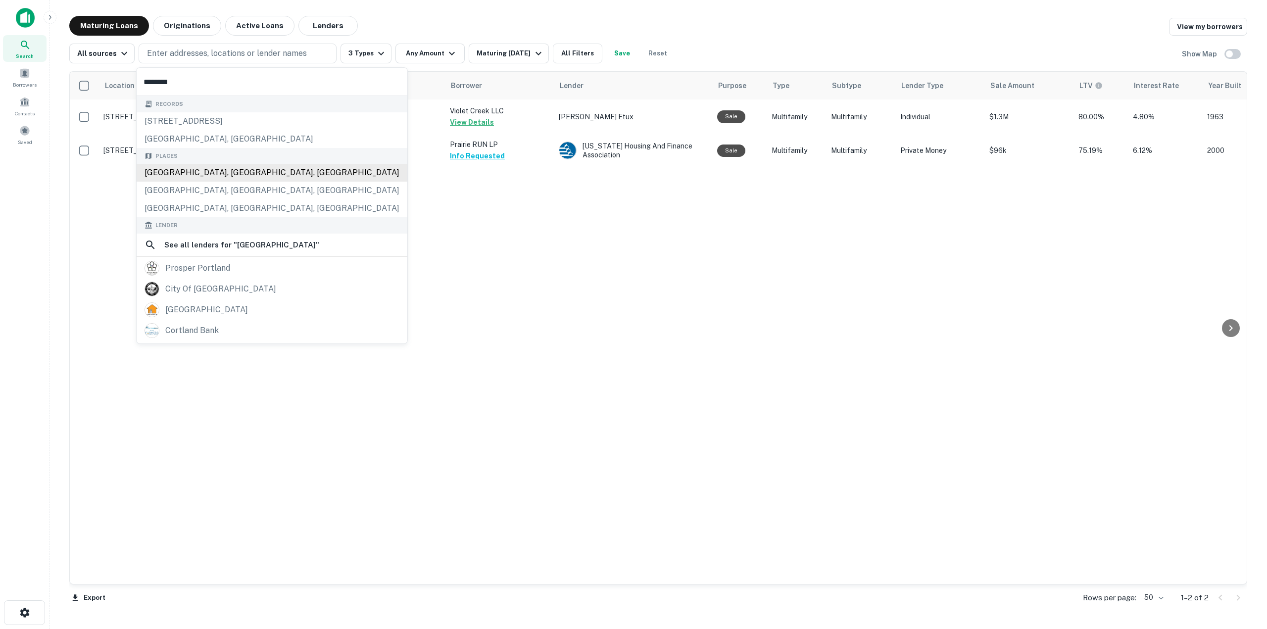
click at [188, 175] on div "Portland, OR, USA" at bounding box center [272, 173] width 271 height 18
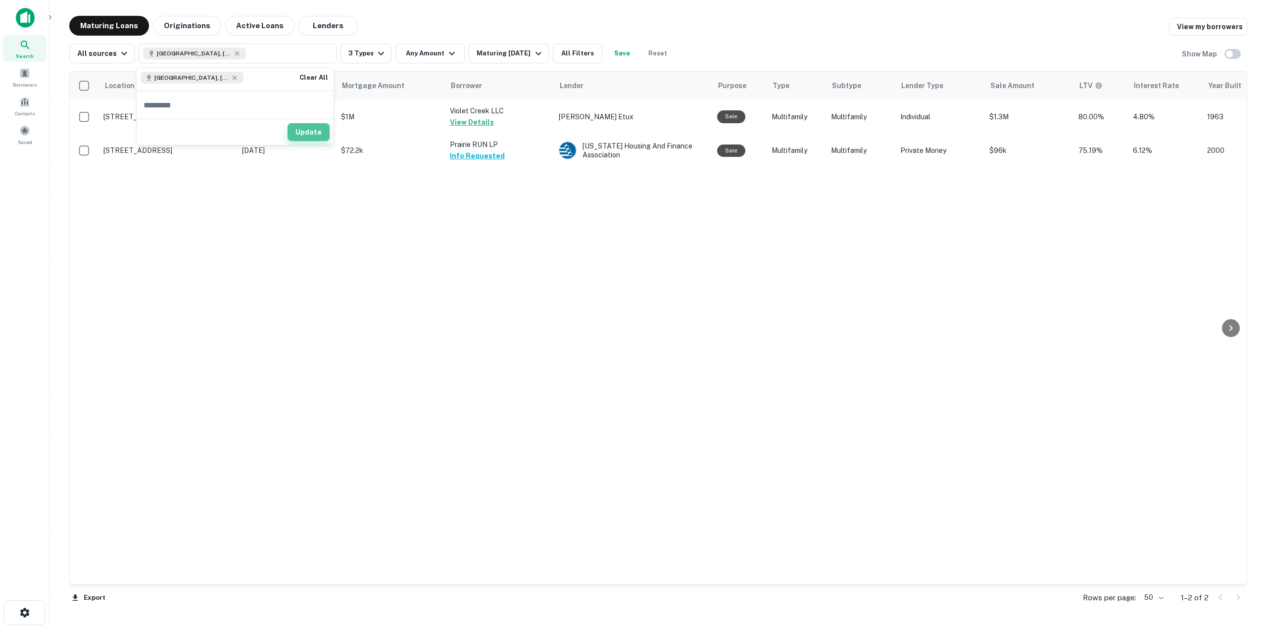
click at [303, 129] on button "Update" at bounding box center [309, 132] width 42 height 18
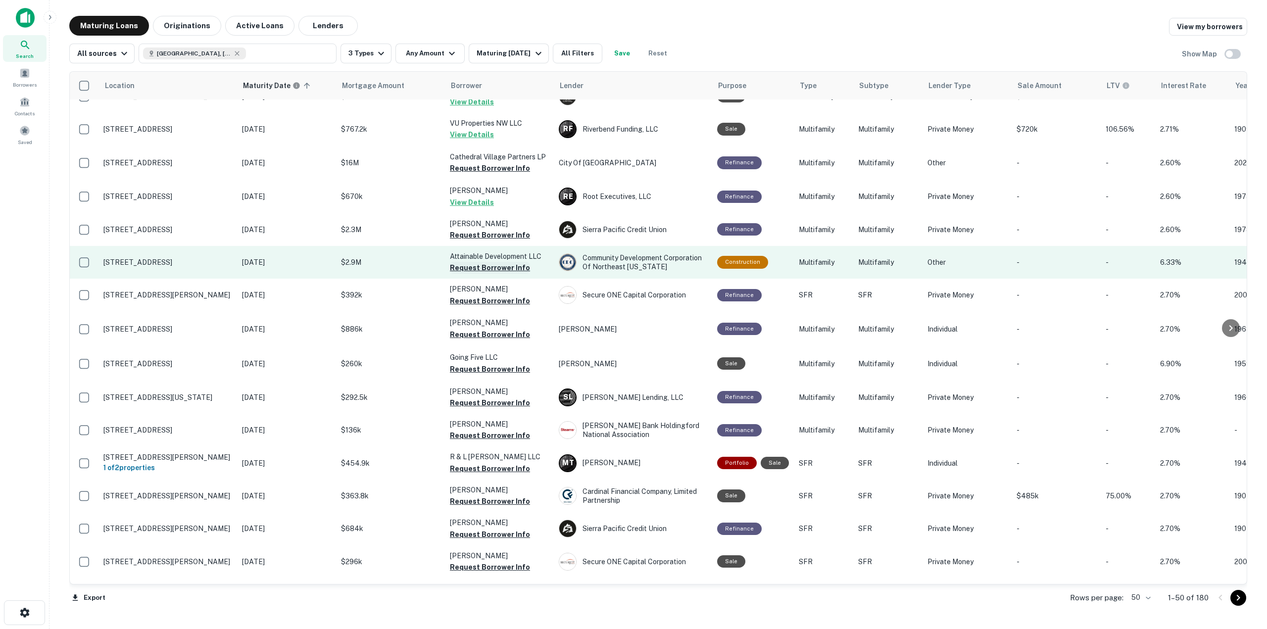
scroll to position [396, 0]
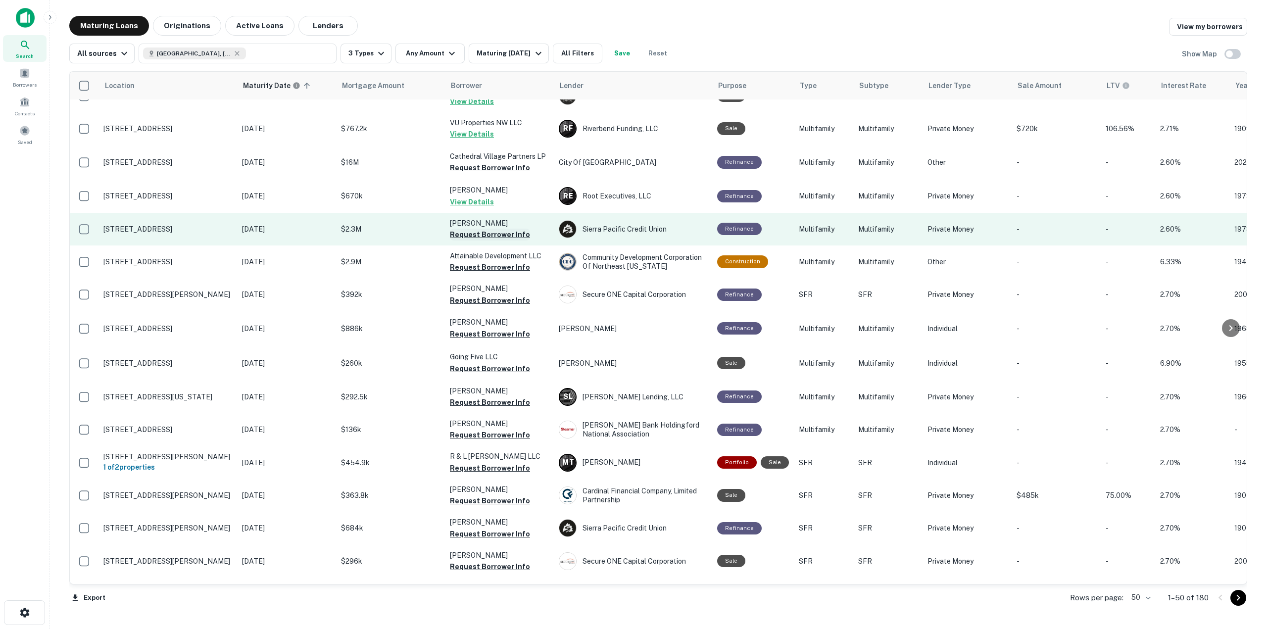
click at [497, 237] on button "Request Borrower Info" at bounding box center [490, 235] width 80 height 12
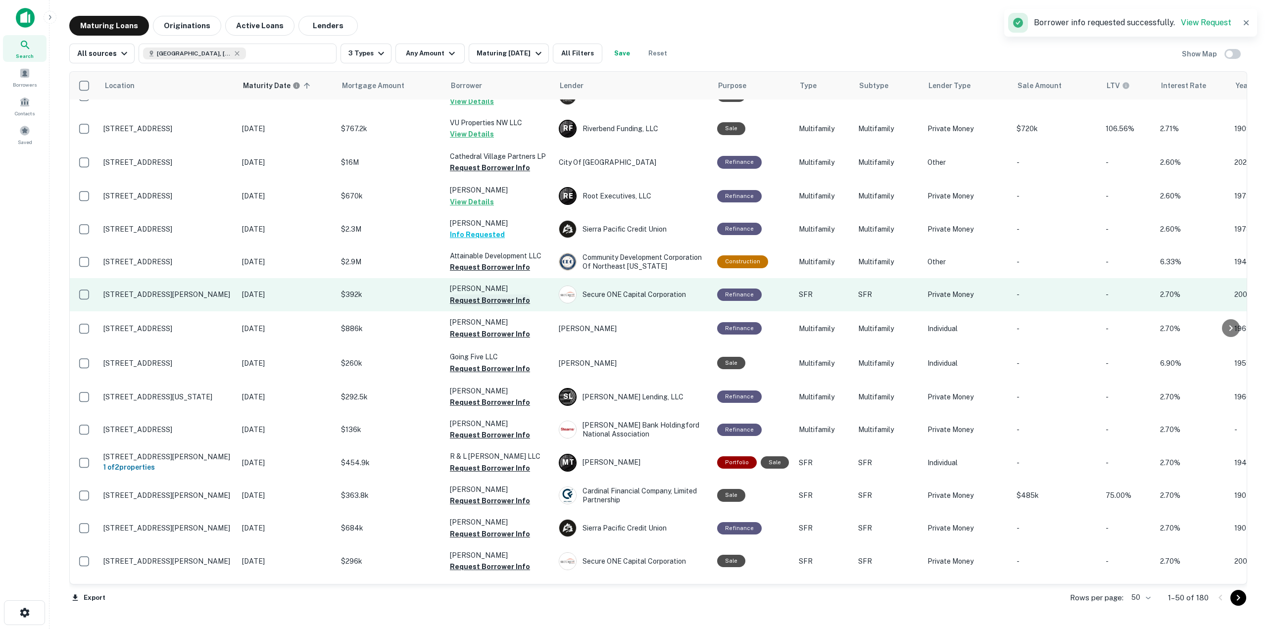
click at [500, 297] on button "Request Borrower Info" at bounding box center [490, 300] width 80 height 12
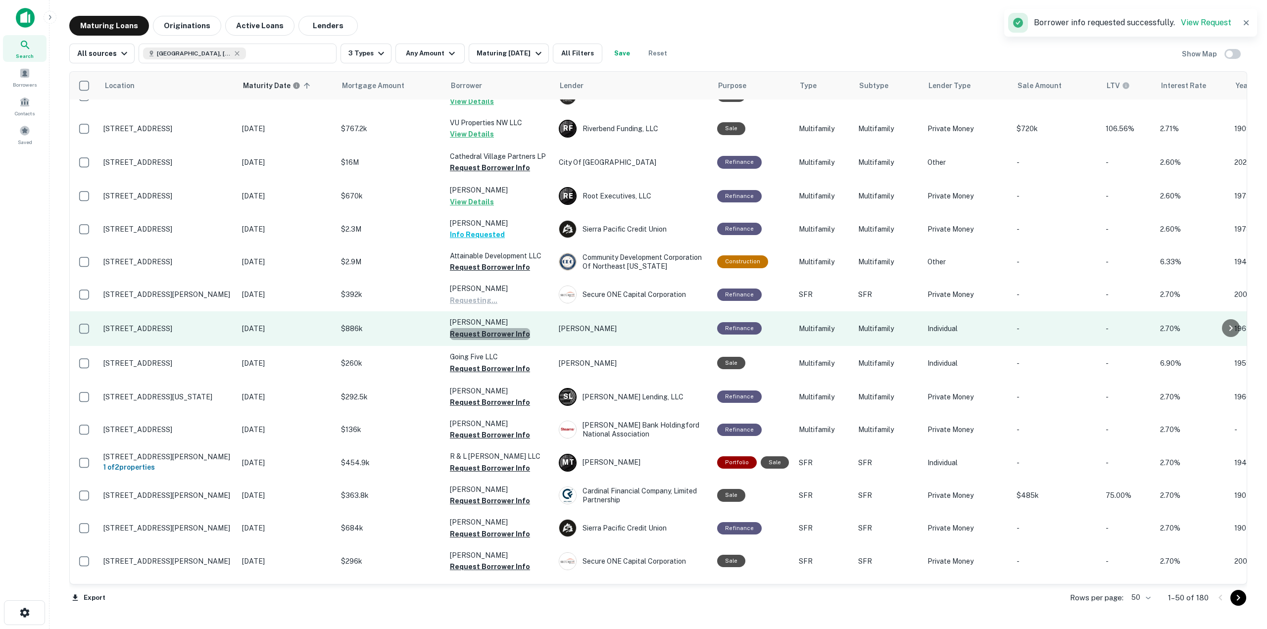
click at [500, 333] on button "Request Borrower Info" at bounding box center [490, 334] width 80 height 12
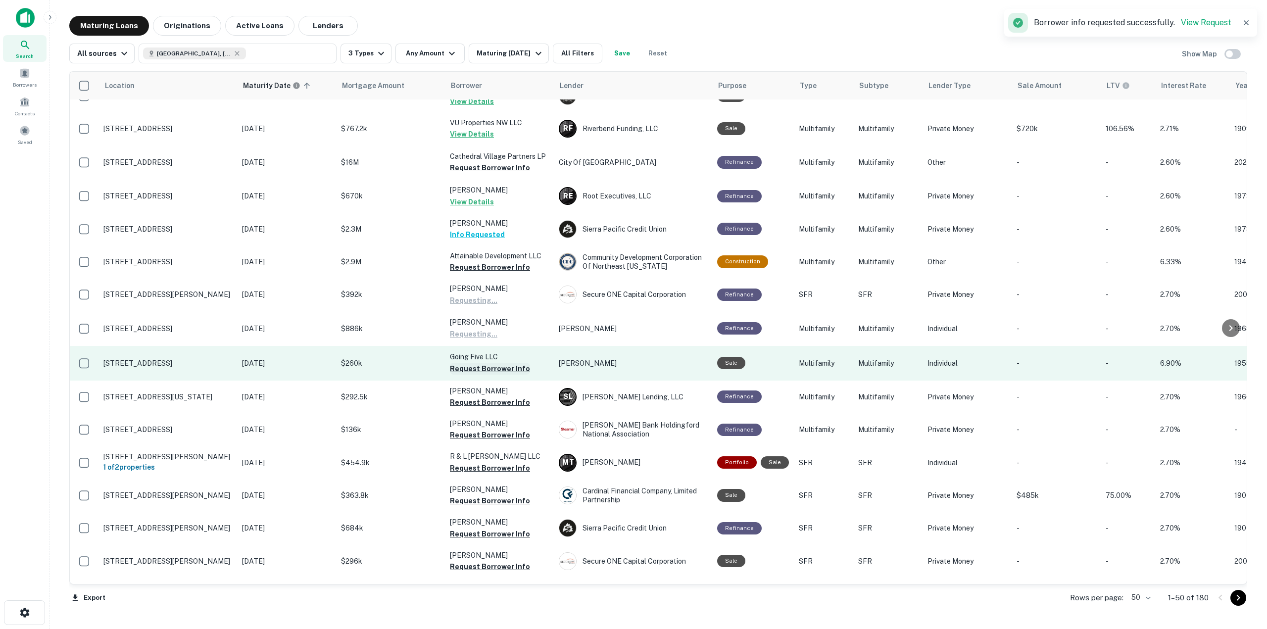
click at [505, 368] on button "Request Borrower Info" at bounding box center [490, 369] width 80 height 12
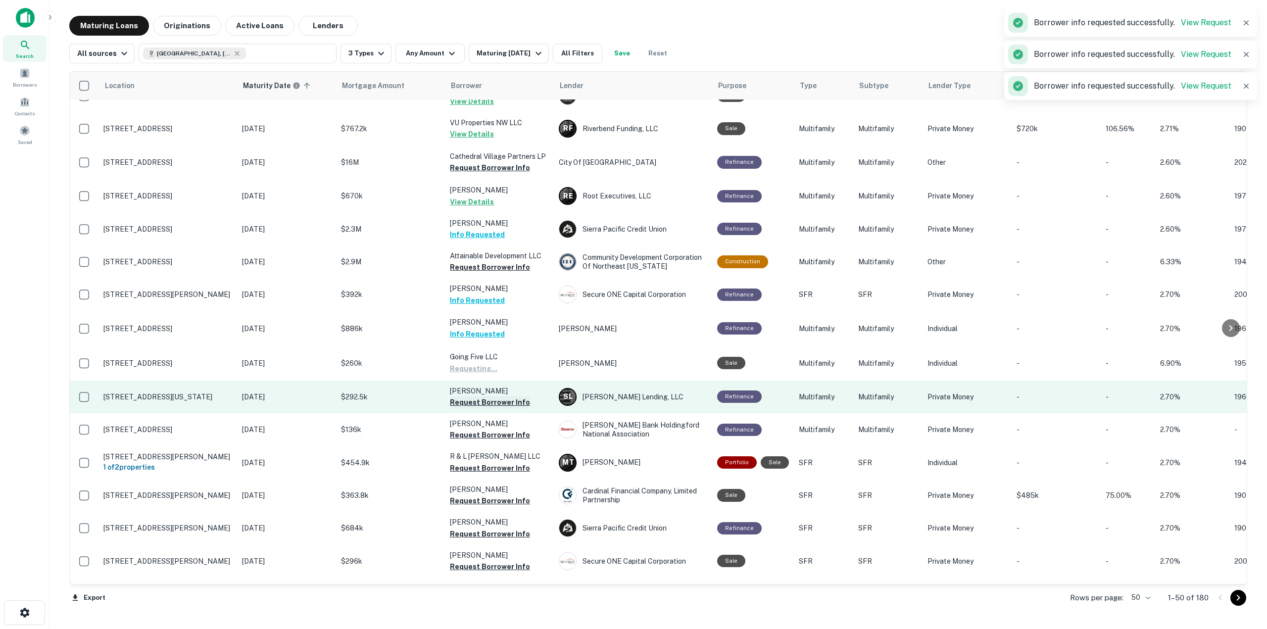
click at [500, 402] on button "Request Borrower Info" at bounding box center [490, 402] width 80 height 12
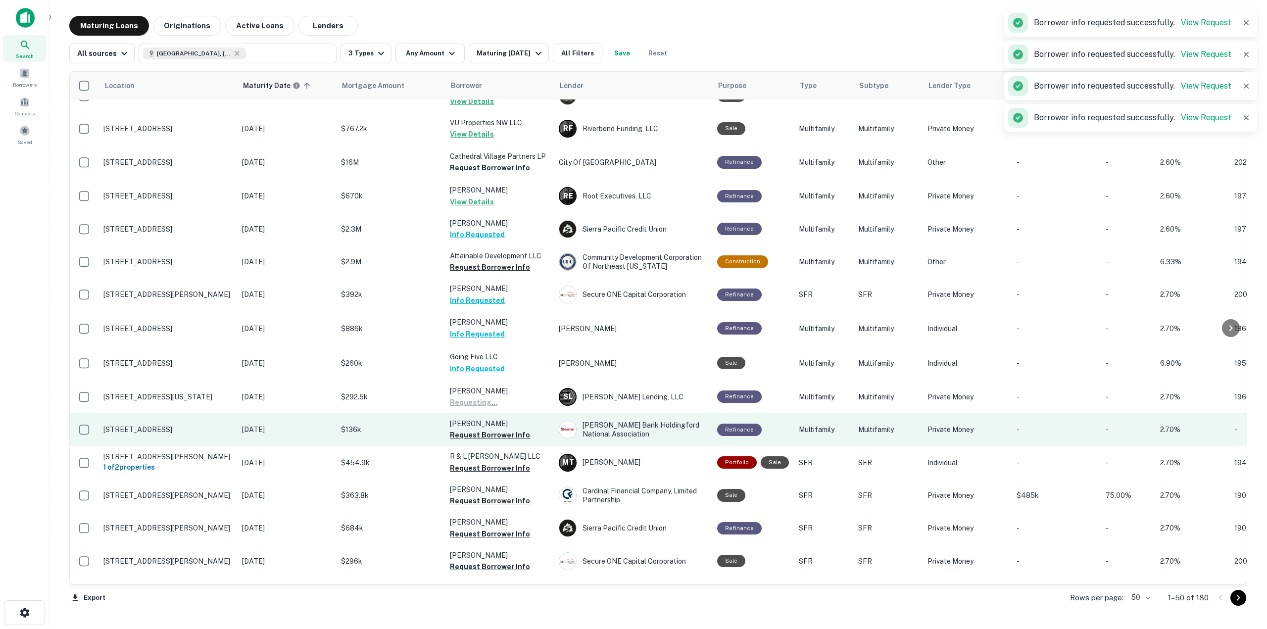
click at [497, 433] on button "Request Borrower Info" at bounding box center [490, 435] width 80 height 12
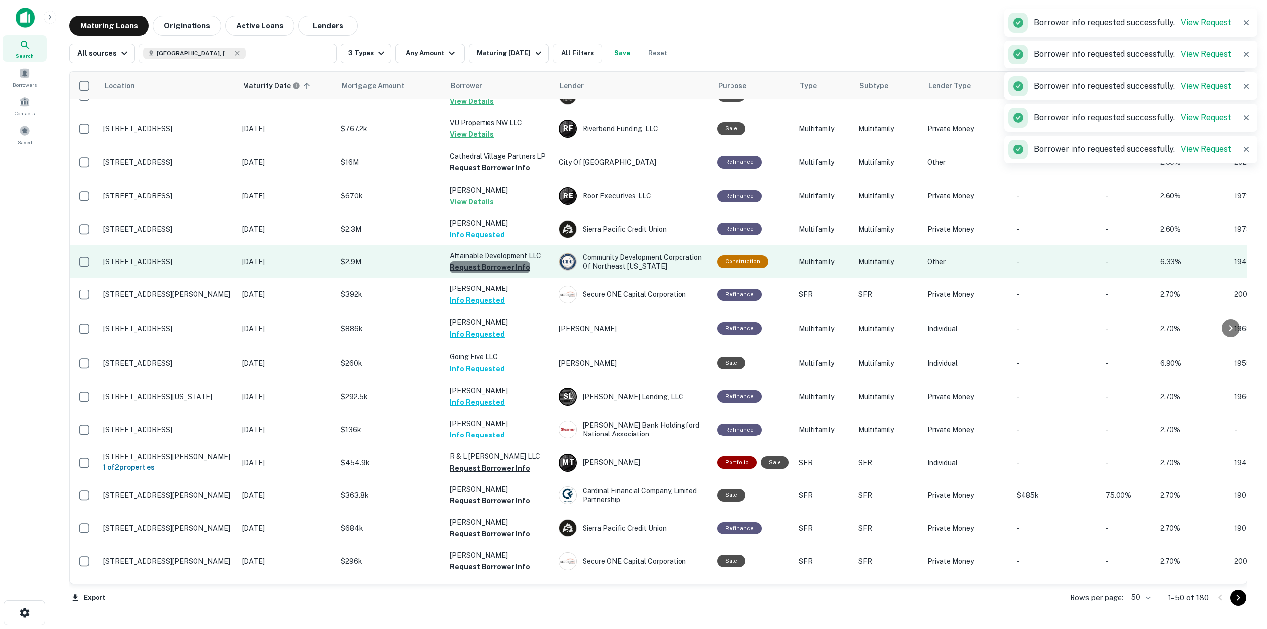
click at [502, 267] on button "Request Borrower Info" at bounding box center [490, 267] width 80 height 12
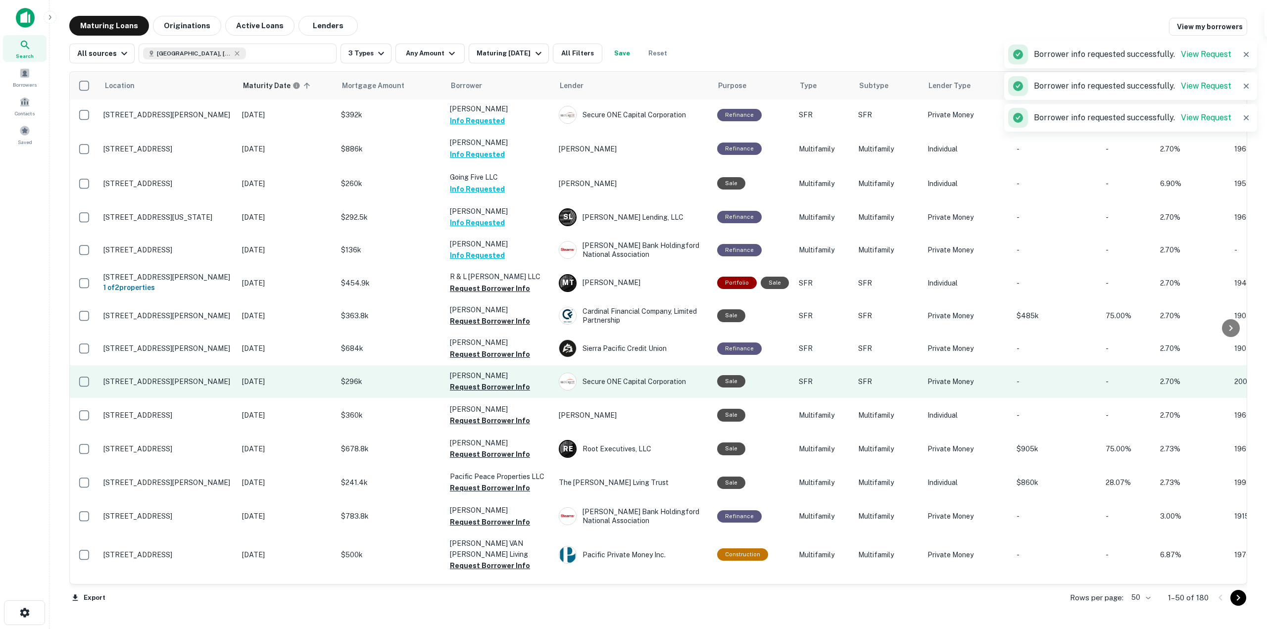
scroll to position [643, 0]
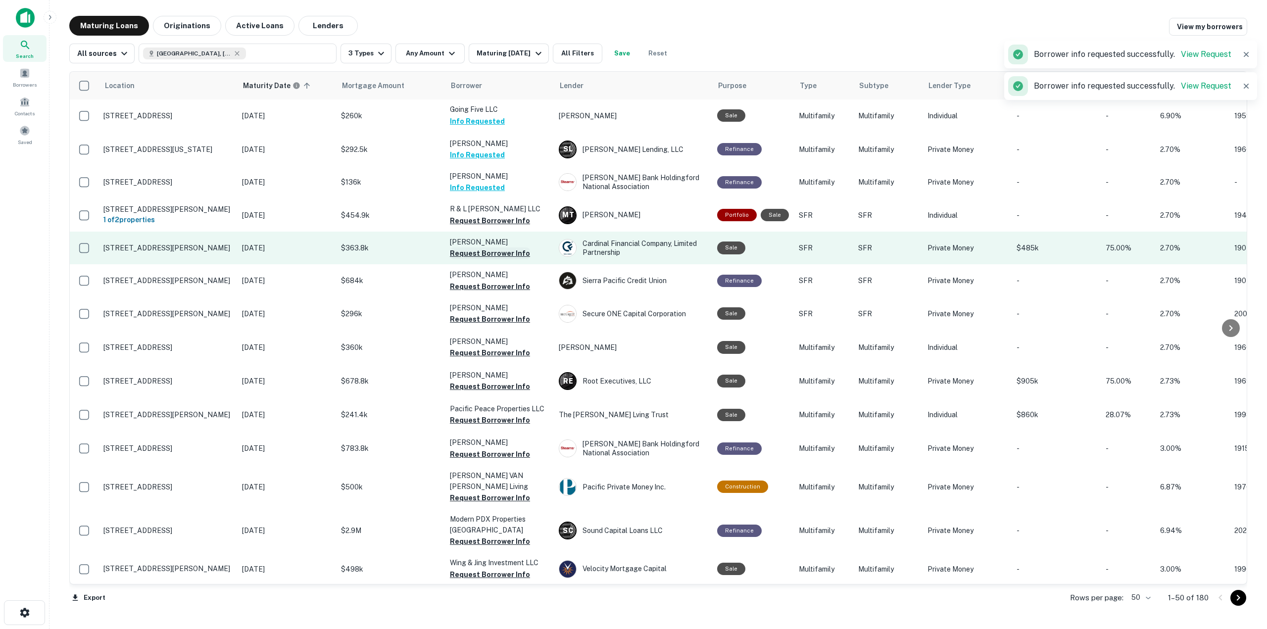
click at [483, 259] on button "Request Borrower Info" at bounding box center [490, 253] width 80 height 12
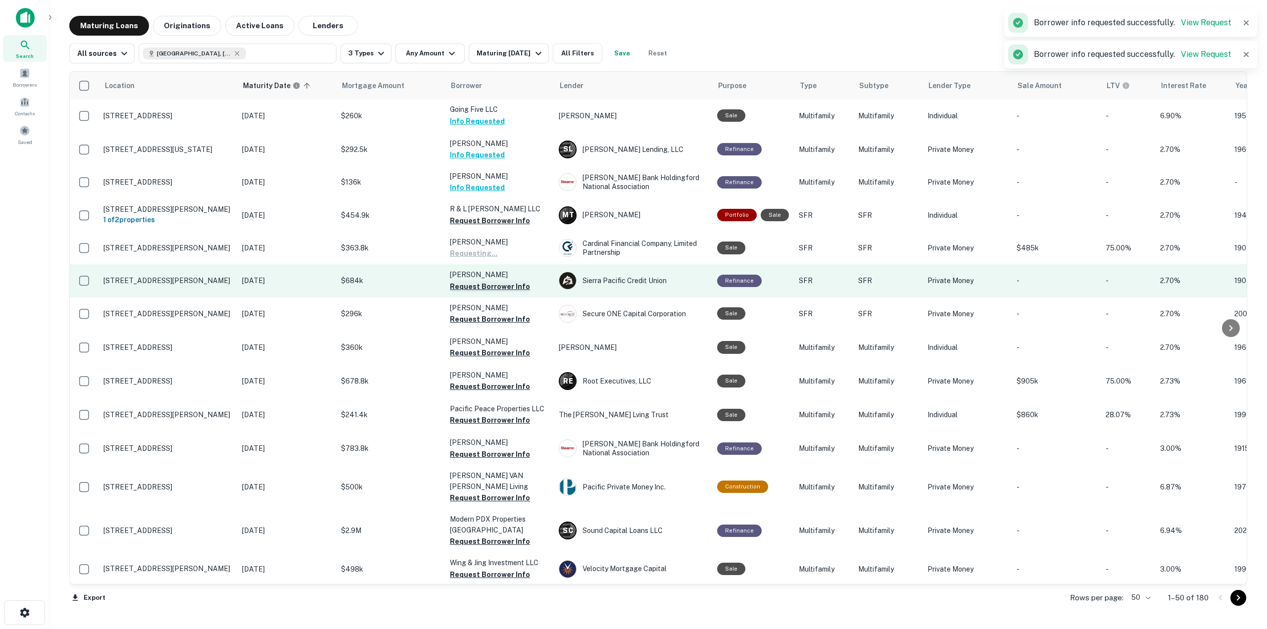
click at [481, 292] on button "Request Borrower Info" at bounding box center [490, 287] width 80 height 12
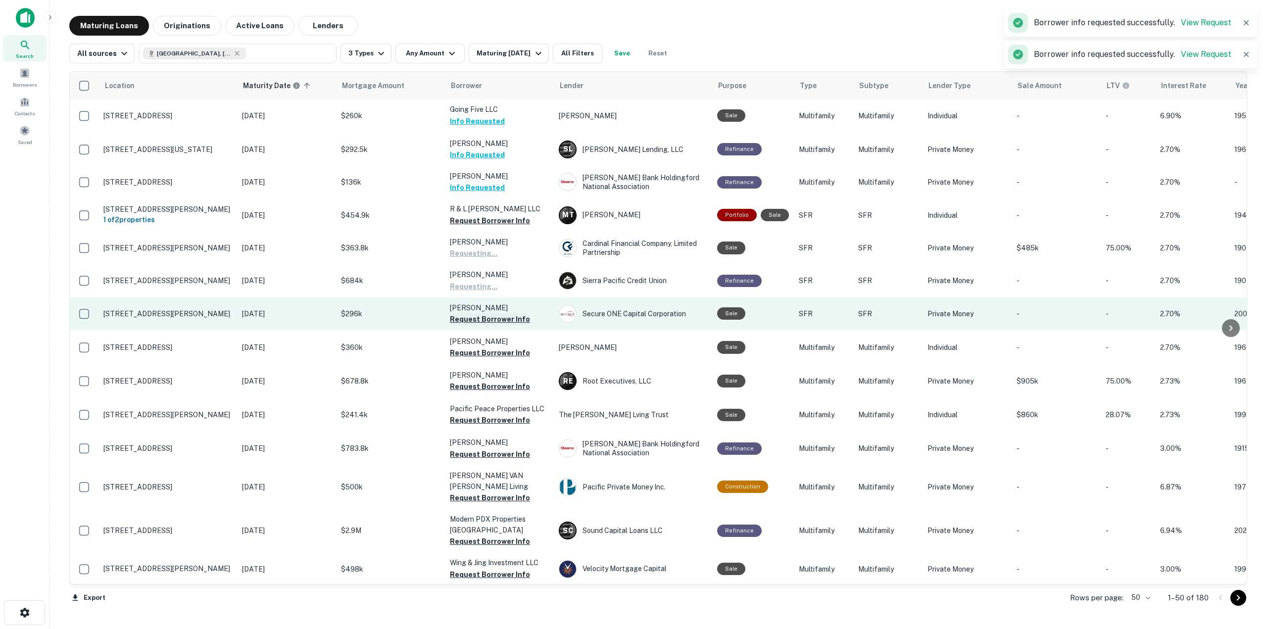
click at [481, 325] on button "Request Borrower Info" at bounding box center [490, 319] width 80 height 12
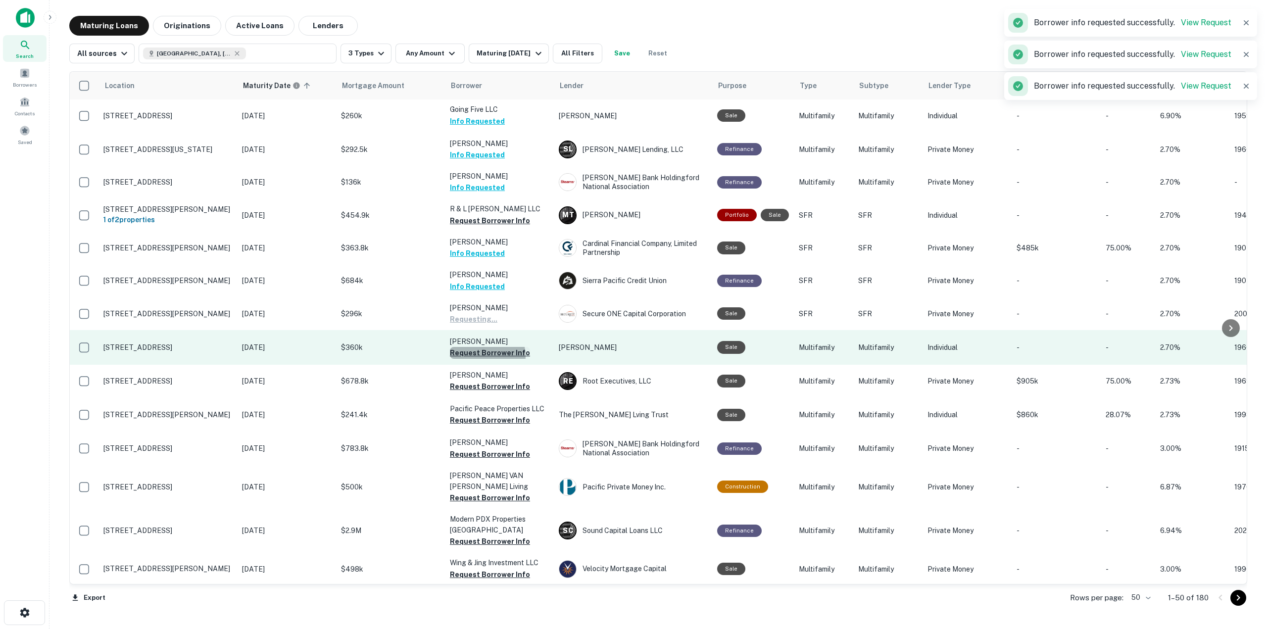
click at [483, 359] on button "Request Borrower Info" at bounding box center [490, 353] width 80 height 12
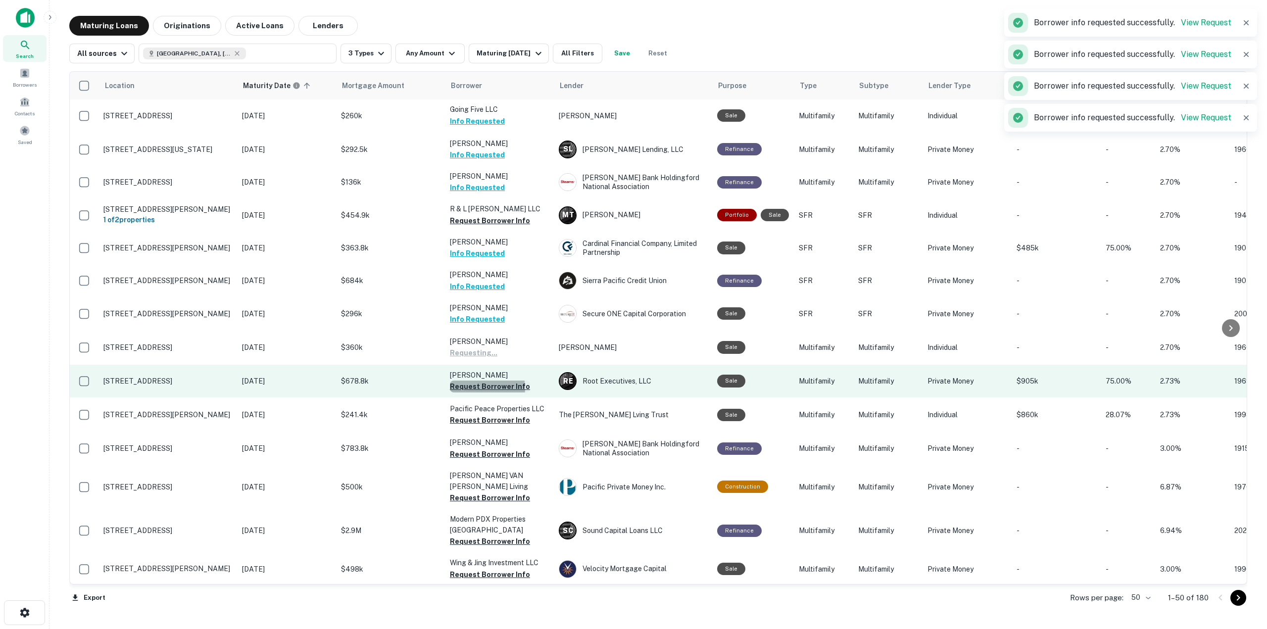
click at [478, 392] on button "Request Borrower Info" at bounding box center [490, 387] width 80 height 12
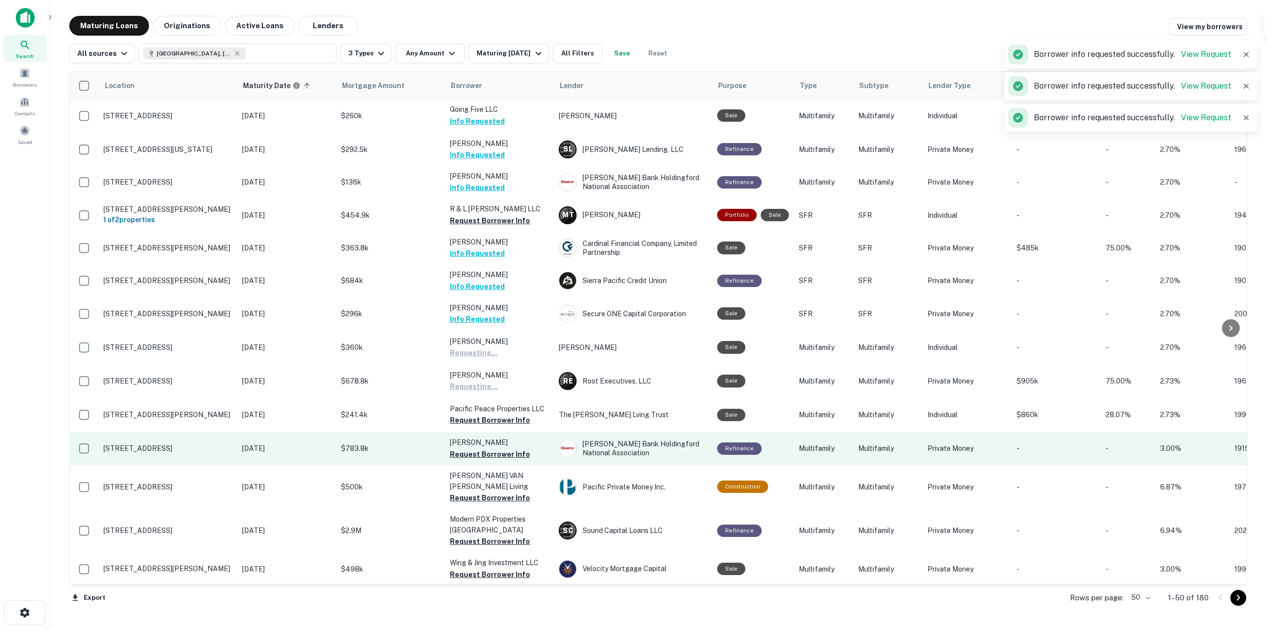
click at [475, 426] on button "Request Borrower Info" at bounding box center [490, 420] width 80 height 12
click at [478, 455] on button "Request Borrower Info" at bounding box center [490, 454] width 80 height 12
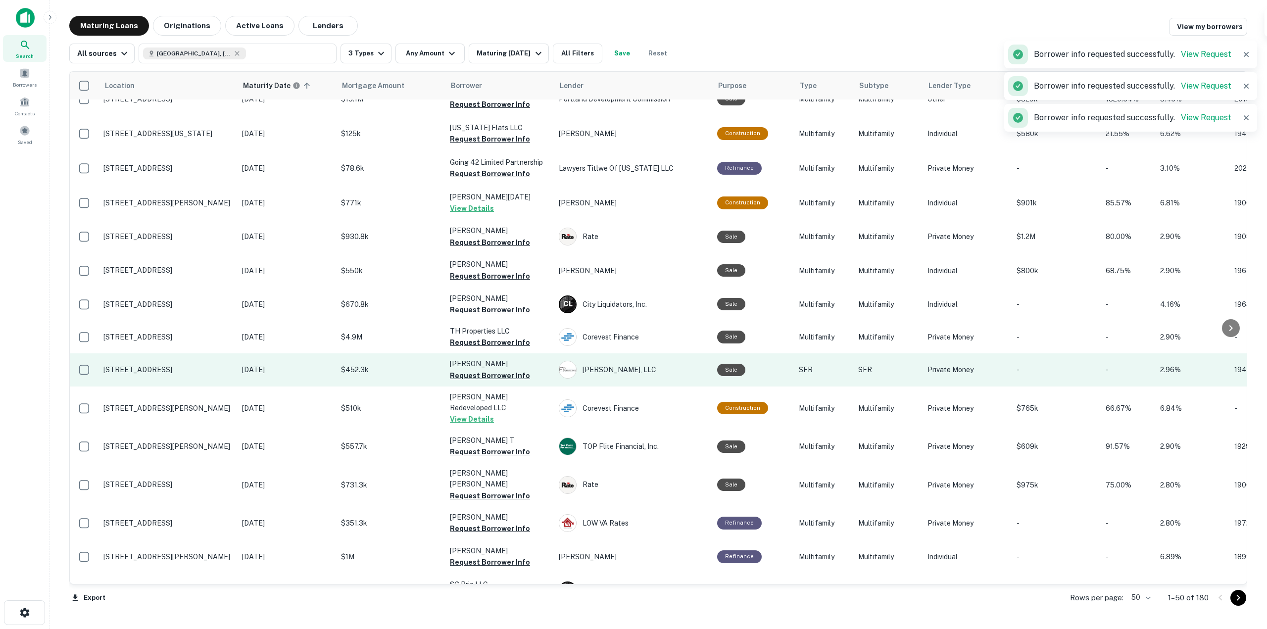
scroll to position [1227, 0]
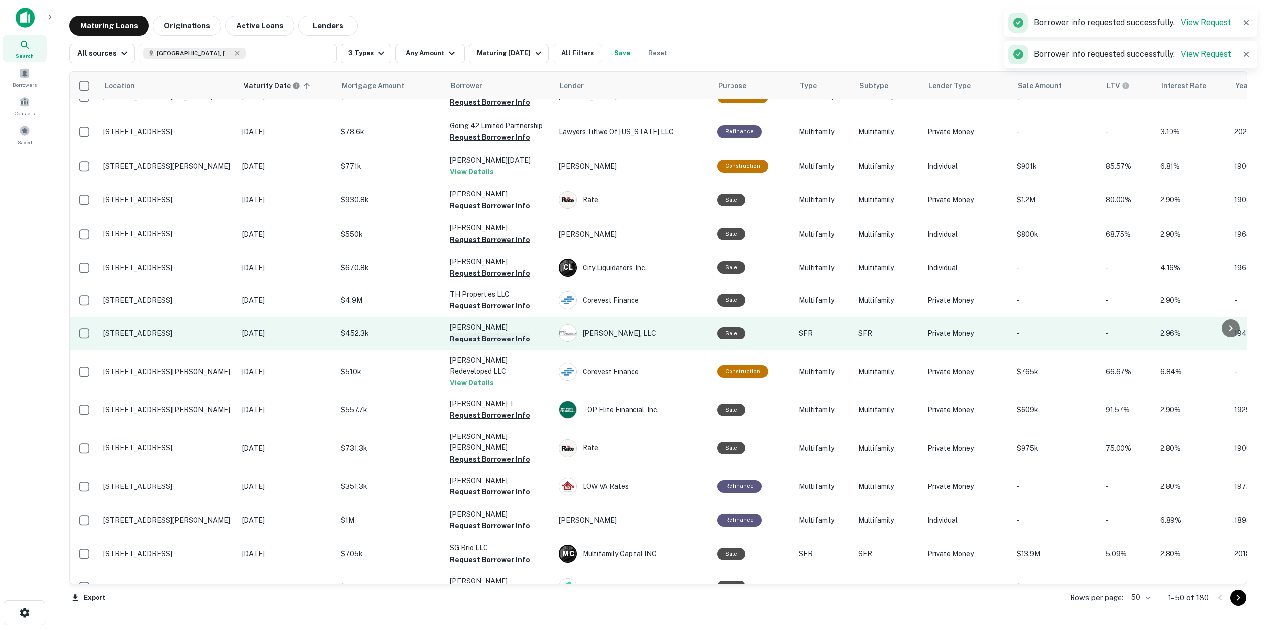
click at [504, 334] on button "Request Borrower Info" at bounding box center [490, 339] width 80 height 12
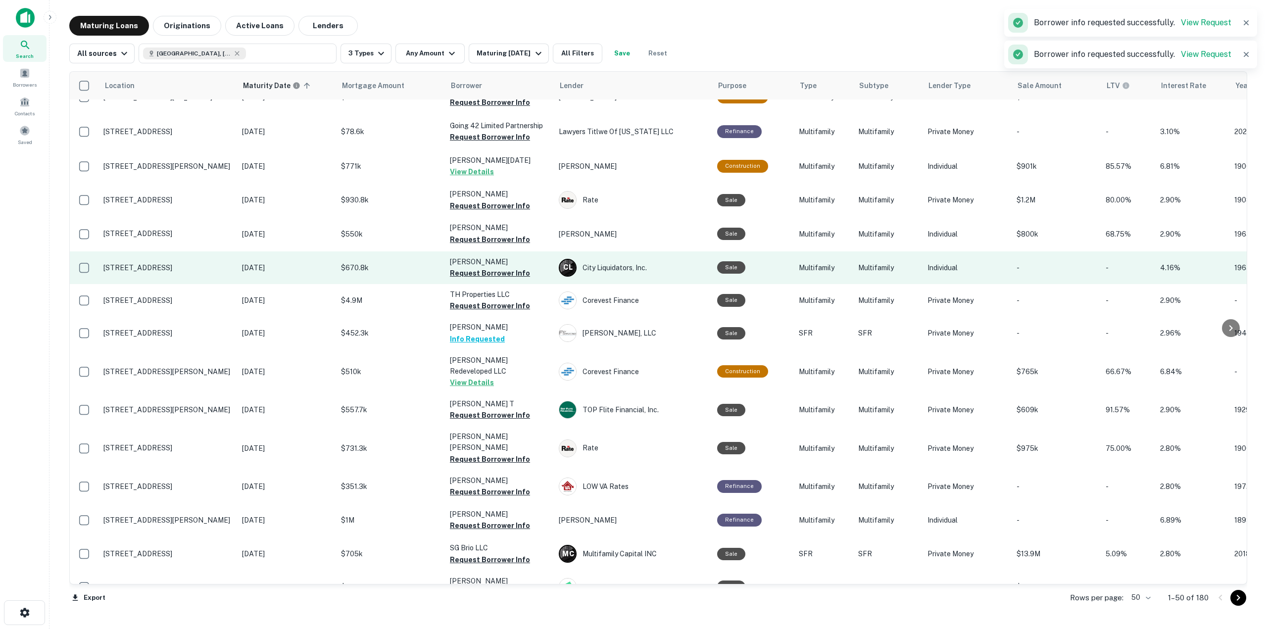
click at [502, 270] on button "Request Borrower Info" at bounding box center [490, 273] width 80 height 12
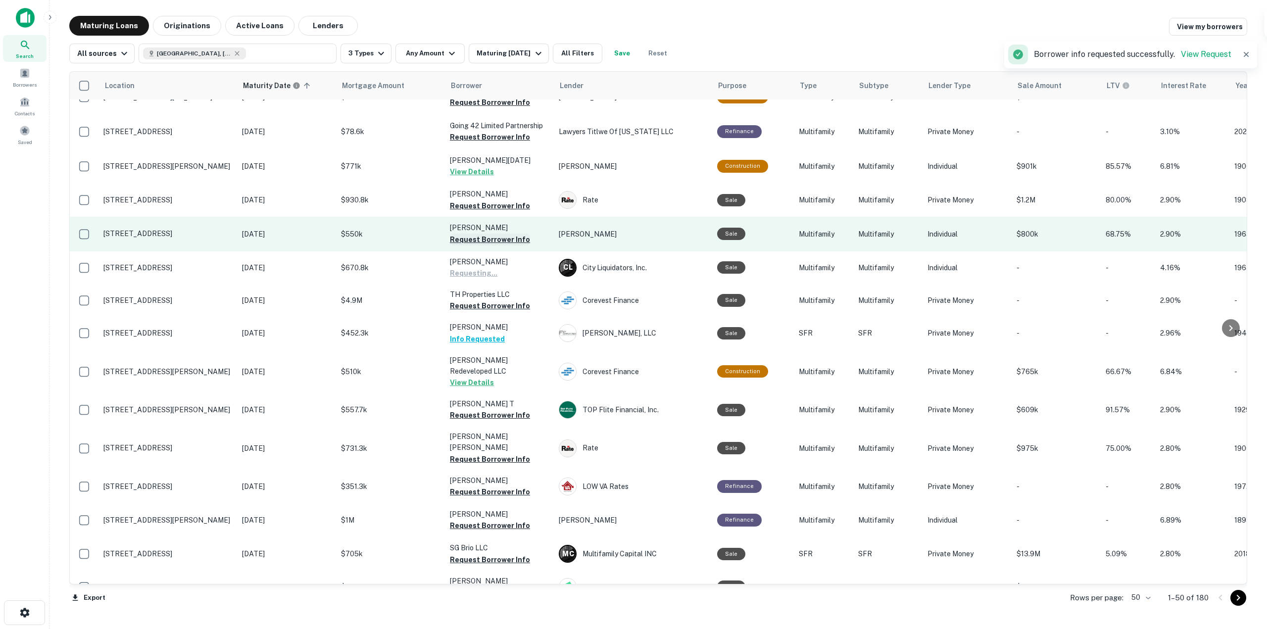
click at [504, 234] on button "Request Borrower Info" at bounding box center [490, 240] width 80 height 12
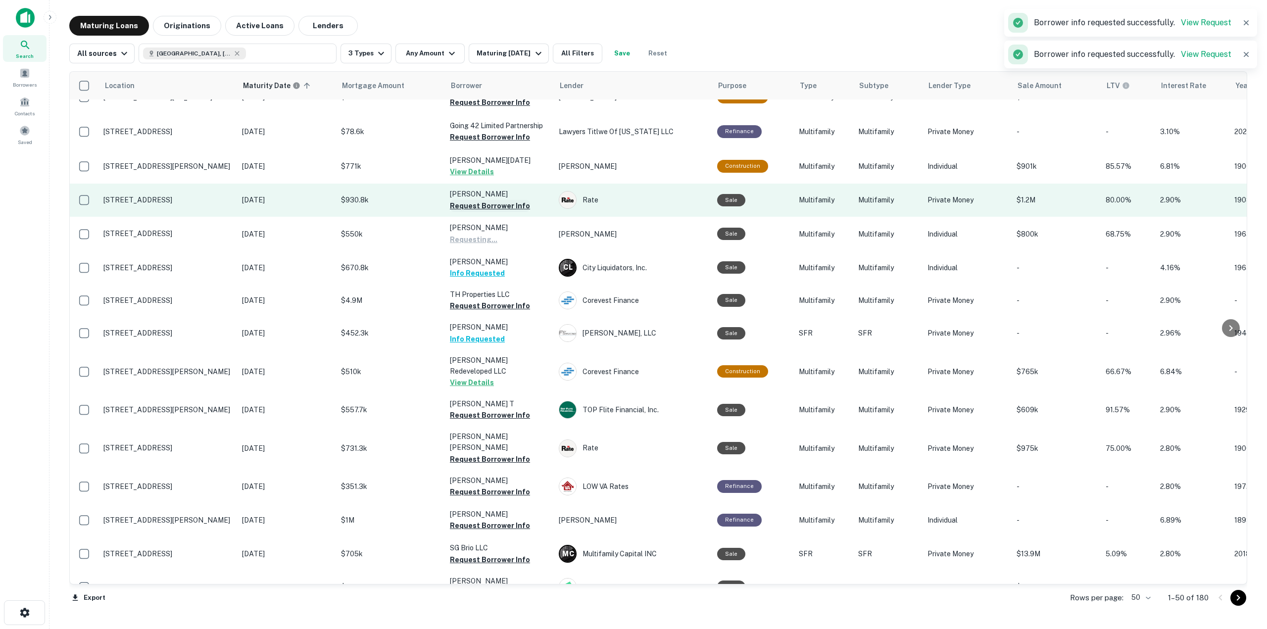
click at [500, 200] on button "Request Borrower Info" at bounding box center [490, 206] width 80 height 12
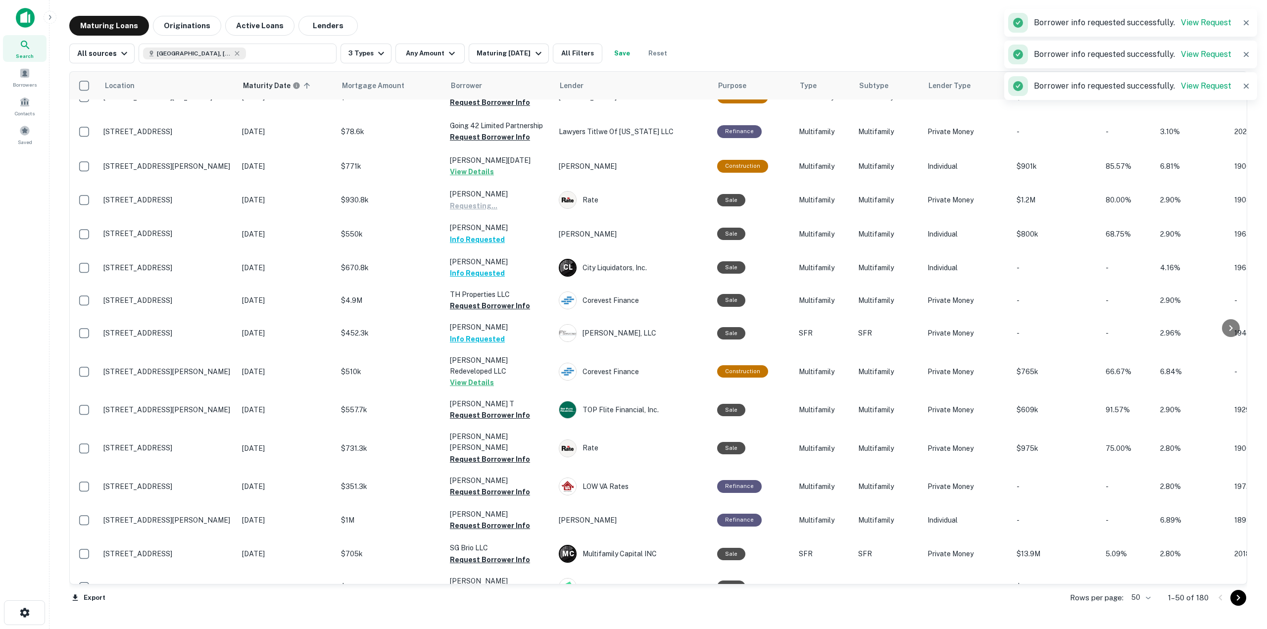
scroll to position [1079, 0]
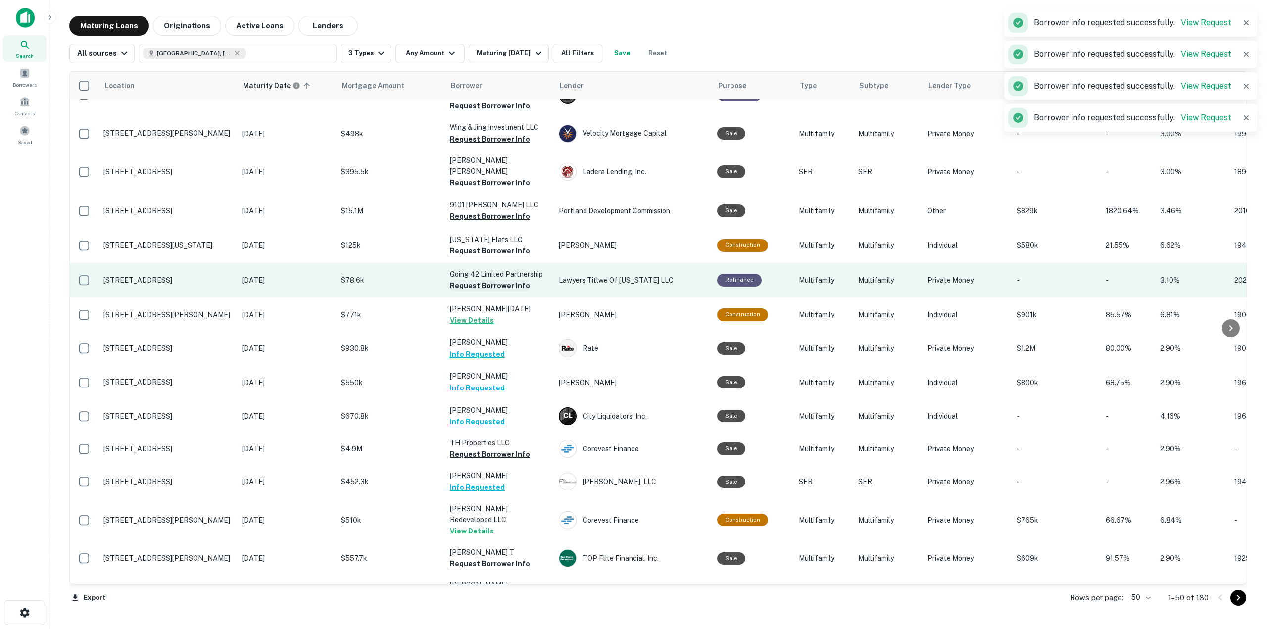
click at [506, 281] on button "Request Borrower Info" at bounding box center [490, 286] width 80 height 12
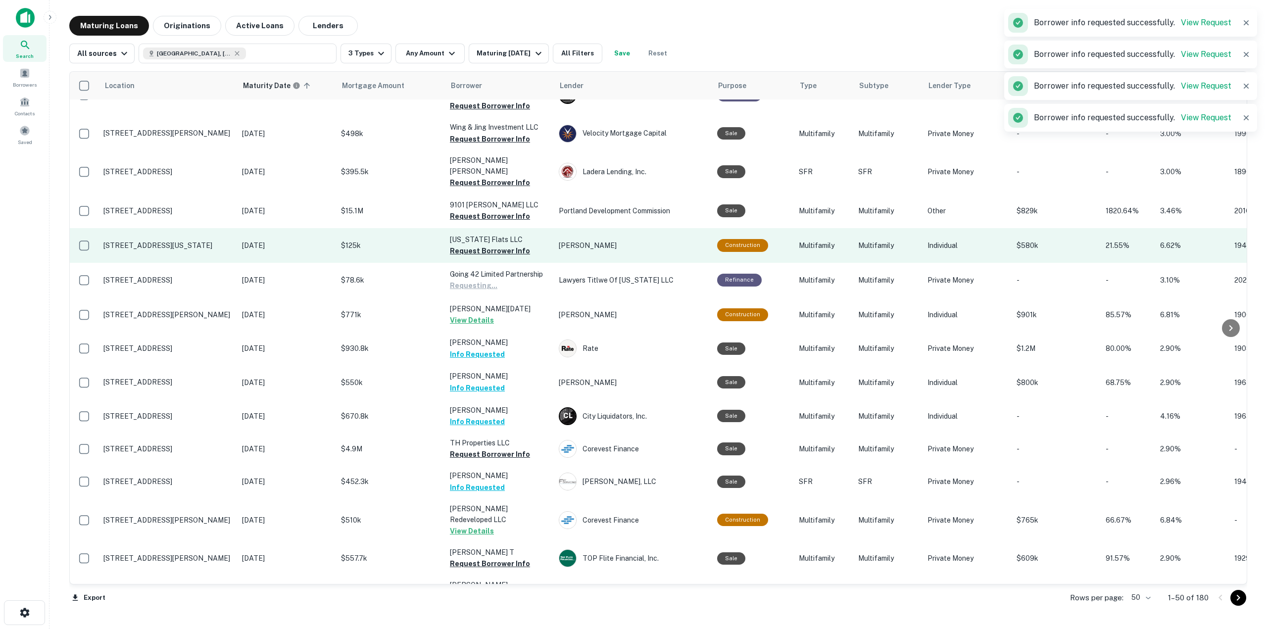
click at [497, 245] on button "Request Borrower Info" at bounding box center [490, 251] width 80 height 12
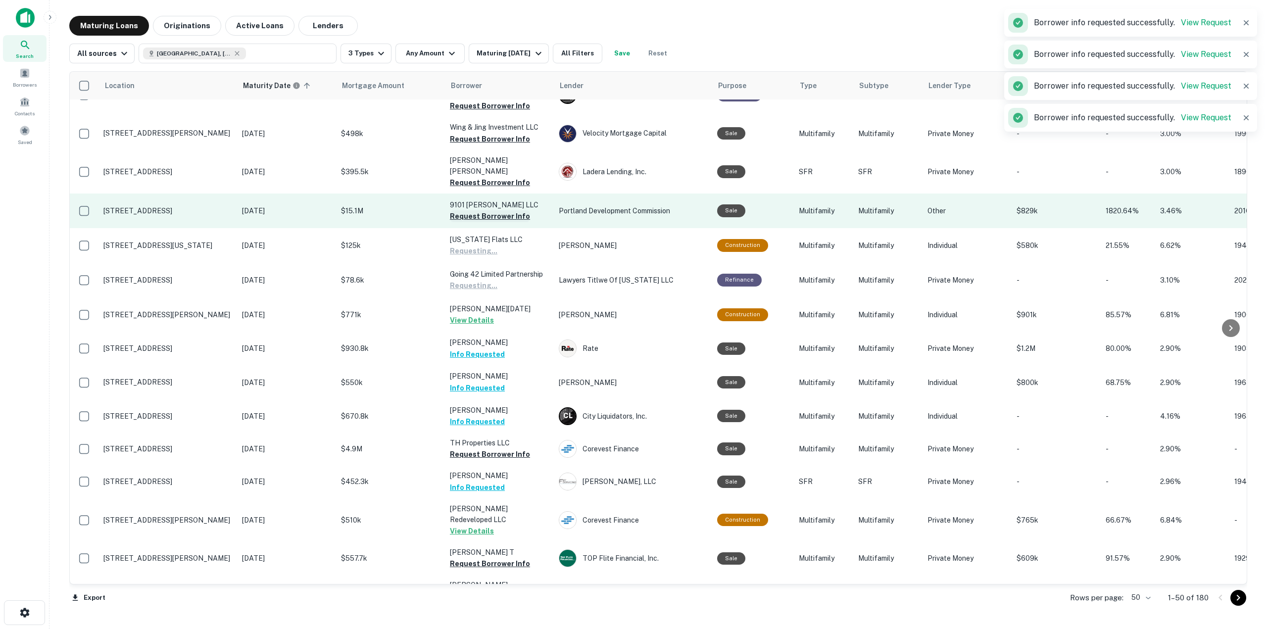
click at [499, 210] on button "Request Borrower Info" at bounding box center [490, 216] width 80 height 12
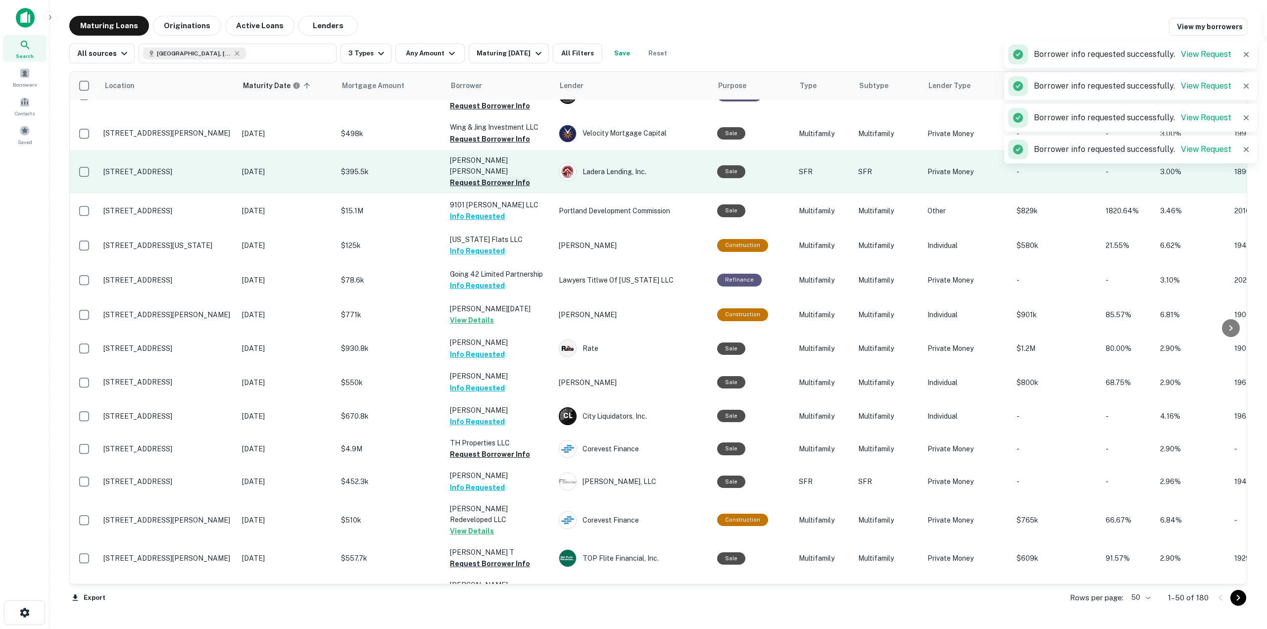
click at [502, 179] on button "Request Borrower Info" at bounding box center [490, 183] width 80 height 12
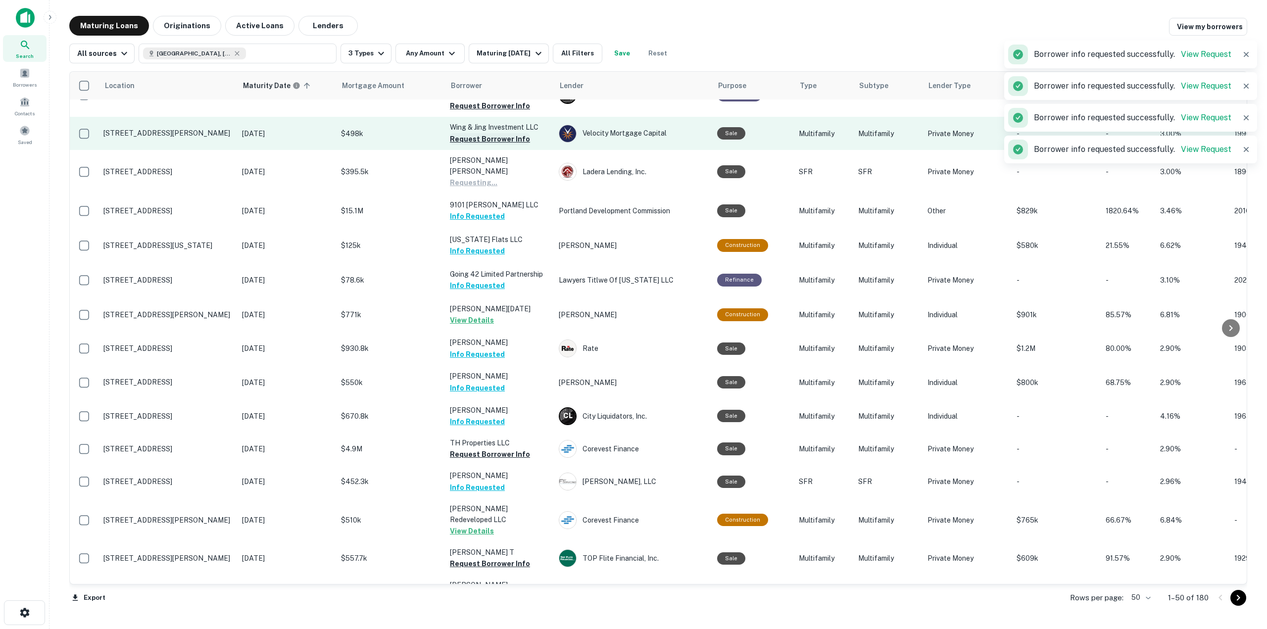
click at [500, 145] on button "Request Borrower Info" at bounding box center [490, 139] width 80 height 12
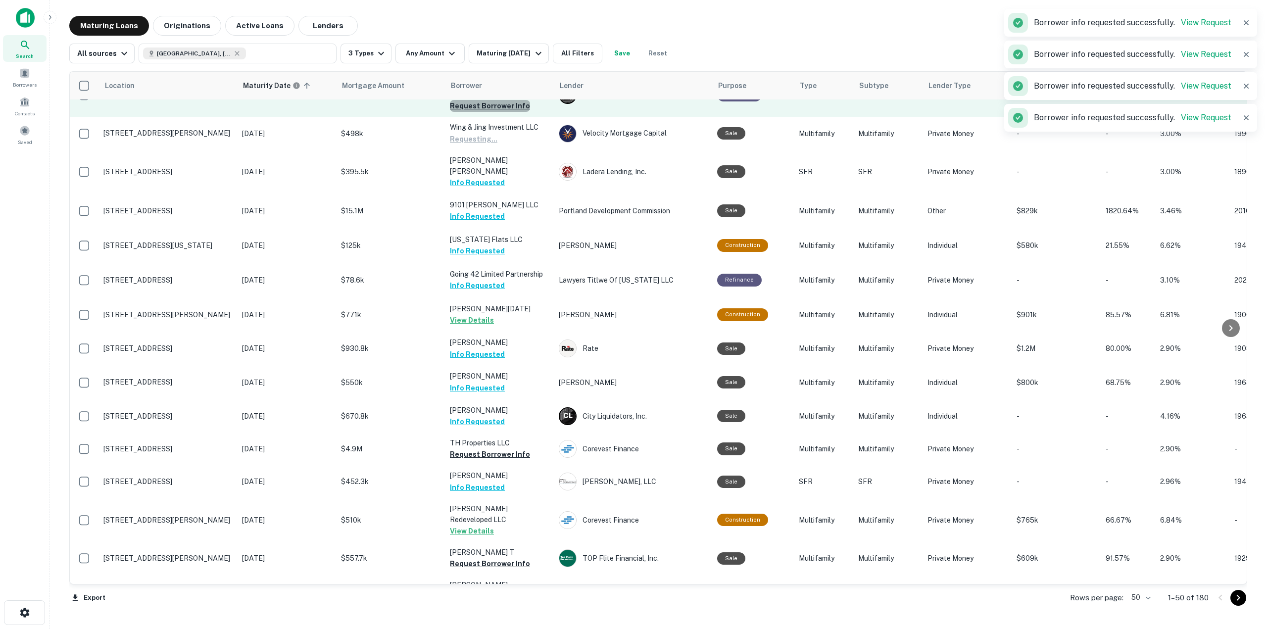
click at [521, 112] on button "Request Borrower Info" at bounding box center [490, 106] width 80 height 12
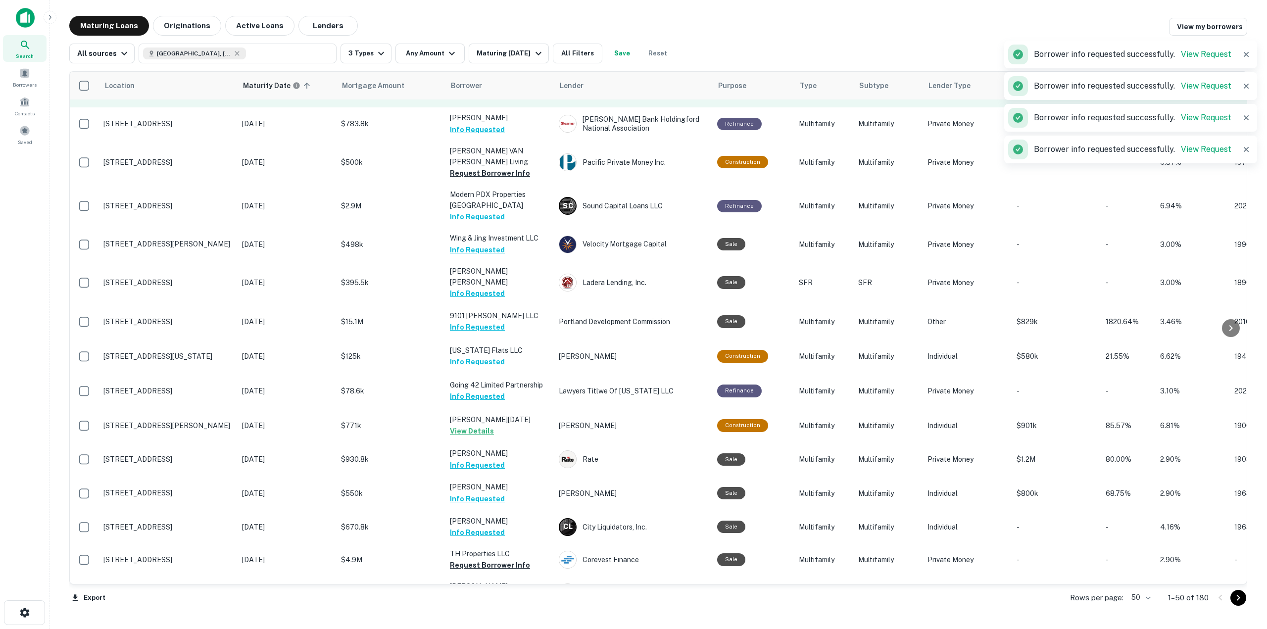
scroll to position [881, 0]
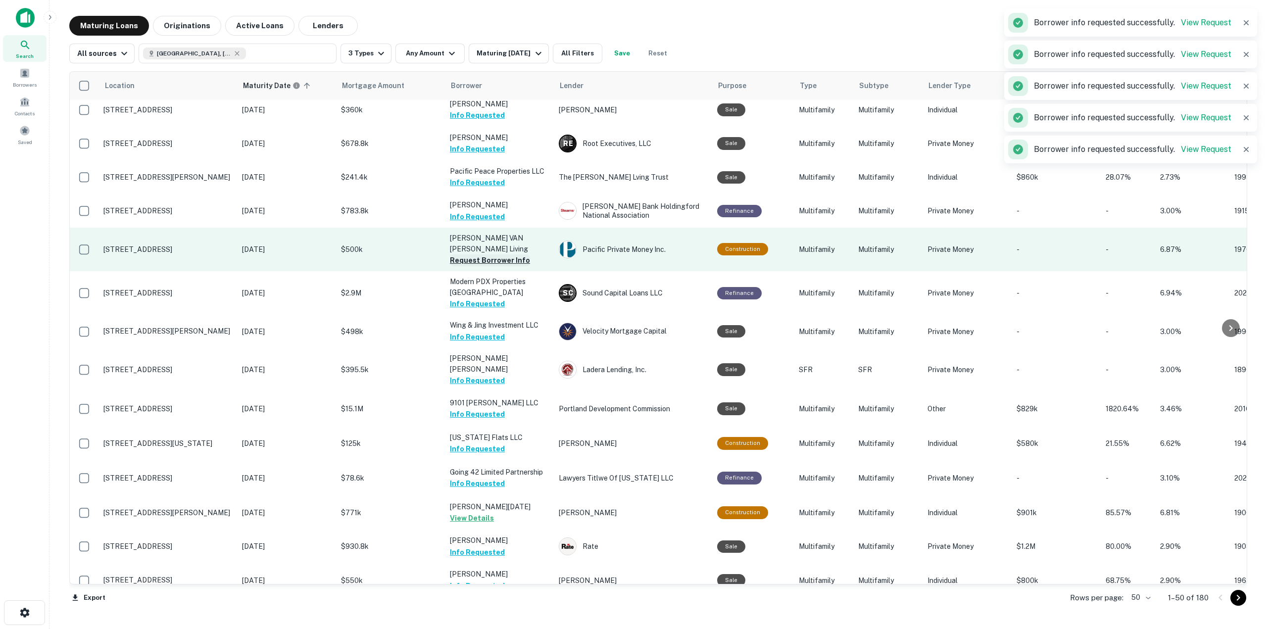
click at [516, 264] on button "Request Borrower Info" at bounding box center [490, 260] width 80 height 12
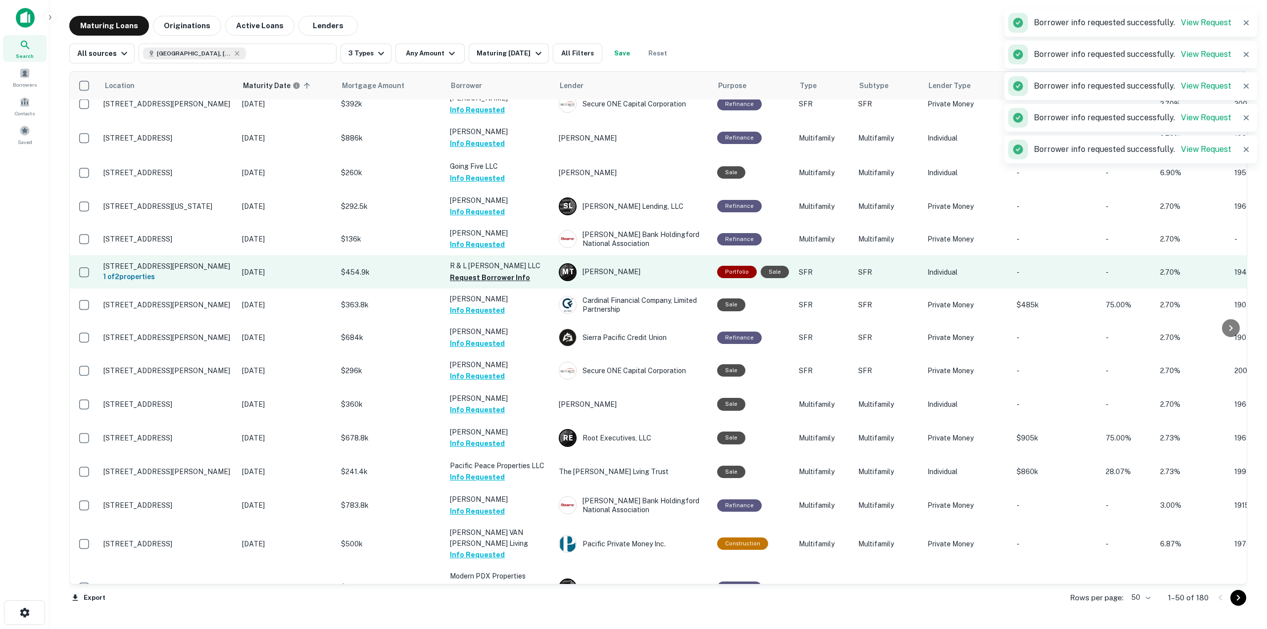
scroll to position [584, 0]
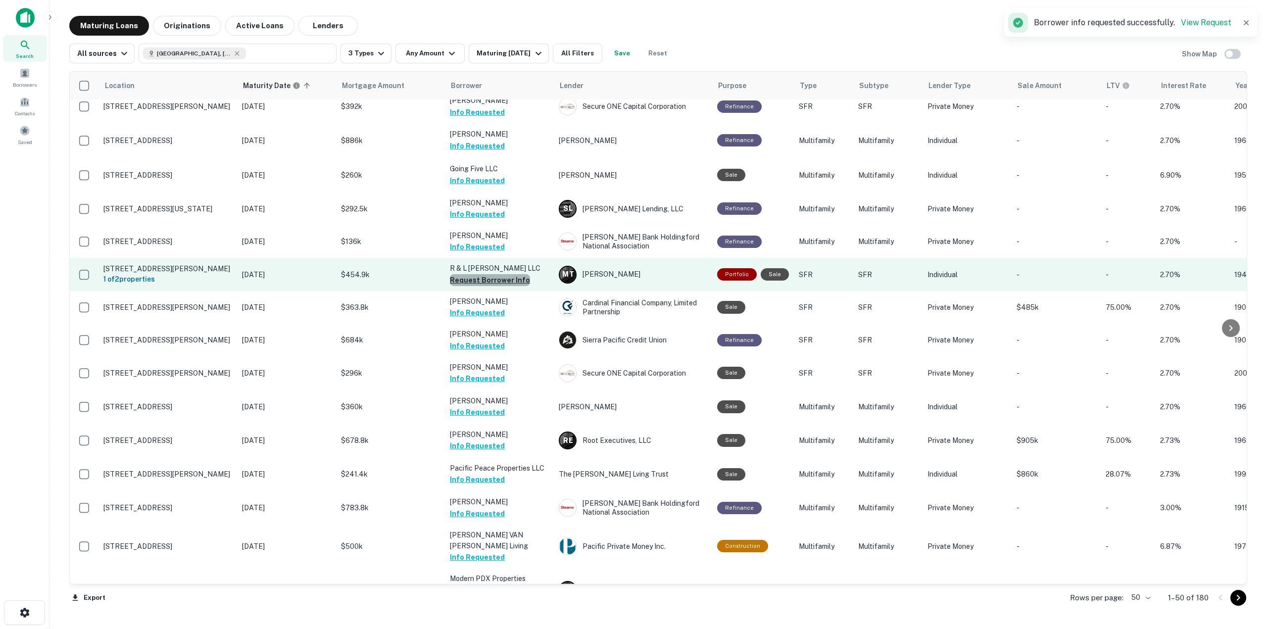
click at [523, 286] on button "Request Borrower Info" at bounding box center [490, 280] width 80 height 12
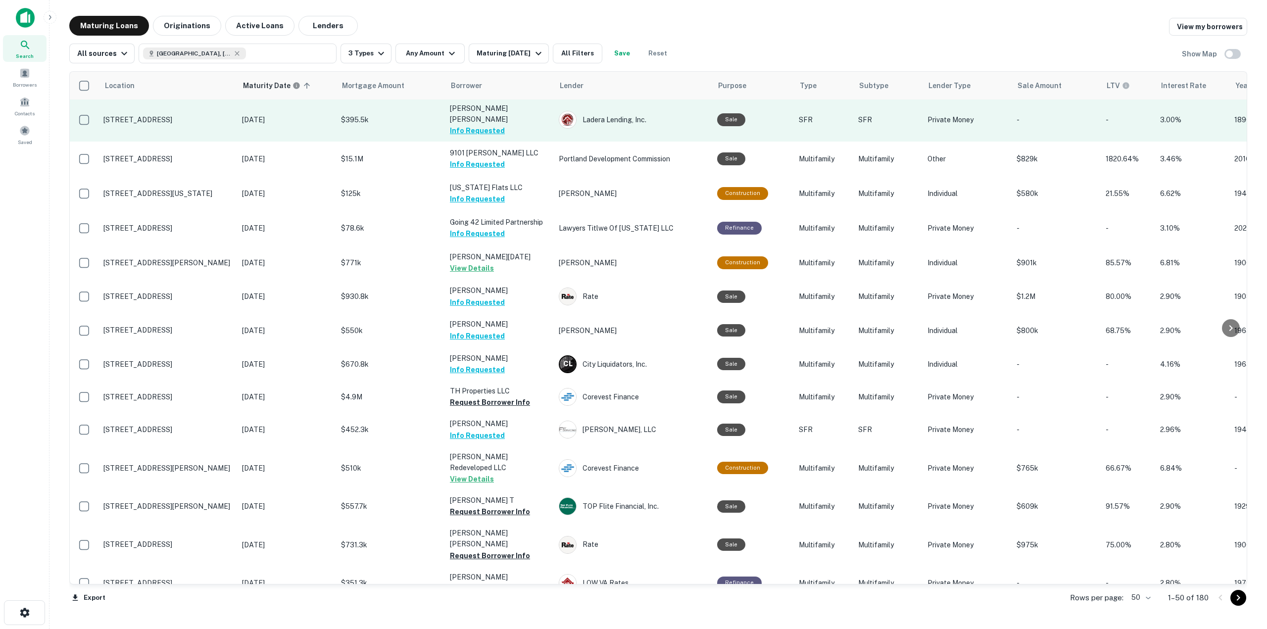
scroll to position [1227, 0]
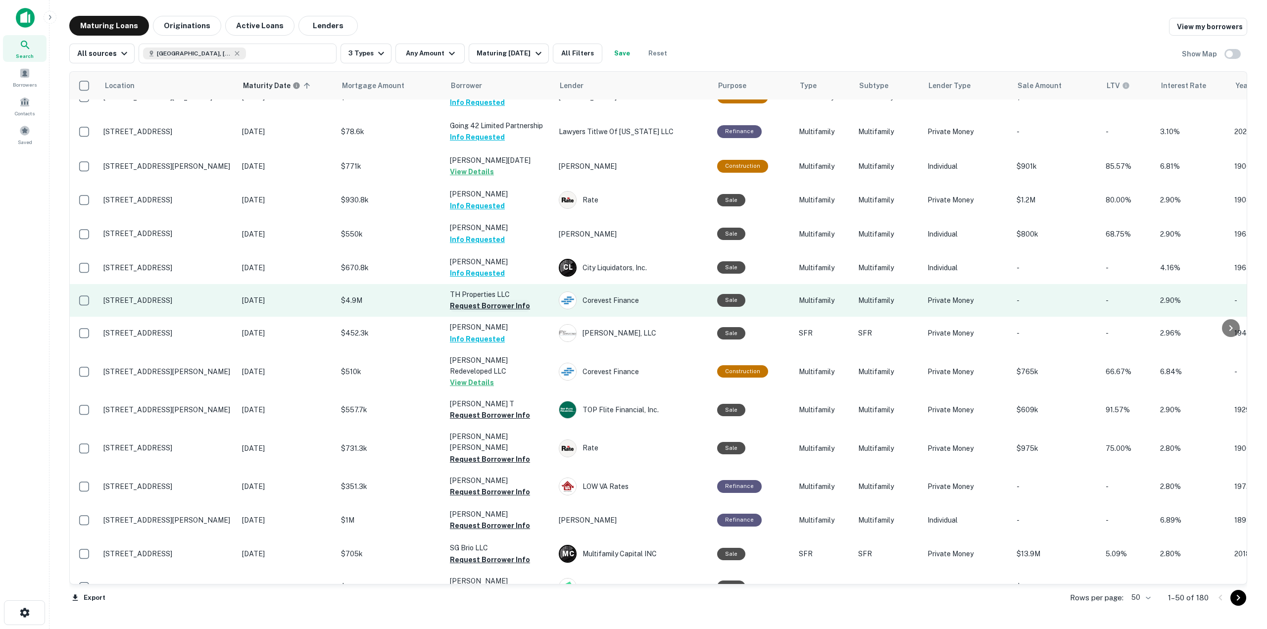
click at [517, 303] on button "Request Borrower Info" at bounding box center [490, 306] width 80 height 12
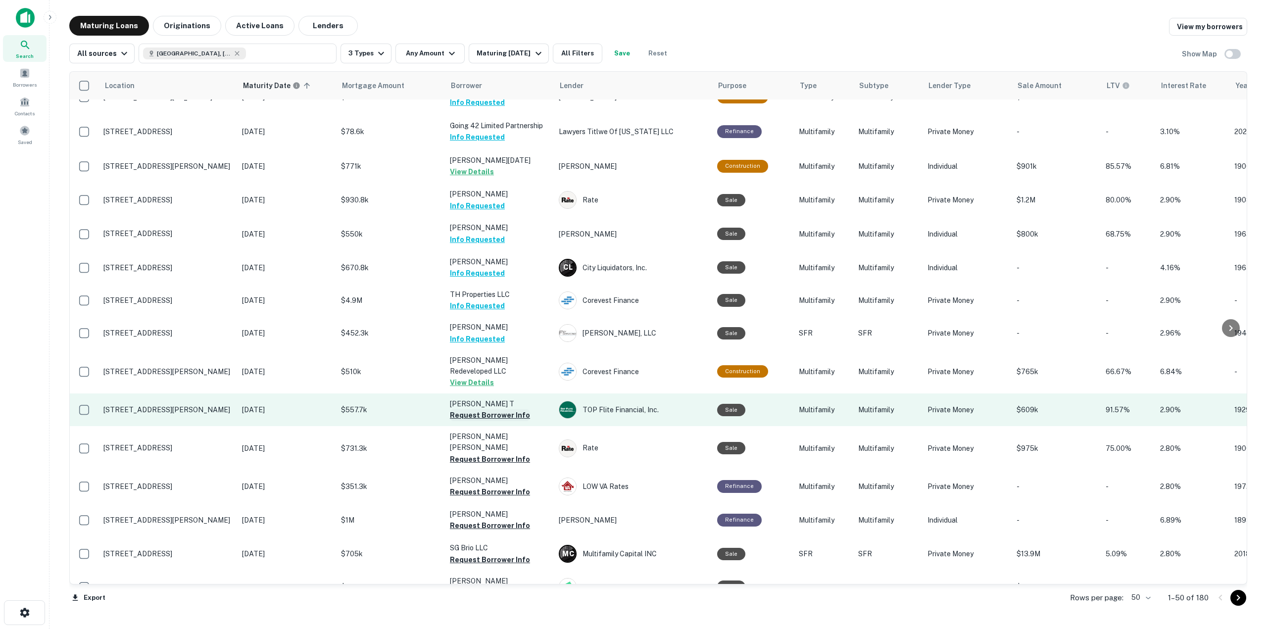
click at [516, 409] on button "Request Borrower Info" at bounding box center [490, 415] width 80 height 12
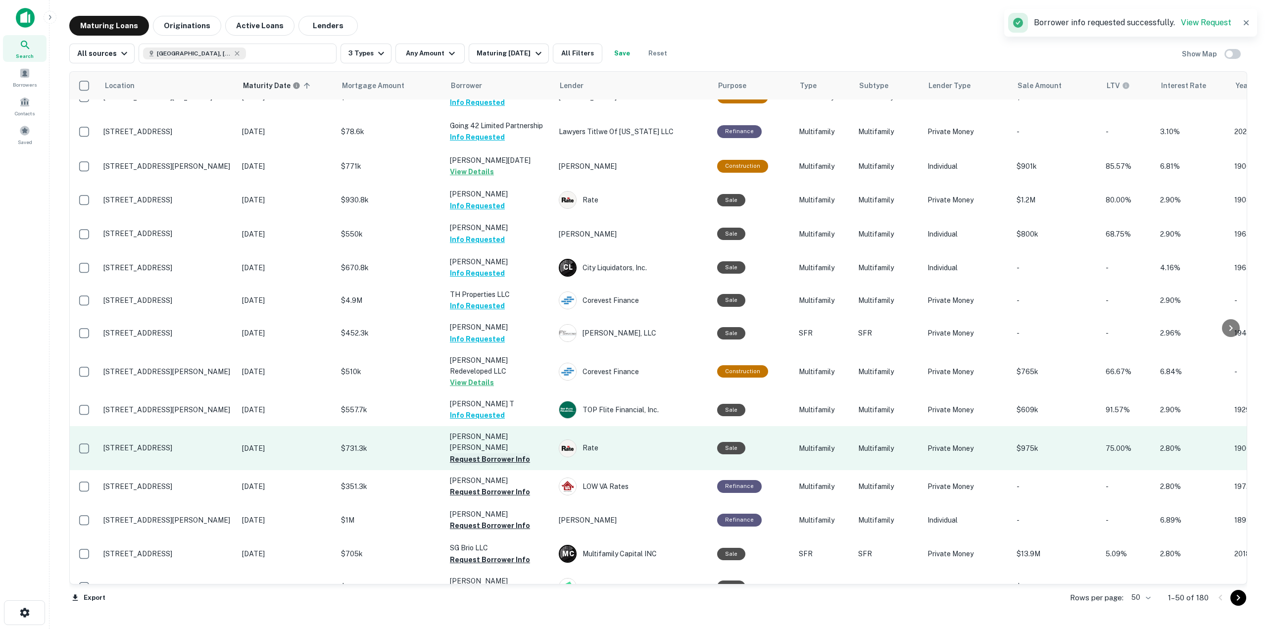
click at [518, 453] on button "Request Borrower Info" at bounding box center [490, 459] width 80 height 12
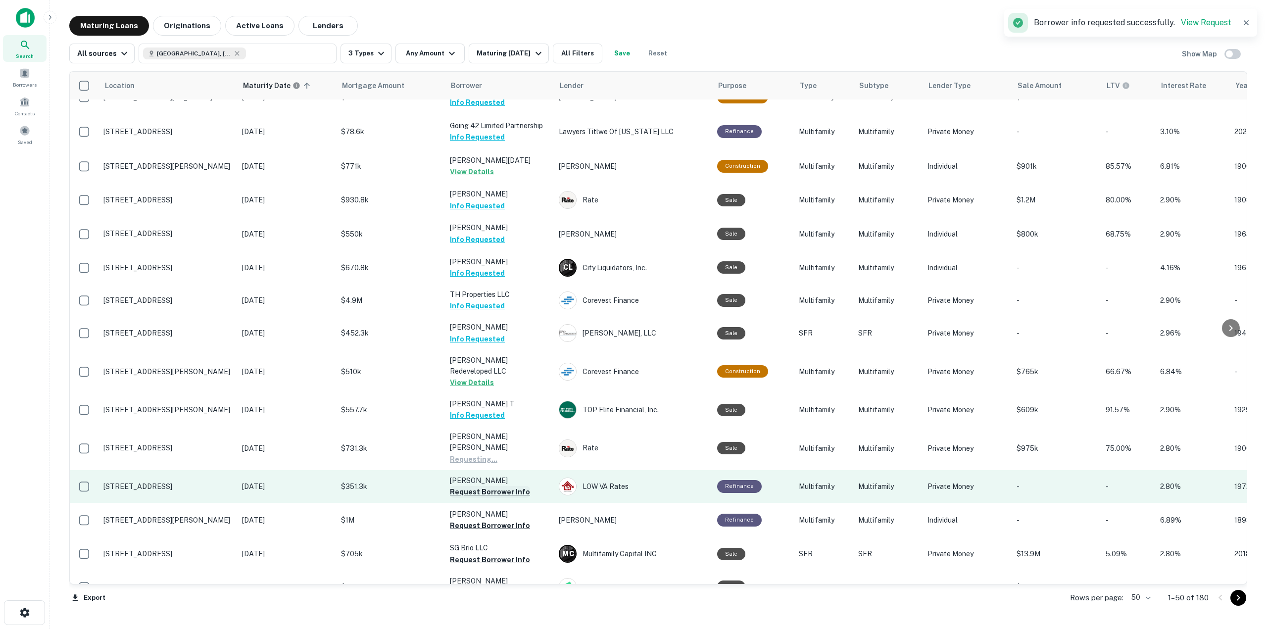
click at [517, 486] on button "Request Borrower Info" at bounding box center [490, 492] width 80 height 12
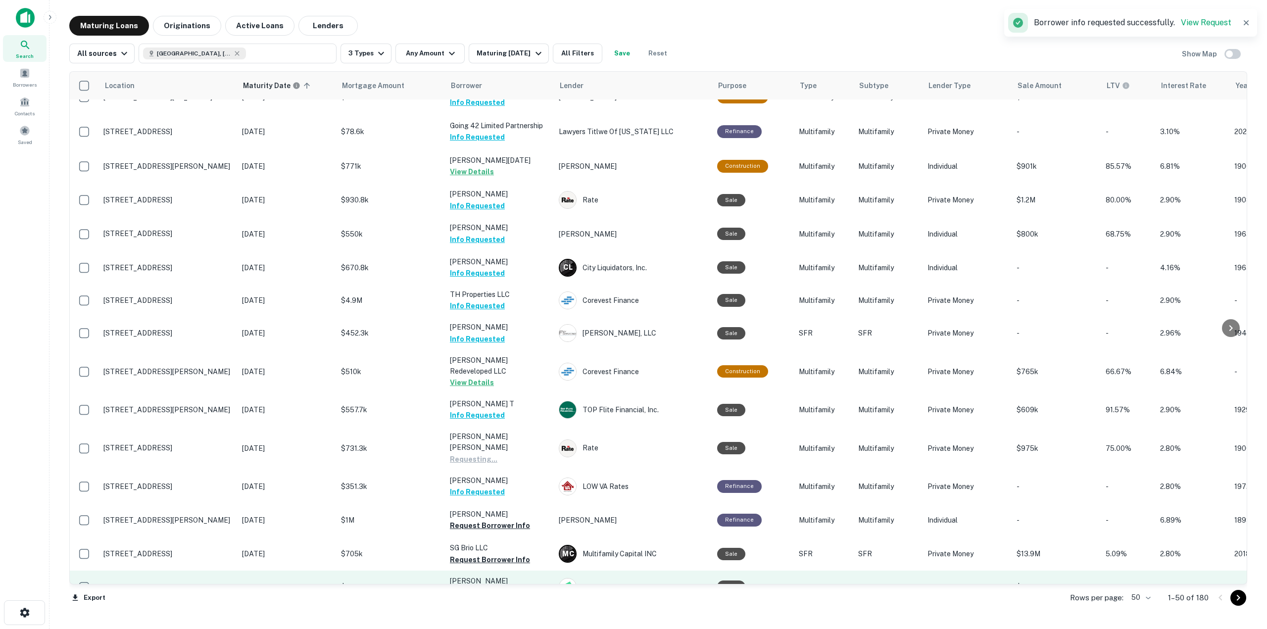
click at [483, 586] on button "Request Borrower Info" at bounding box center [490, 592] width 80 height 12
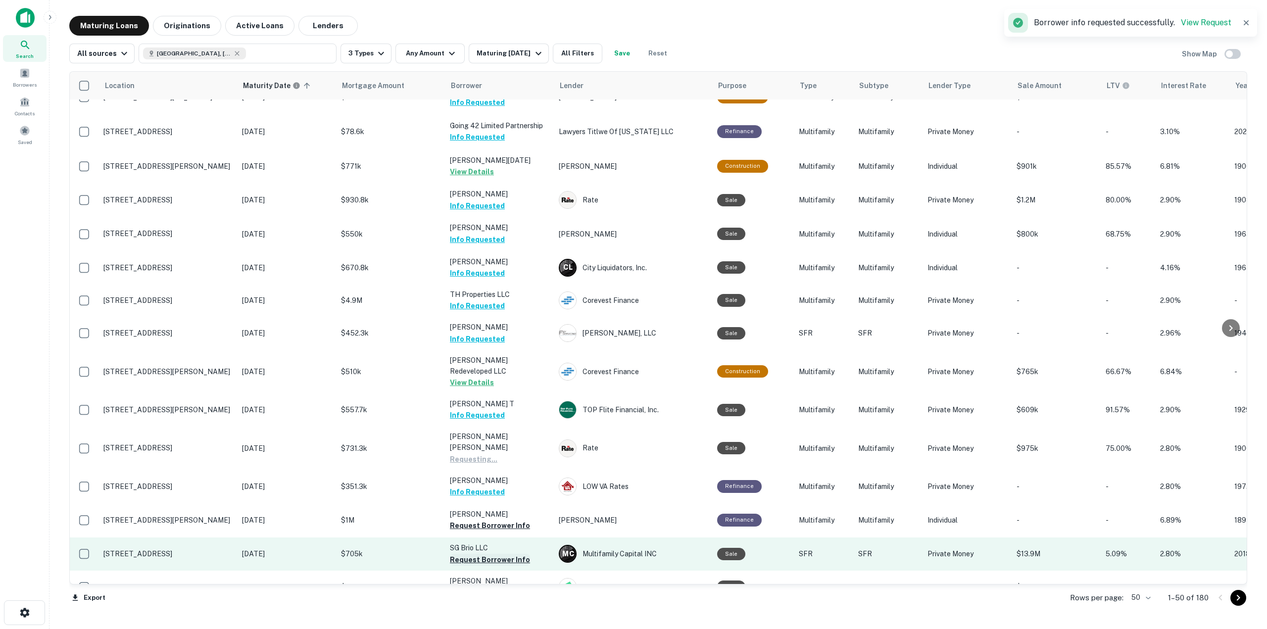
click at [492, 554] on button "Request Borrower Info" at bounding box center [490, 560] width 80 height 12
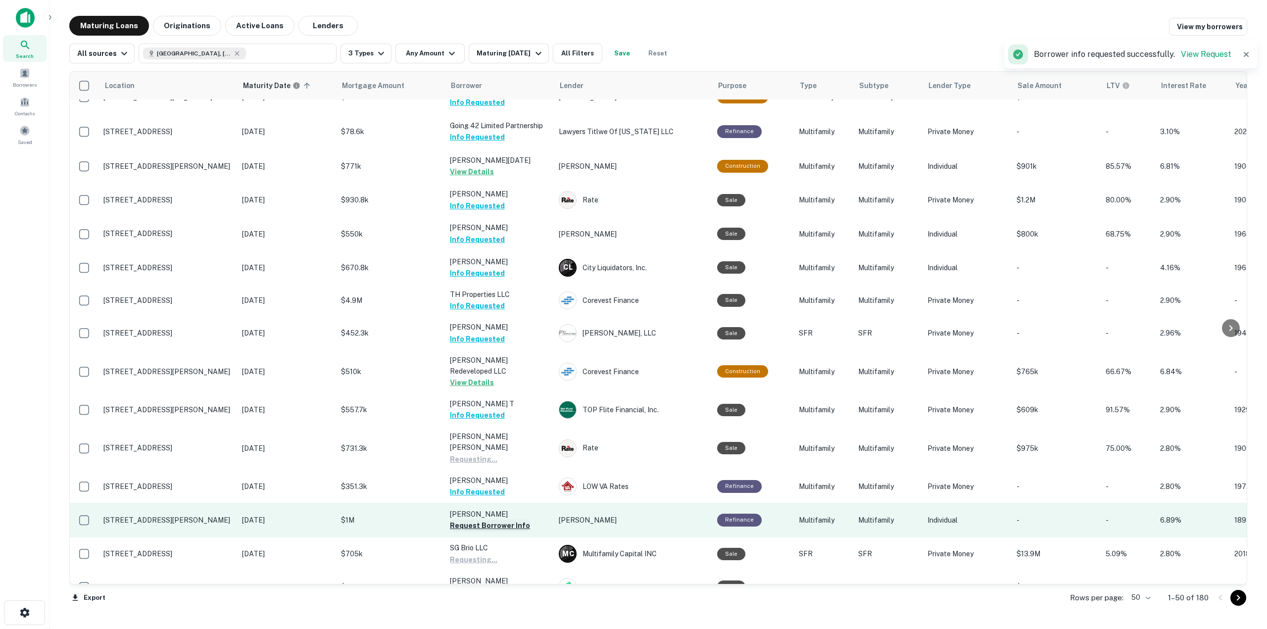
click at [504, 520] on button "Request Borrower Info" at bounding box center [490, 526] width 80 height 12
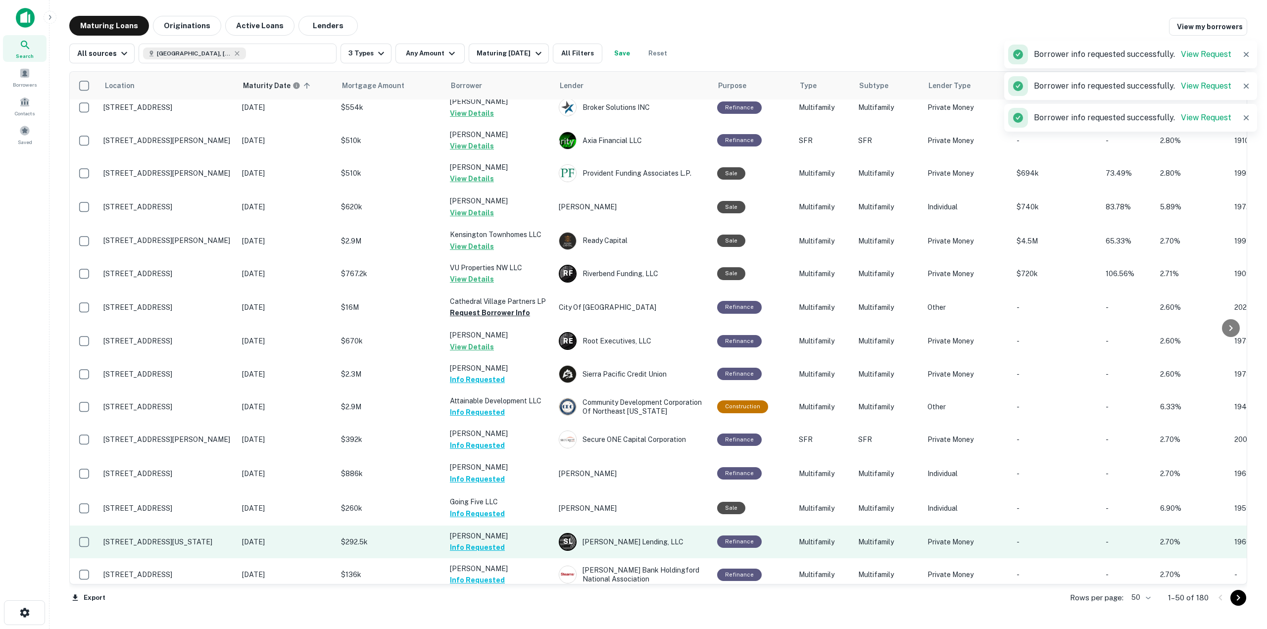
scroll to position [238, 0]
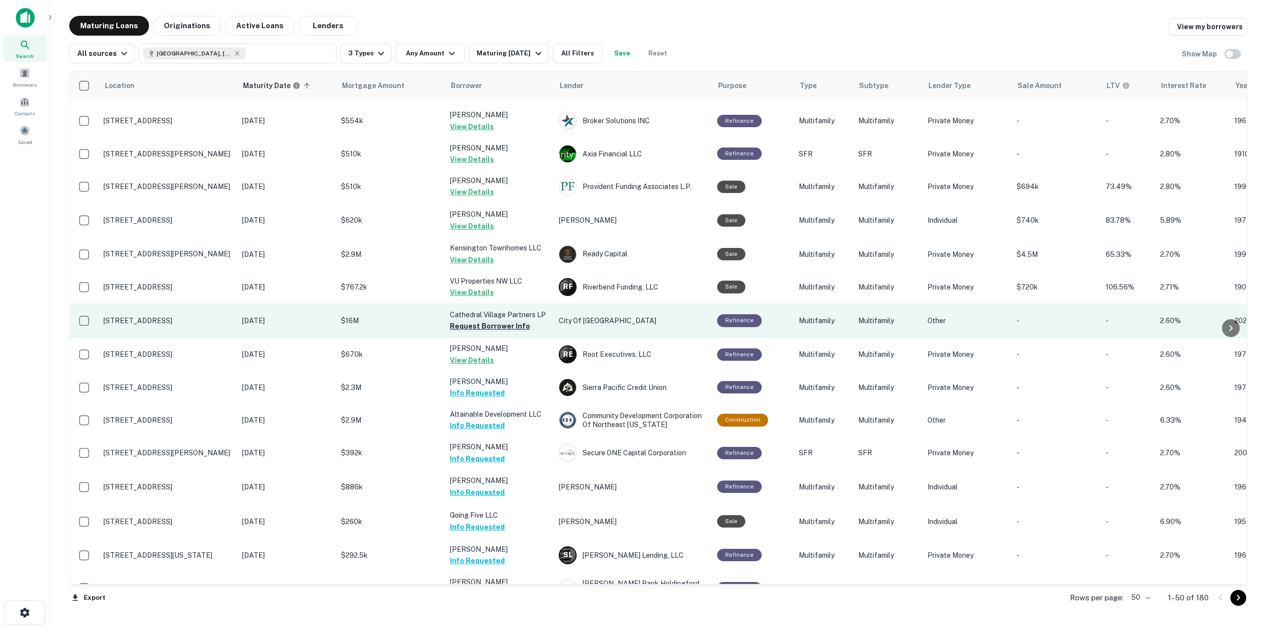
click at [508, 324] on button "Request Borrower Info" at bounding box center [490, 326] width 80 height 12
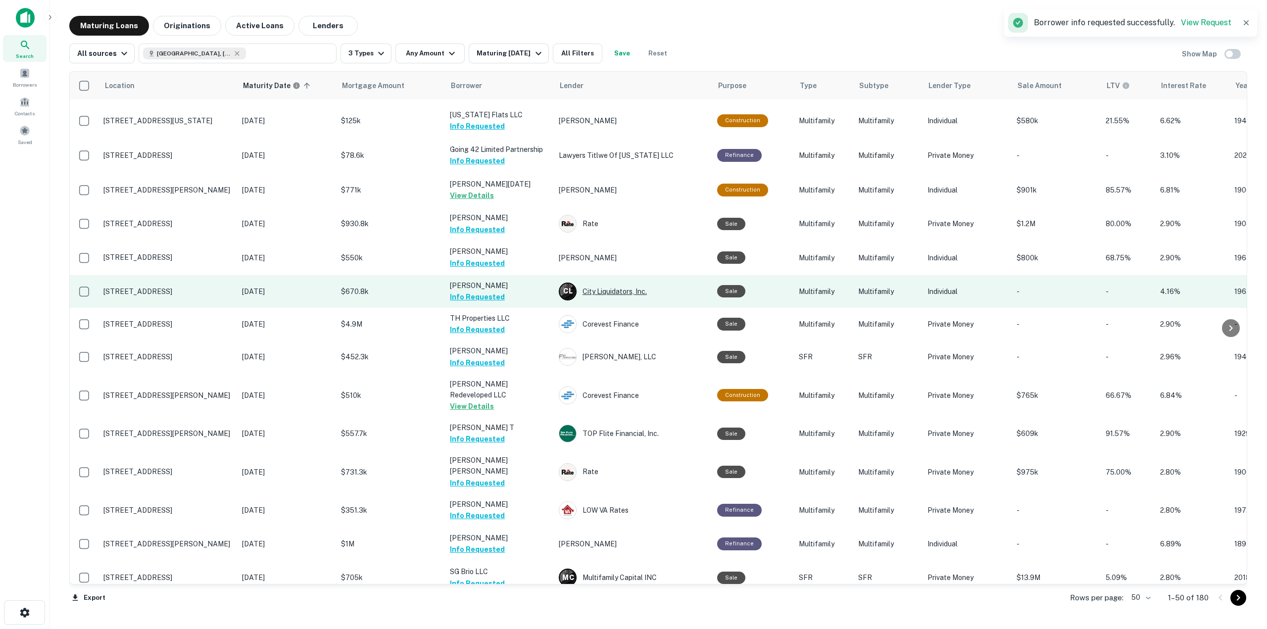
scroll to position [1227, 0]
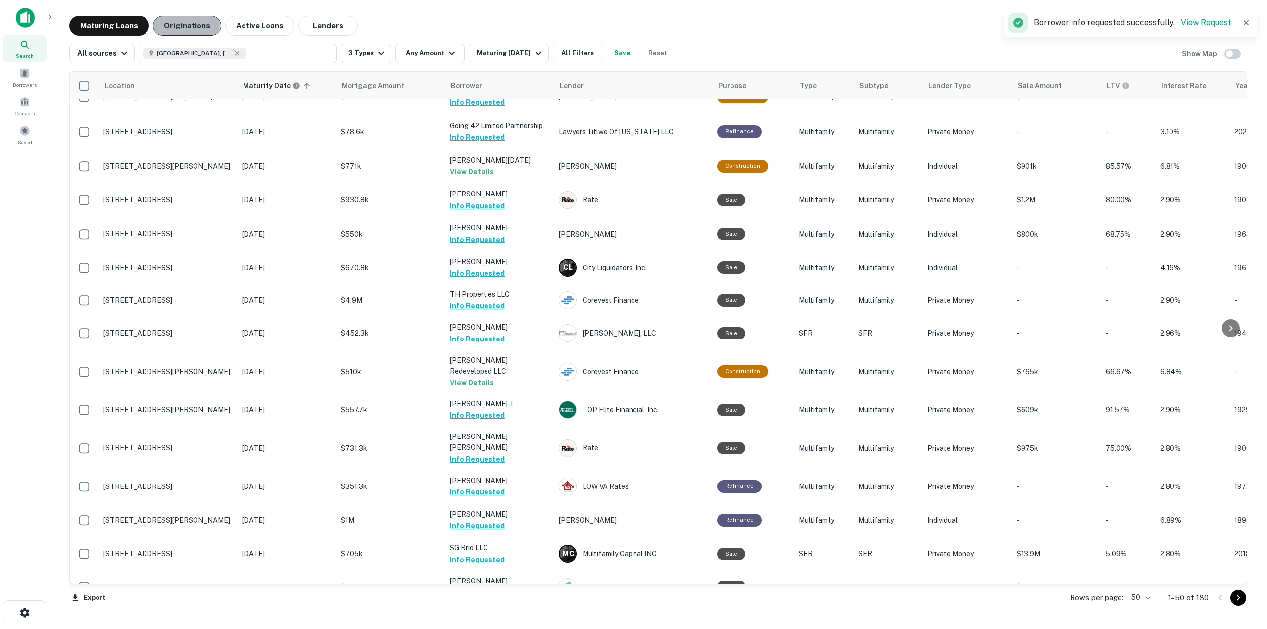
click at [176, 24] on button "Originations" at bounding box center [187, 26] width 68 height 20
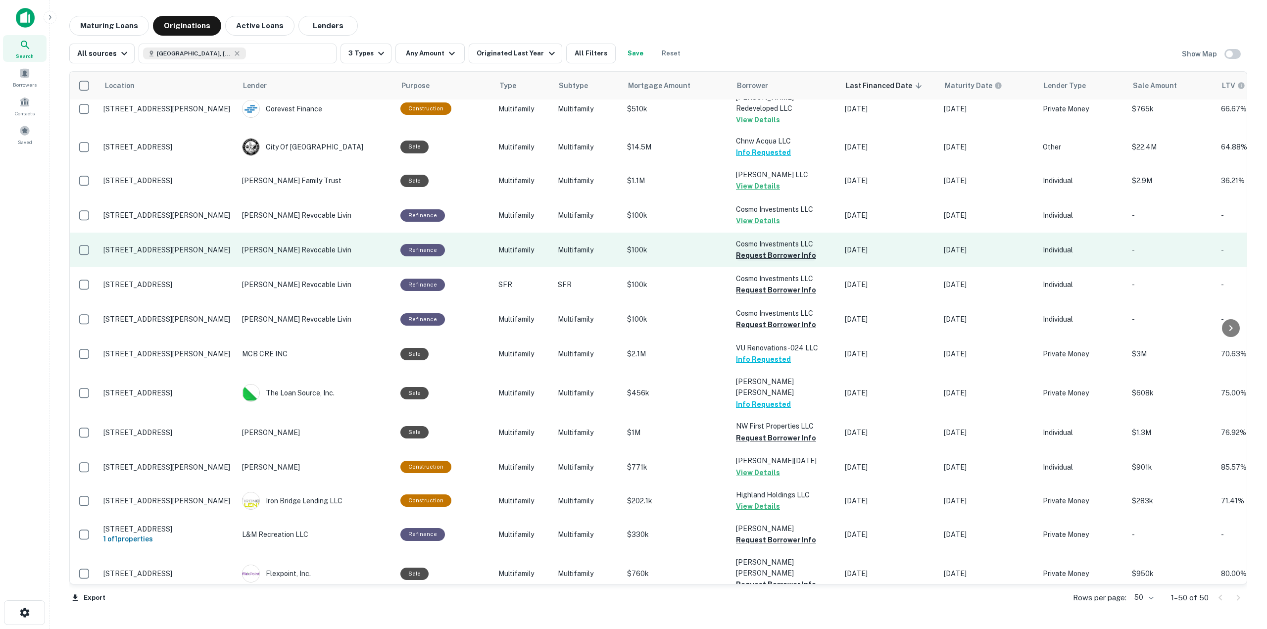
scroll to position [297, 0]
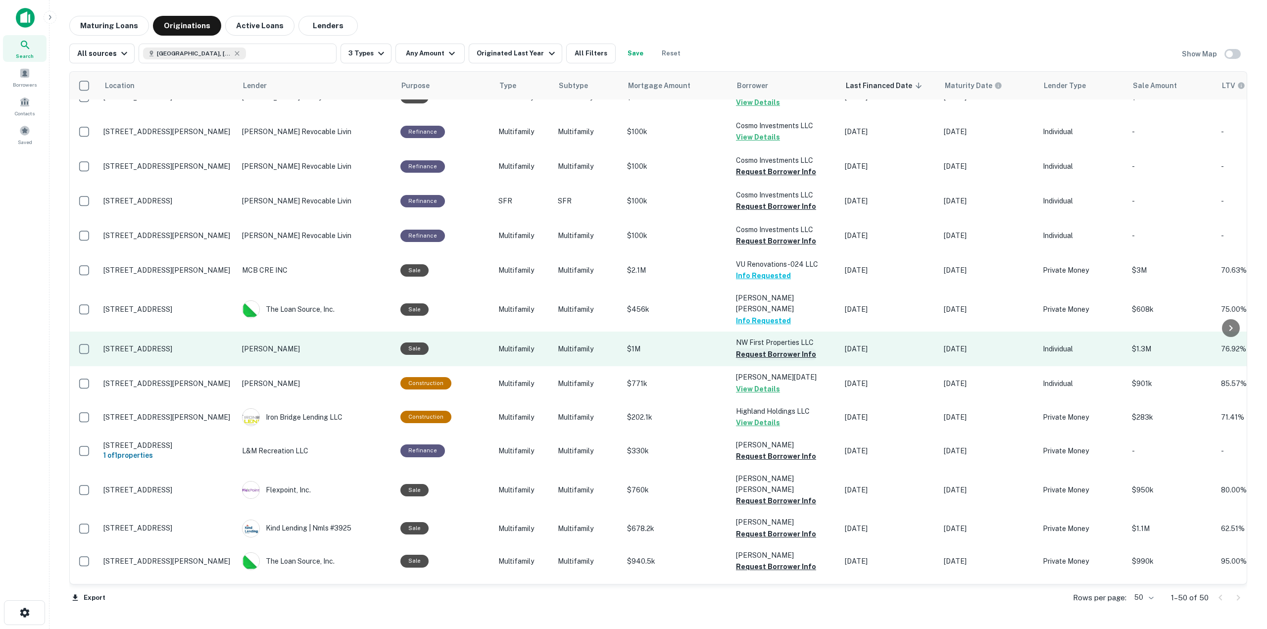
click at [785, 348] on button "Request Borrower Info" at bounding box center [776, 354] width 80 height 12
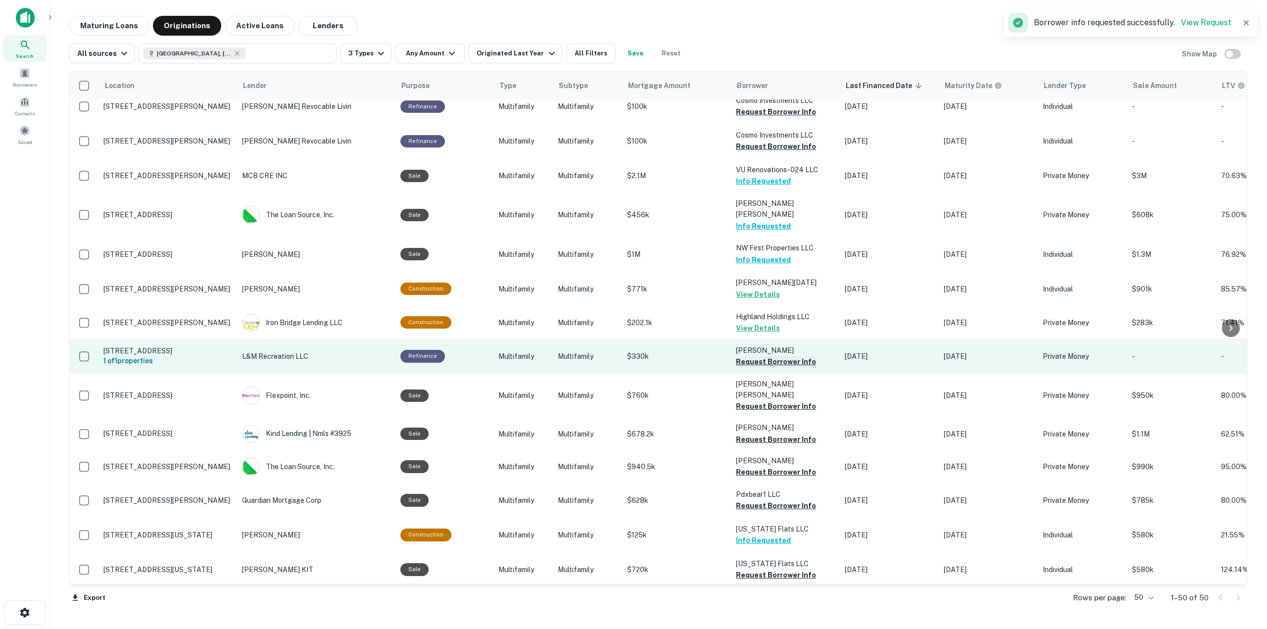
scroll to position [396, 0]
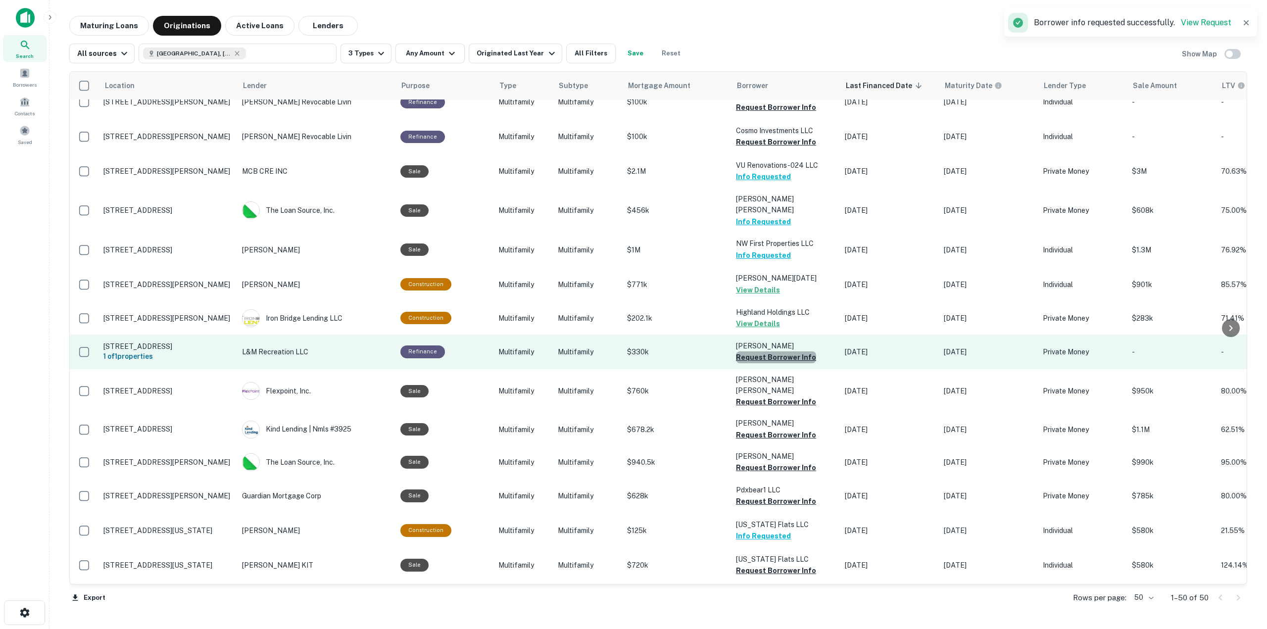
click at [793, 351] on button "Request Borrower Info" at bounding box center [776, 357] width 80 height 12
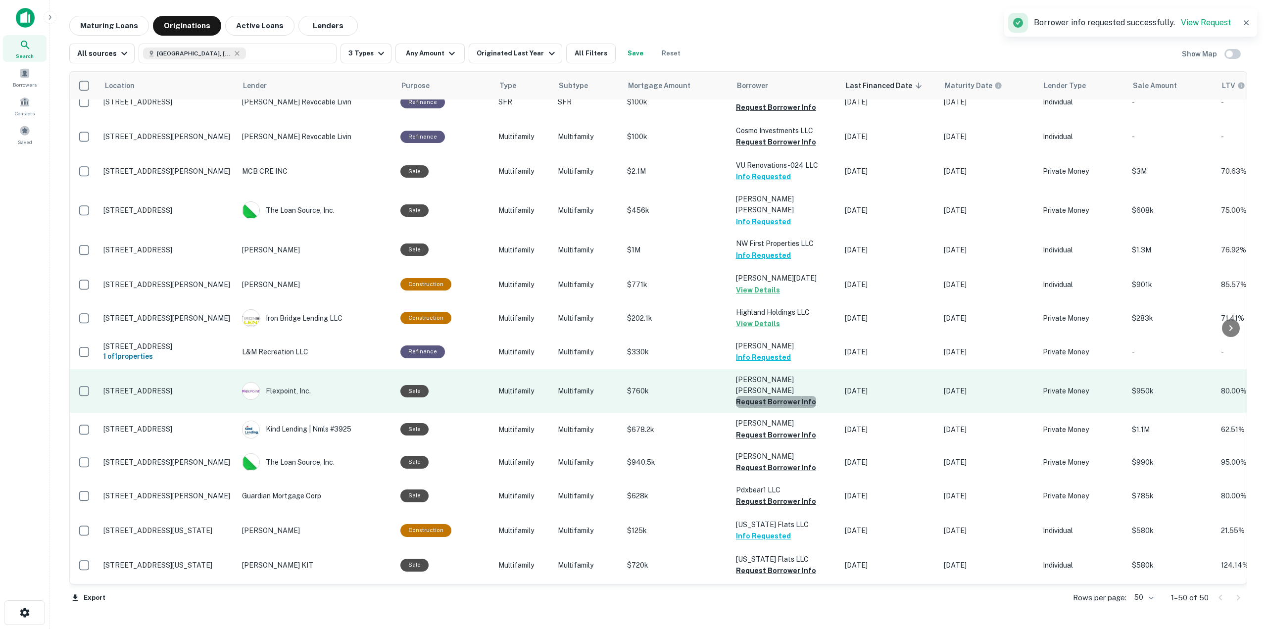
click at [791, 396] on button "Request Borrower Info" at bounding box center [776, 402] width 80 height 12
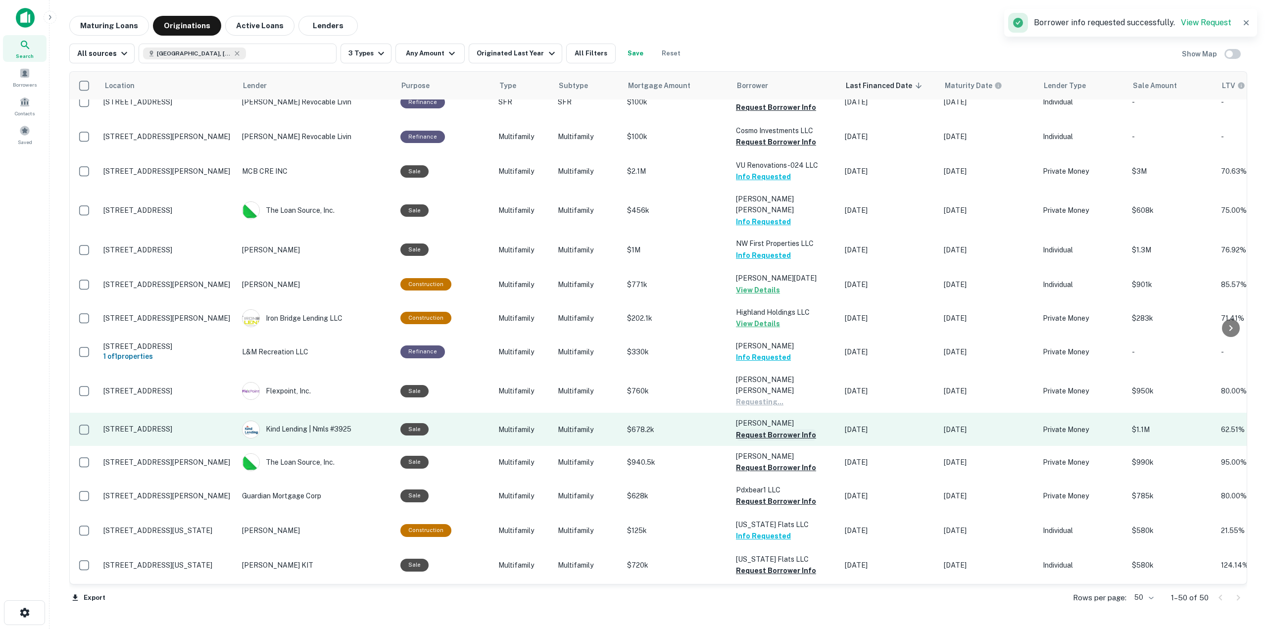
click at [793, 429] on button "Request Borrower Info" at bounding box center [776, 435] width 80 height 12
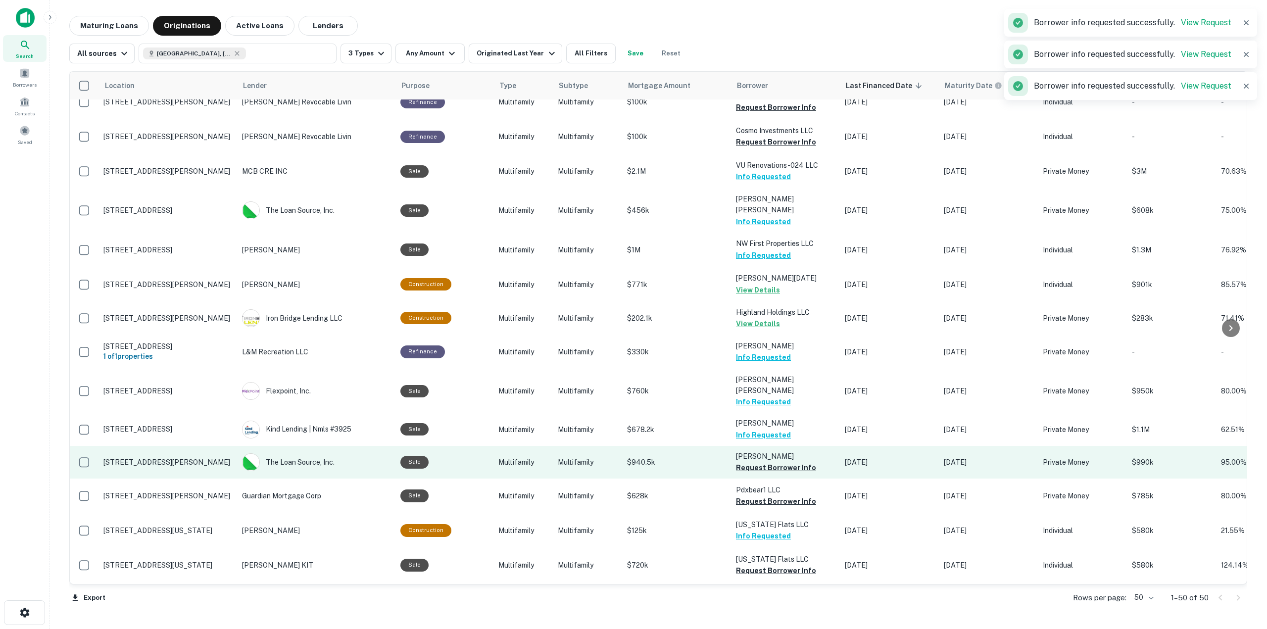
click at [797, 451] on p "Jacobs Joachim M" at bounding box center [785, 456] width 99 height 11
click at [797, 462] on button "Request Borrower Info" at bounding box center [776, 468] width 80 height 12
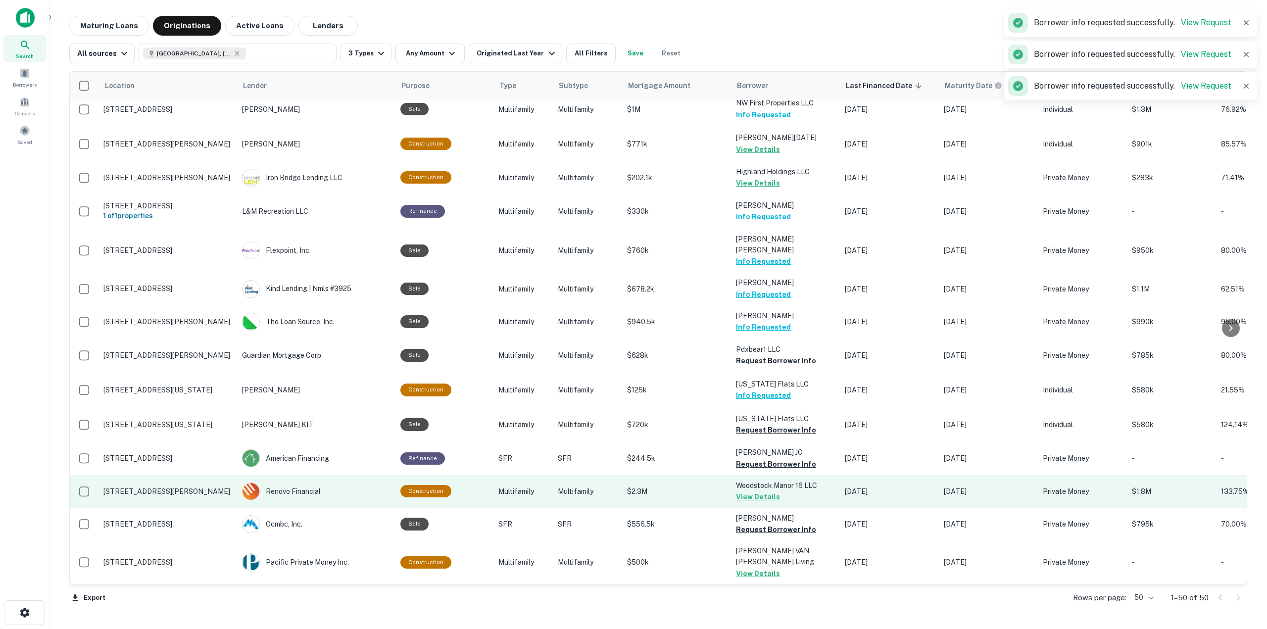
scroll to position [544, 0]
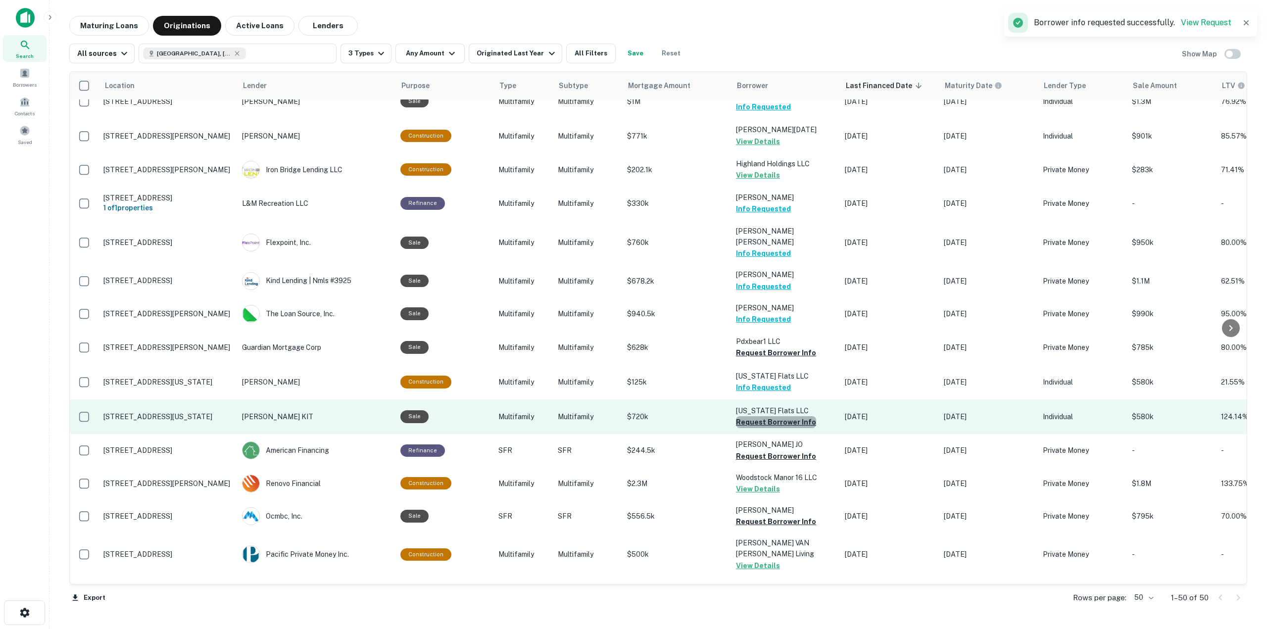
click at [789, 416] on button "Request Borrower Info" at bounding box center [776, 422] width 80 height 12
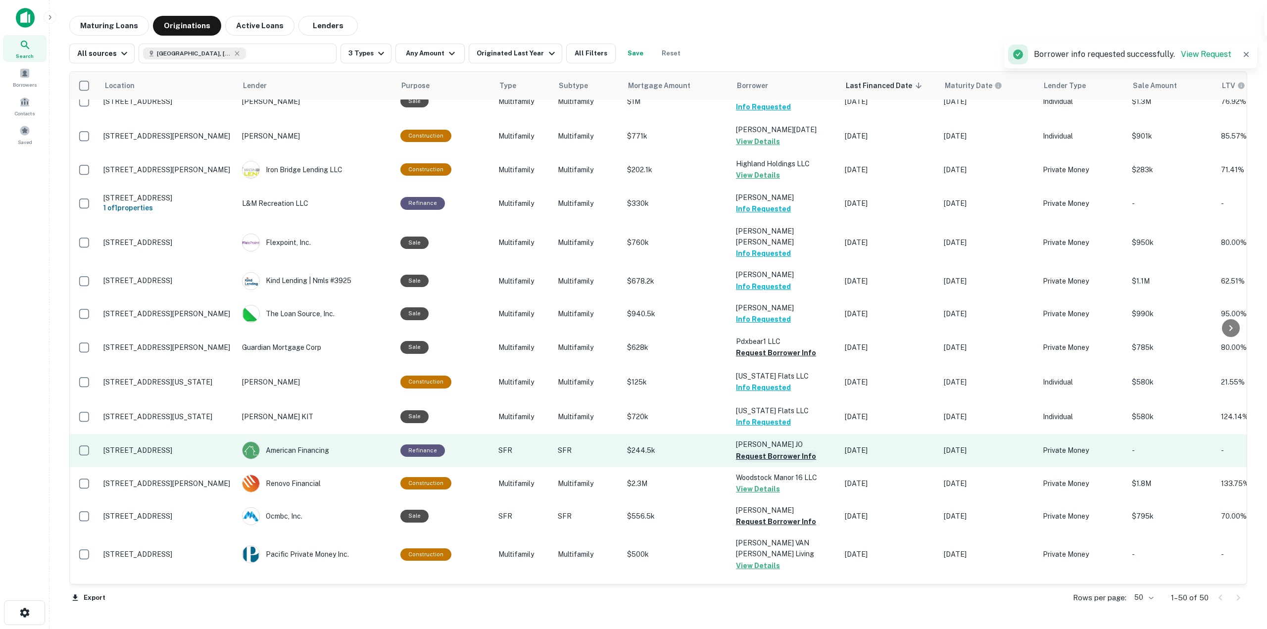
click at [791, 450] on button "Request Borrower Info" at bounding box center [776, 456] width 80 height 12
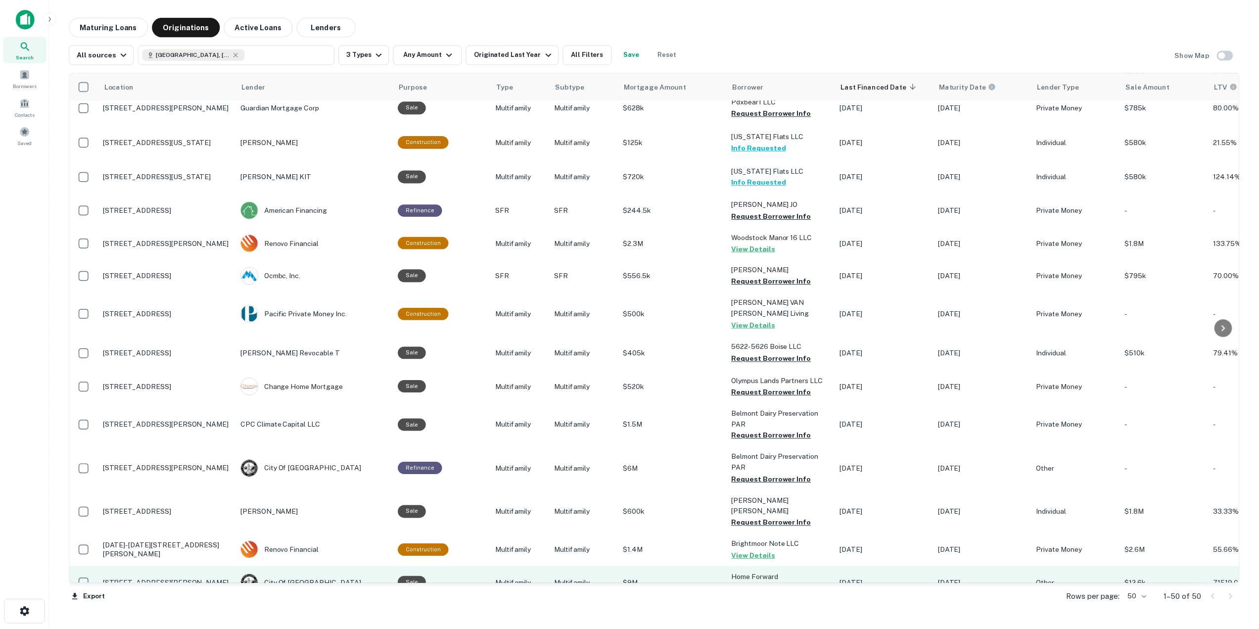
scroll to position [841, 0]
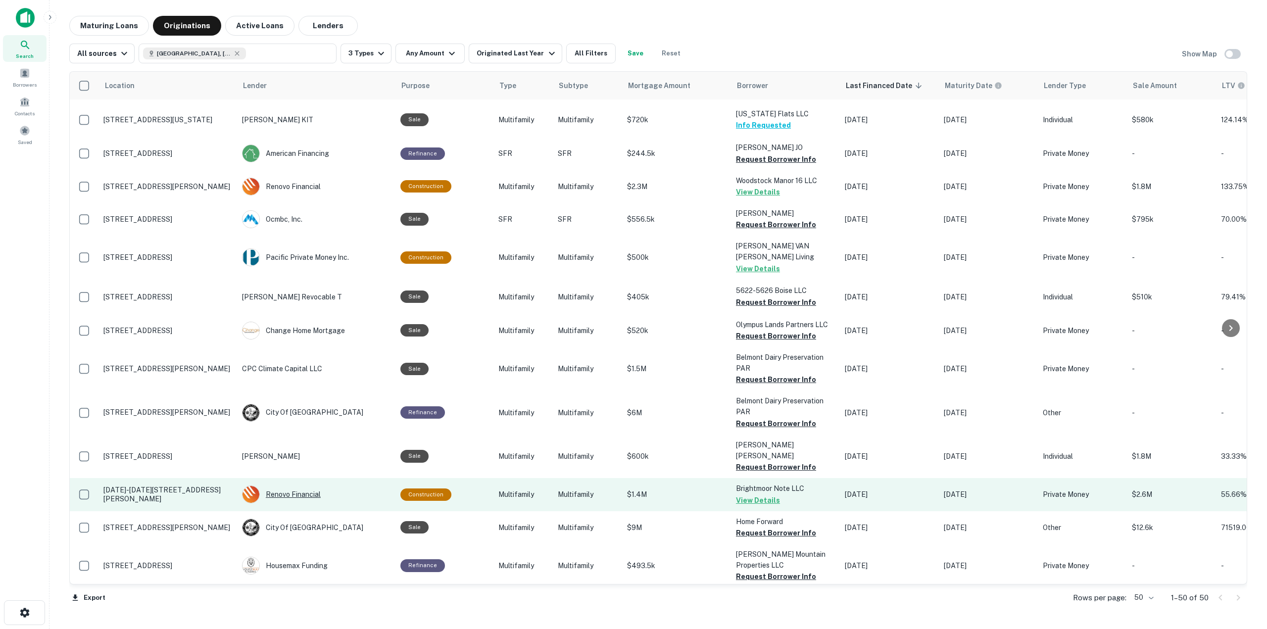
click at [280, 485] on div "Renovo Financial" at bounding box center [316, 494] width 148 height 18
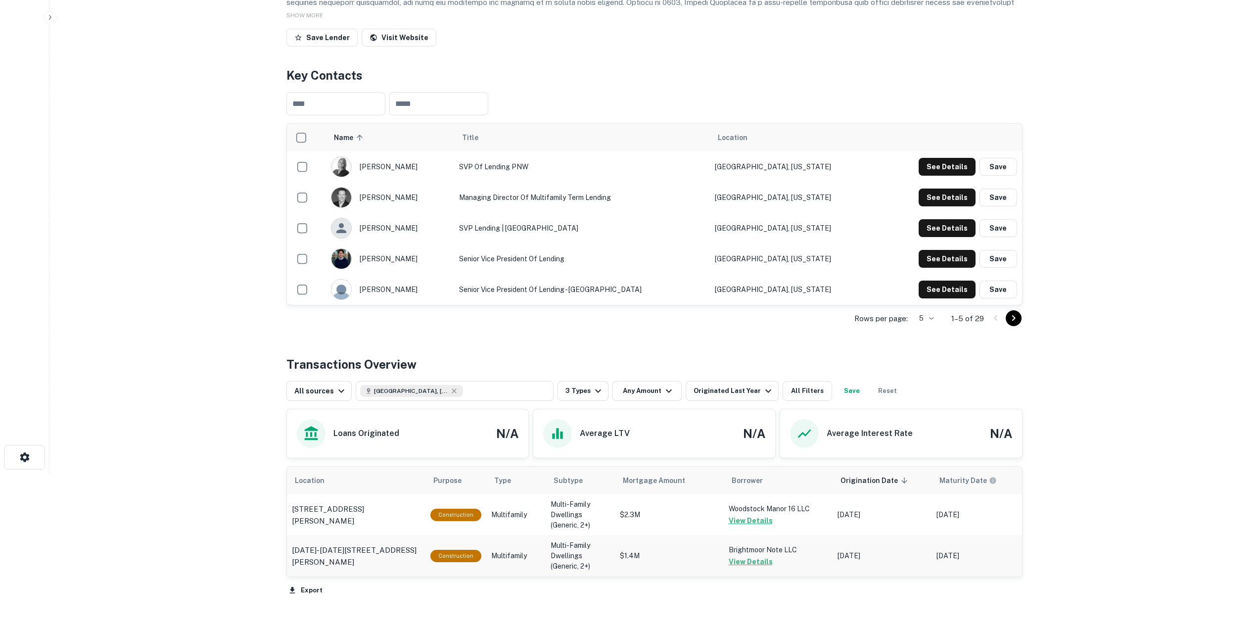
scroll to position [71, 0]
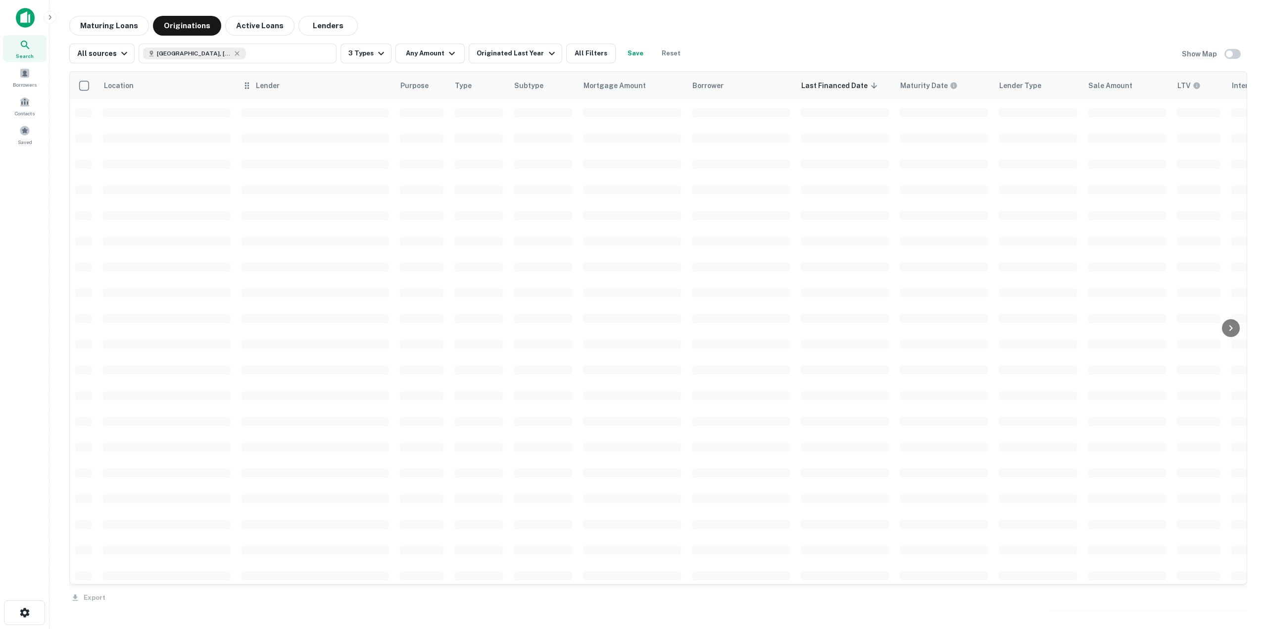
scroll to position [841, 0]
